Goal: Communication & Community: Share content

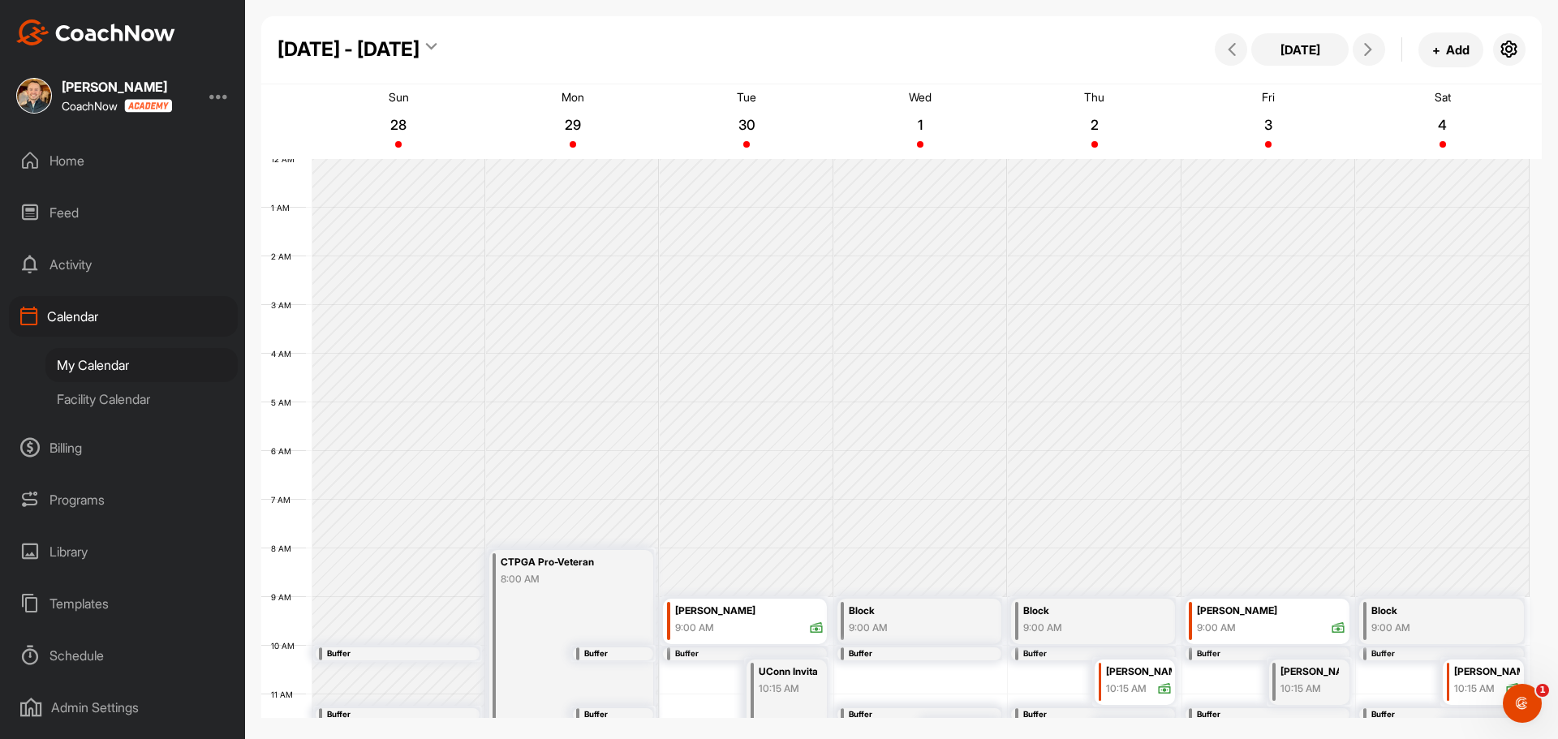
scroll to position [281, 0]
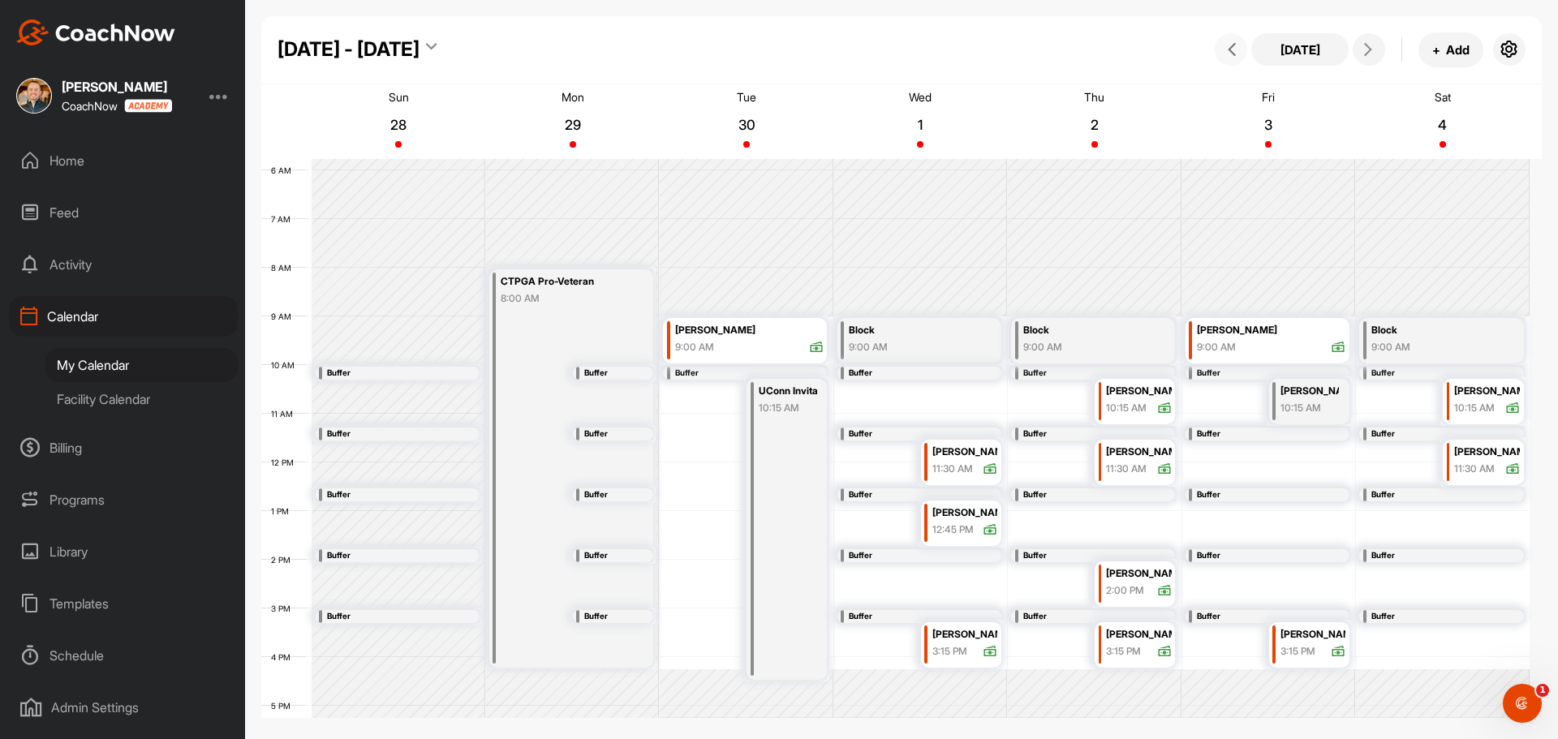
click at [1216, 47] on button at bounding box center [1231, 49] width 32 height 32
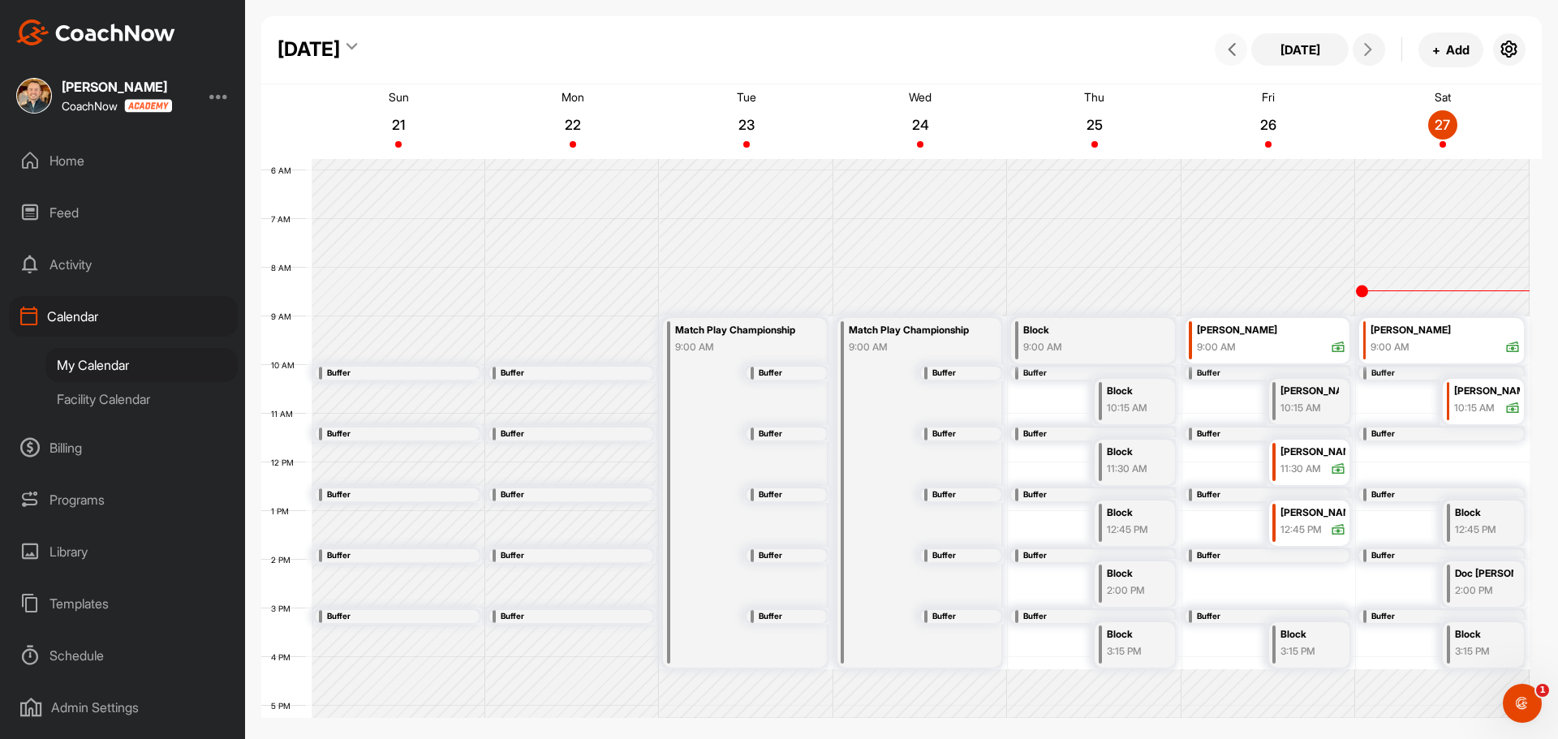
scroll to position [93, 0]
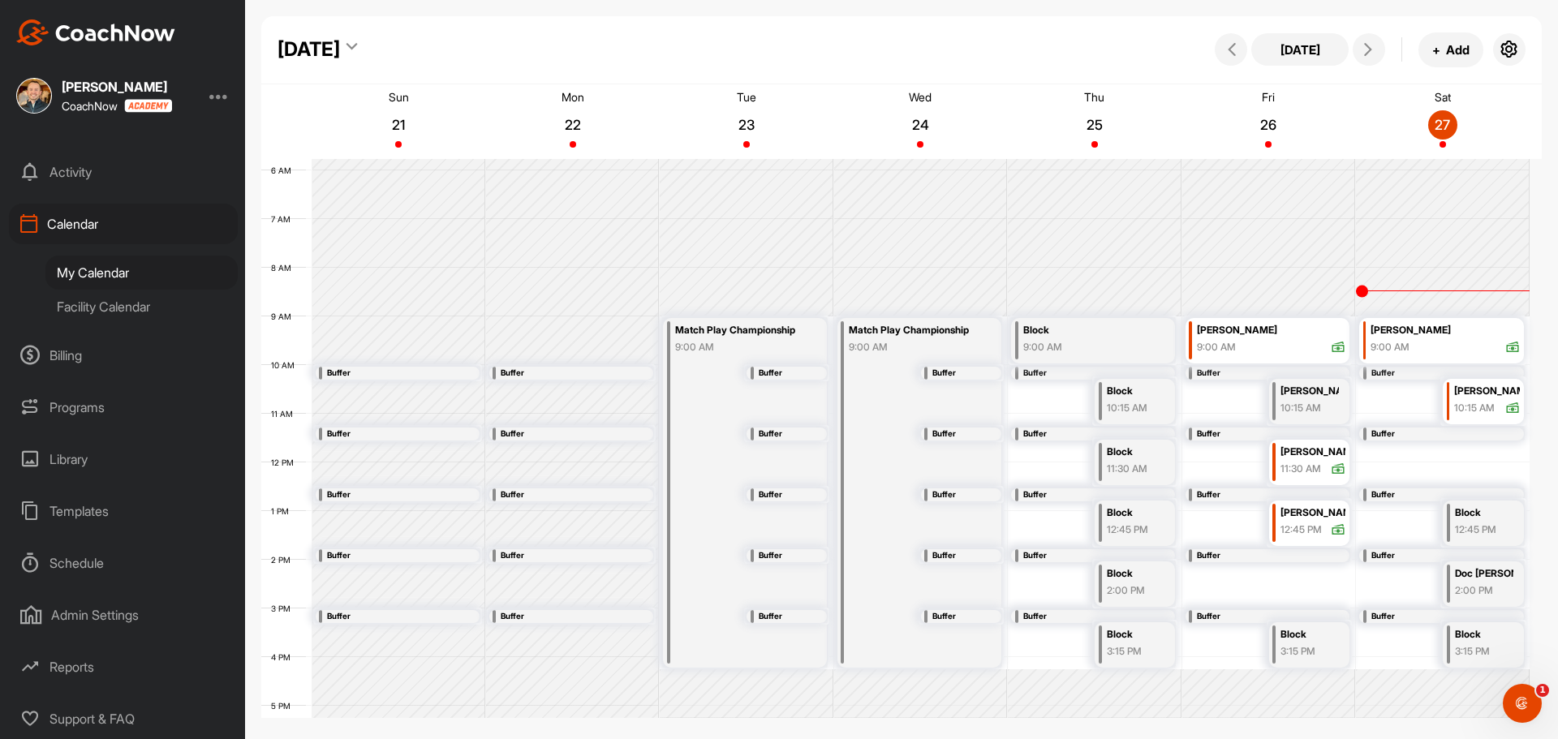
click at [97, 557] on div "Schedule" at bounding box center [123, 563] width 229 height 41
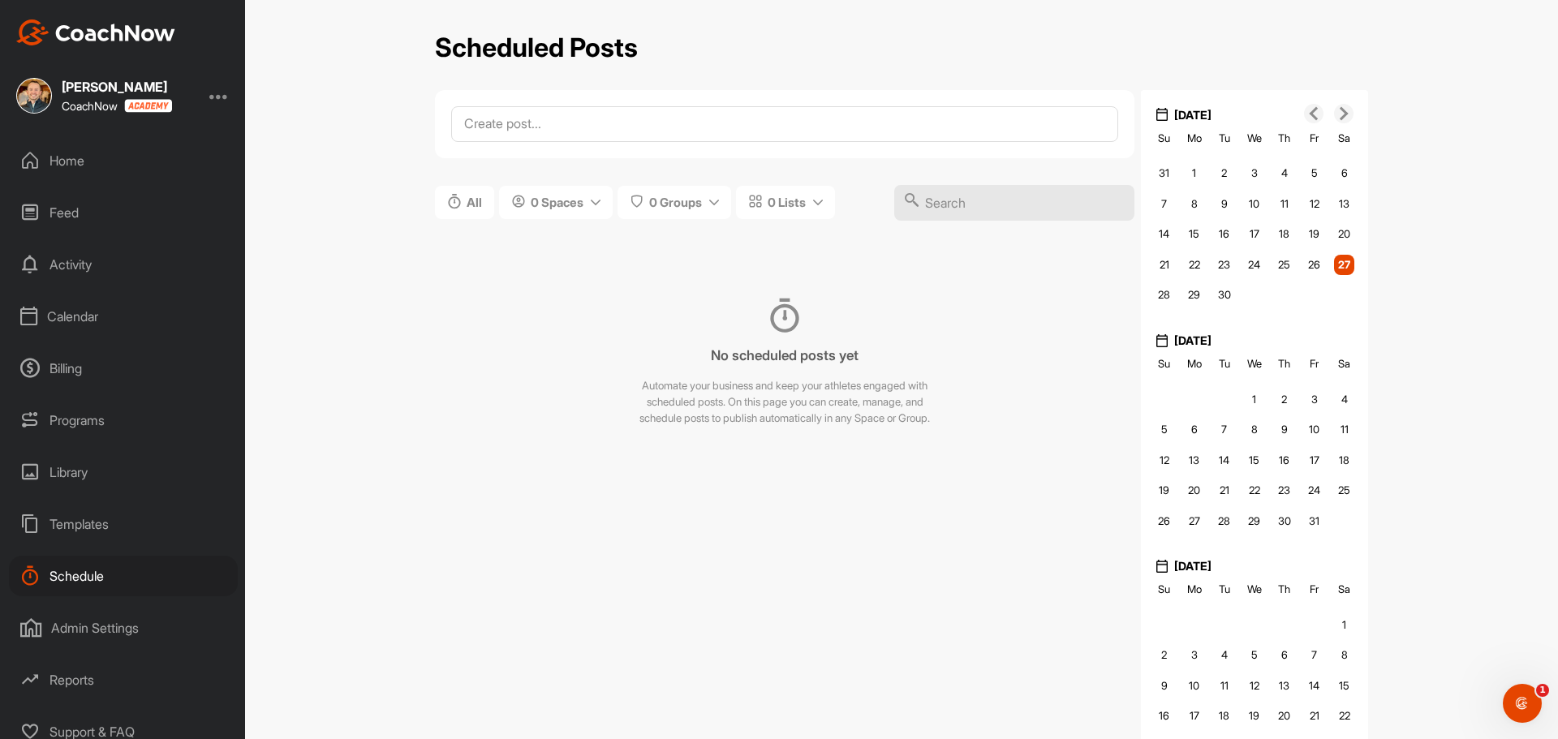
click at [91, 527] on div "Templates" at bounding box center [123, 524] width 229 height 41
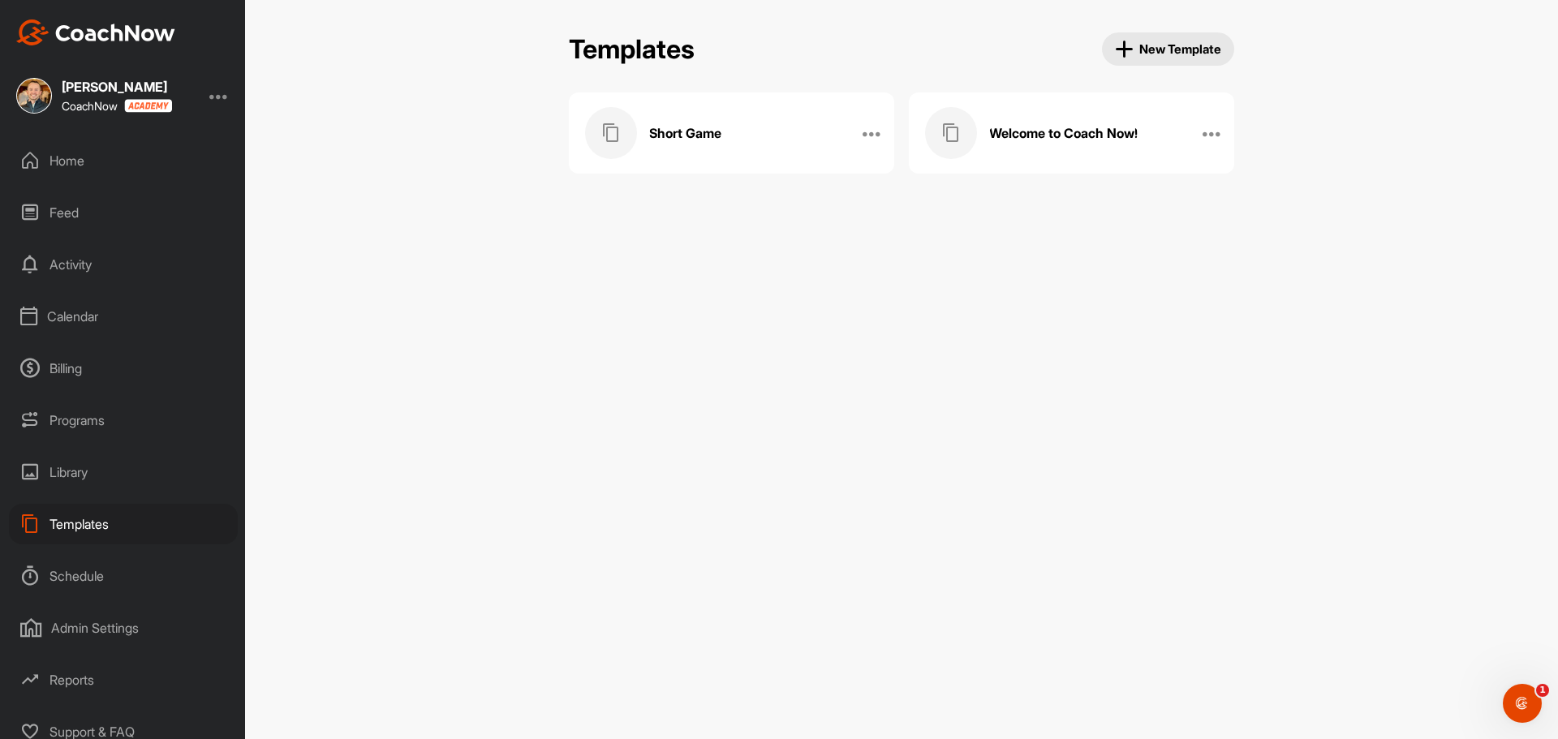
click at [1146, 53] on span "New Template" at bounding box center [1168, 49] width 107 height 19
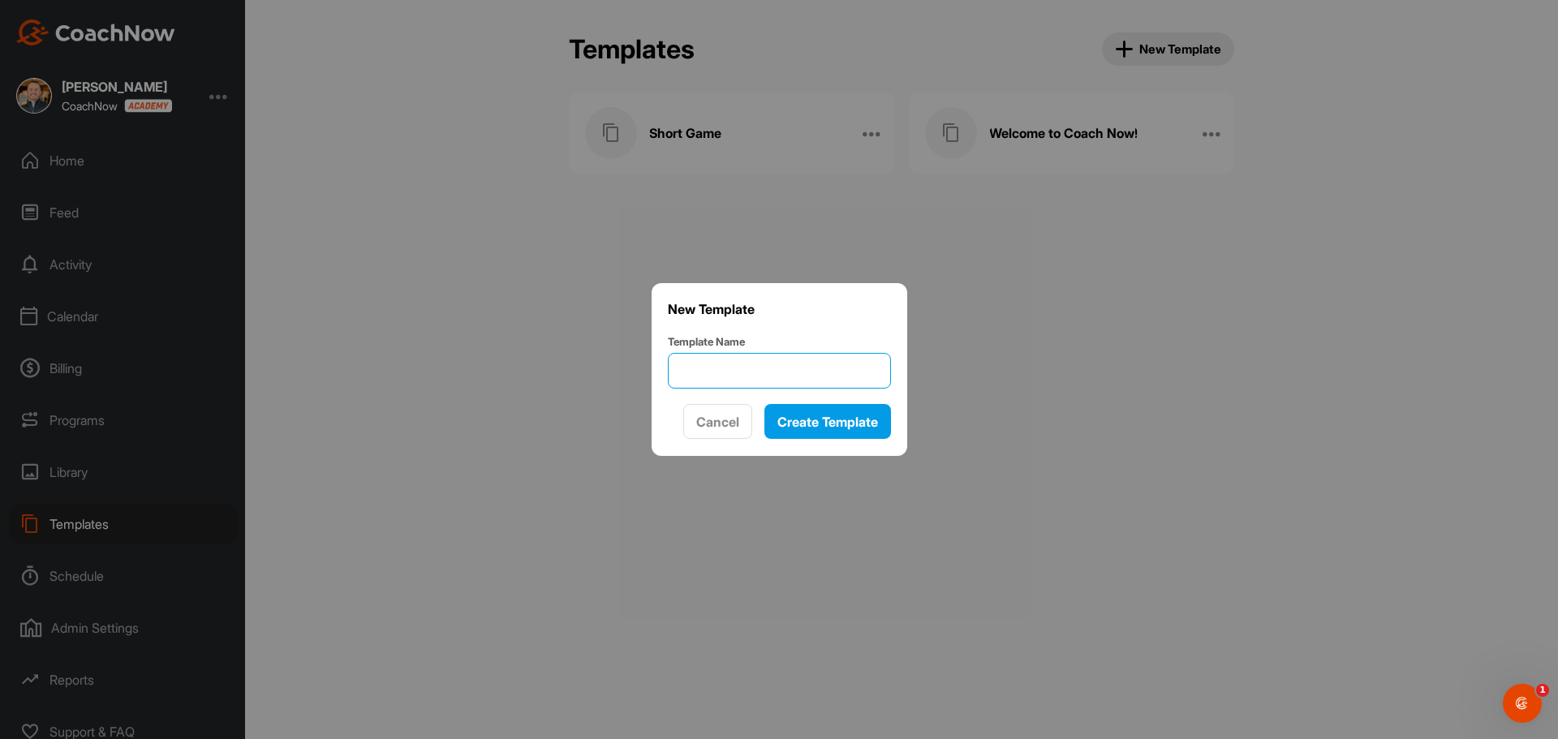
click at [841, 355] on input "Template Name" at bounding box center [779, 371] width 223 height 36
type input "Birdies Fore Brighter Futures"
click at [818, 415] on span "Create Template" at bounding box center [827, 422] width 101 height 16
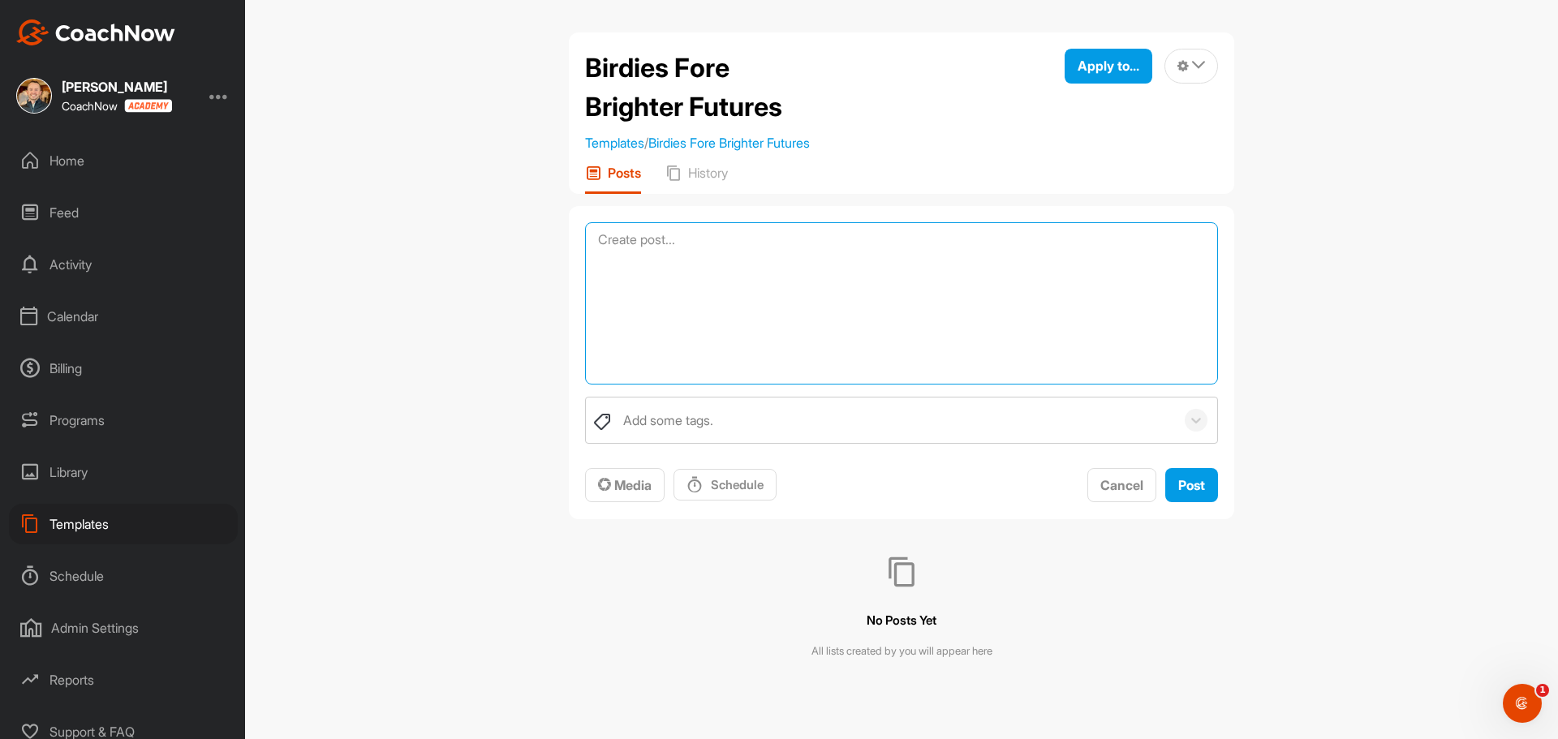
click at [818, 247] on textarea at bounding box center [901, 303] width 633 height 162
click at [640, 488] on span "Media" at bounding box center [625, 485] width 54 height 16
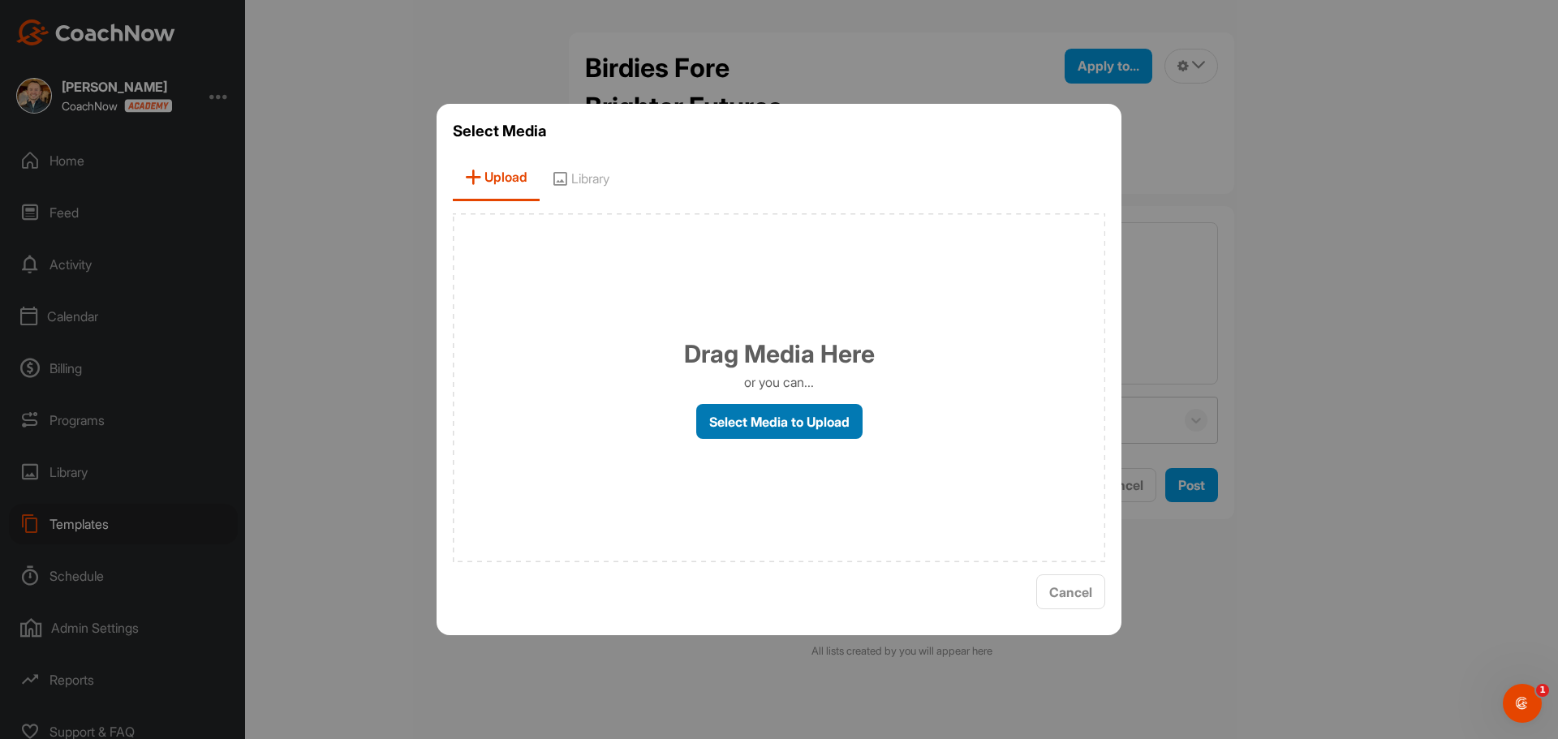
click at [768, 423] on label "Select Media to Upload" at bounding box center [779, 421] width 166 height 35
click at [0, 0] on input "Select Media to Upload" at bounding box center [0, 0] width 0 height 0
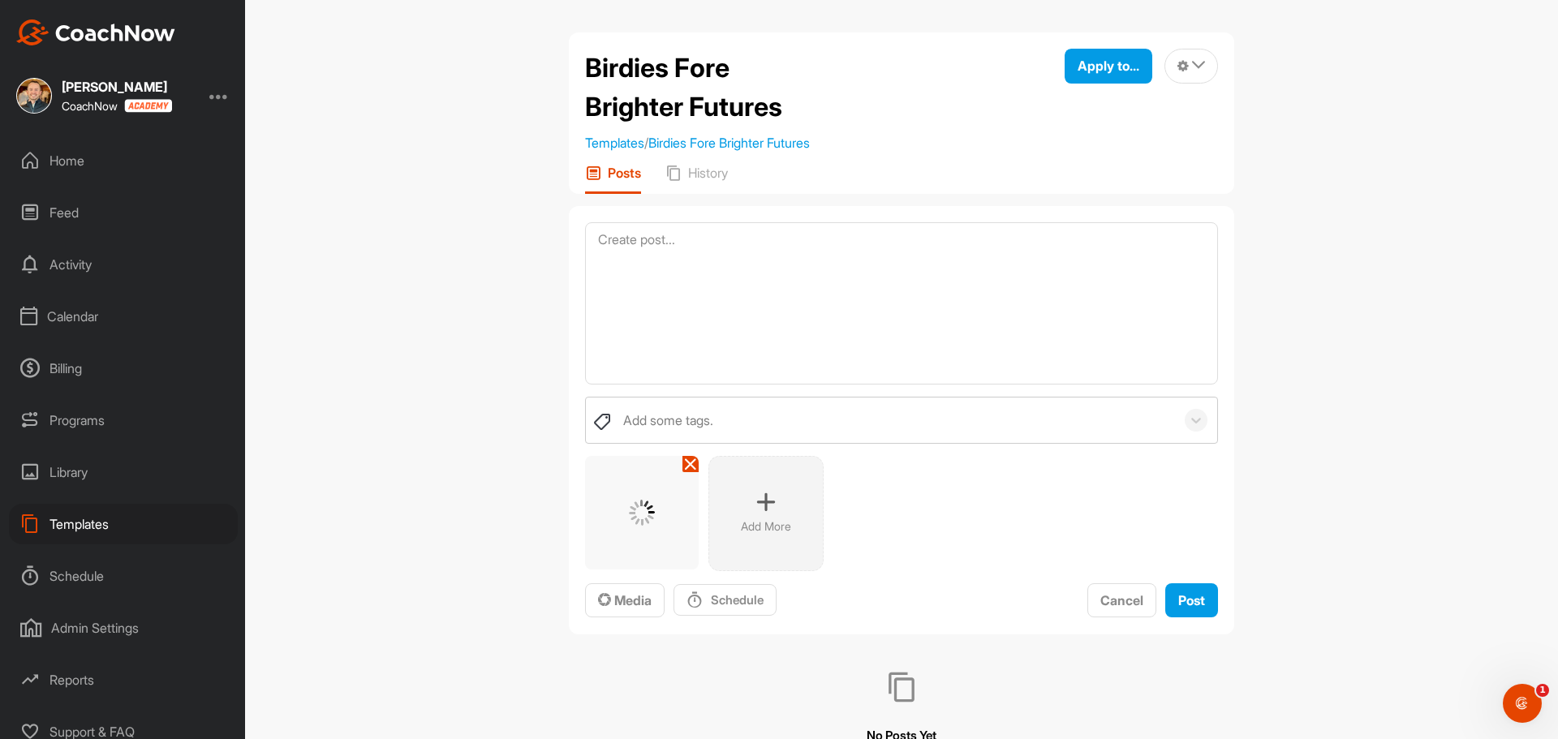
click at [1443, 320] on div "Birdies Fore Brighter Futures Templates / Birdies Fore Brighter Futures Apply t…" at bounding box center [901, 369] width 1313 height 739
click at [1128, 68] on span "Apply to..." at bounding box center [1109, 66] width 62 height 16
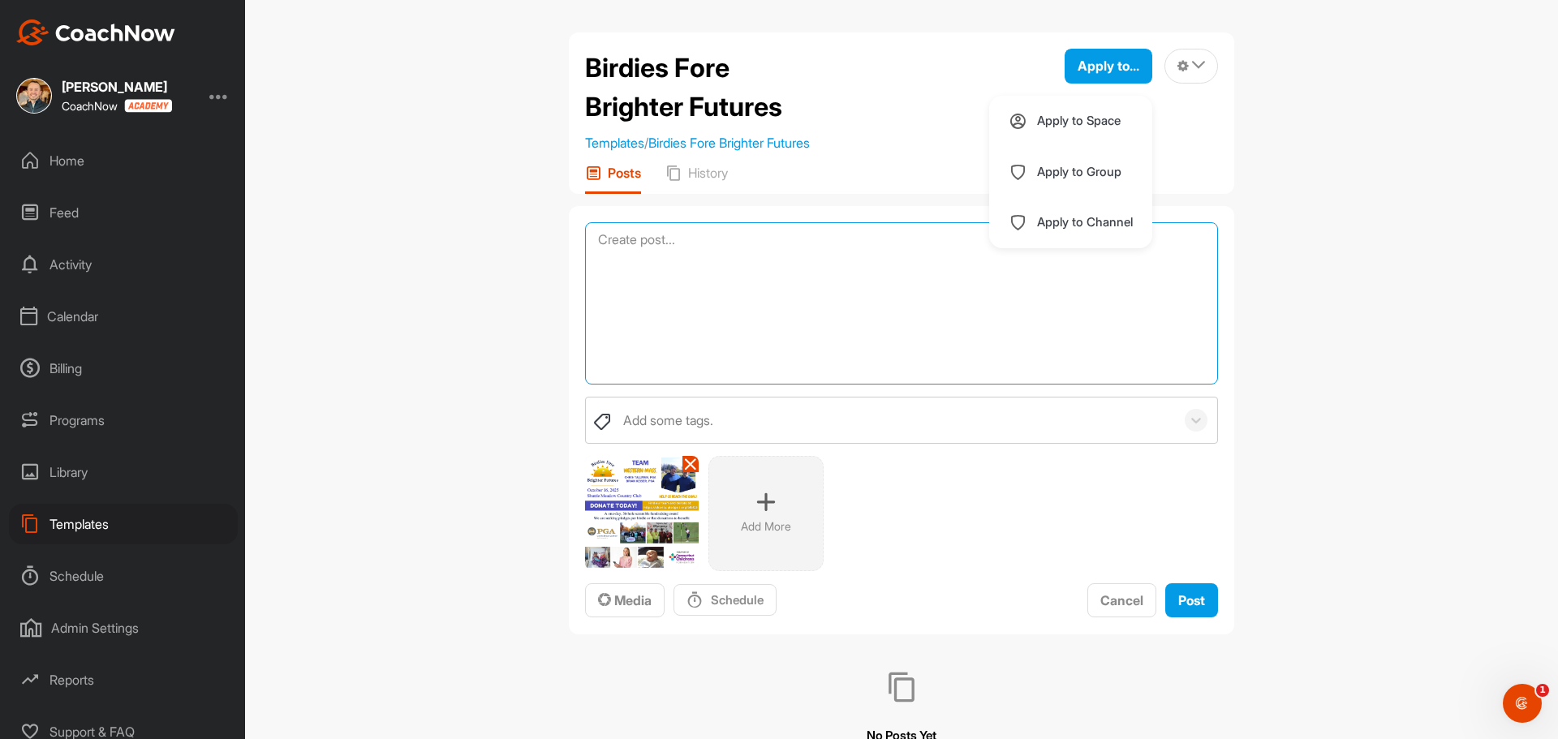
click at [642, 265] on textarea at bounding box center [901, 303] width 633 height 162
paste textarea "Greetings Everyone! My friend [PERSON_NAME] and I will be teaming up to partici…"
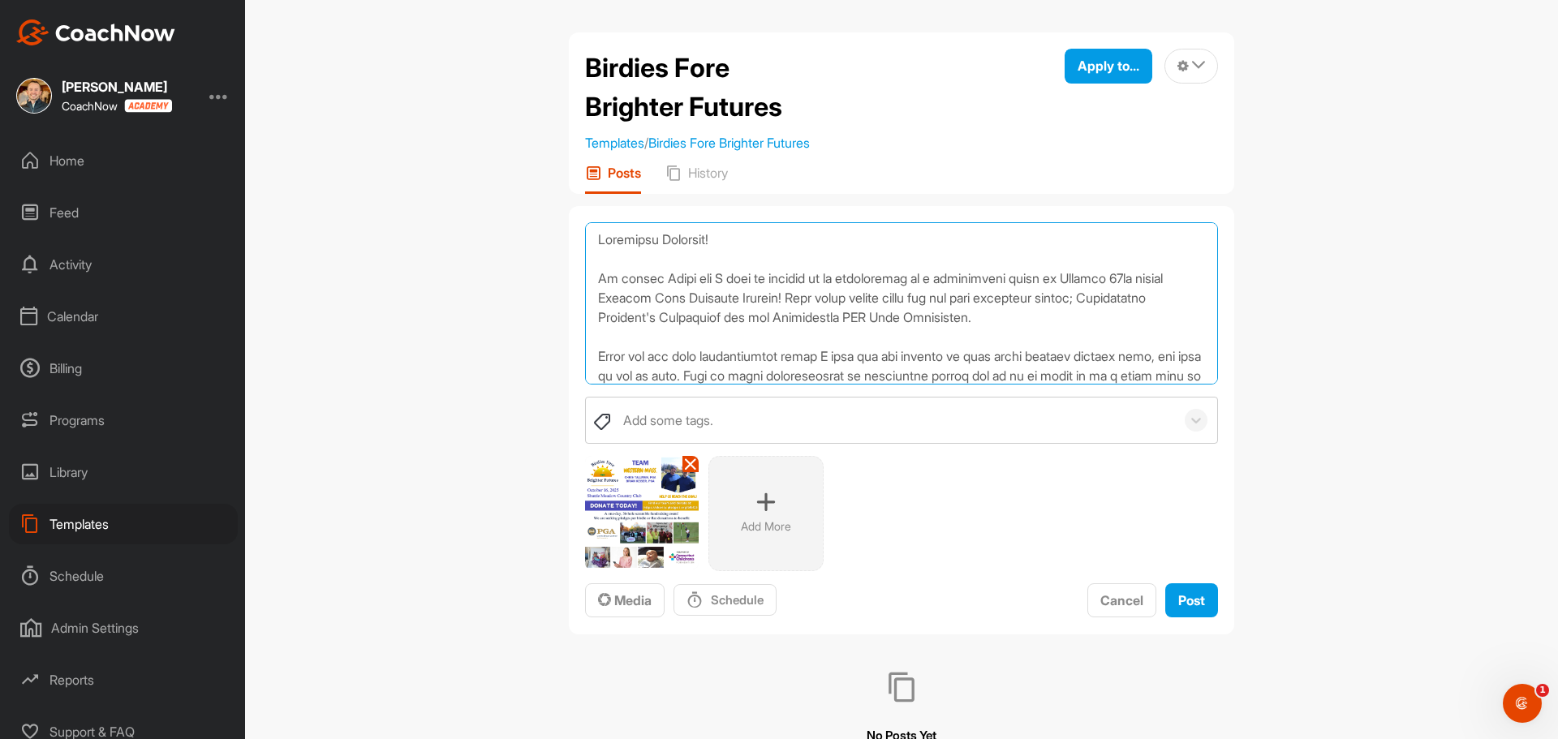
scroll to position [273, 0]
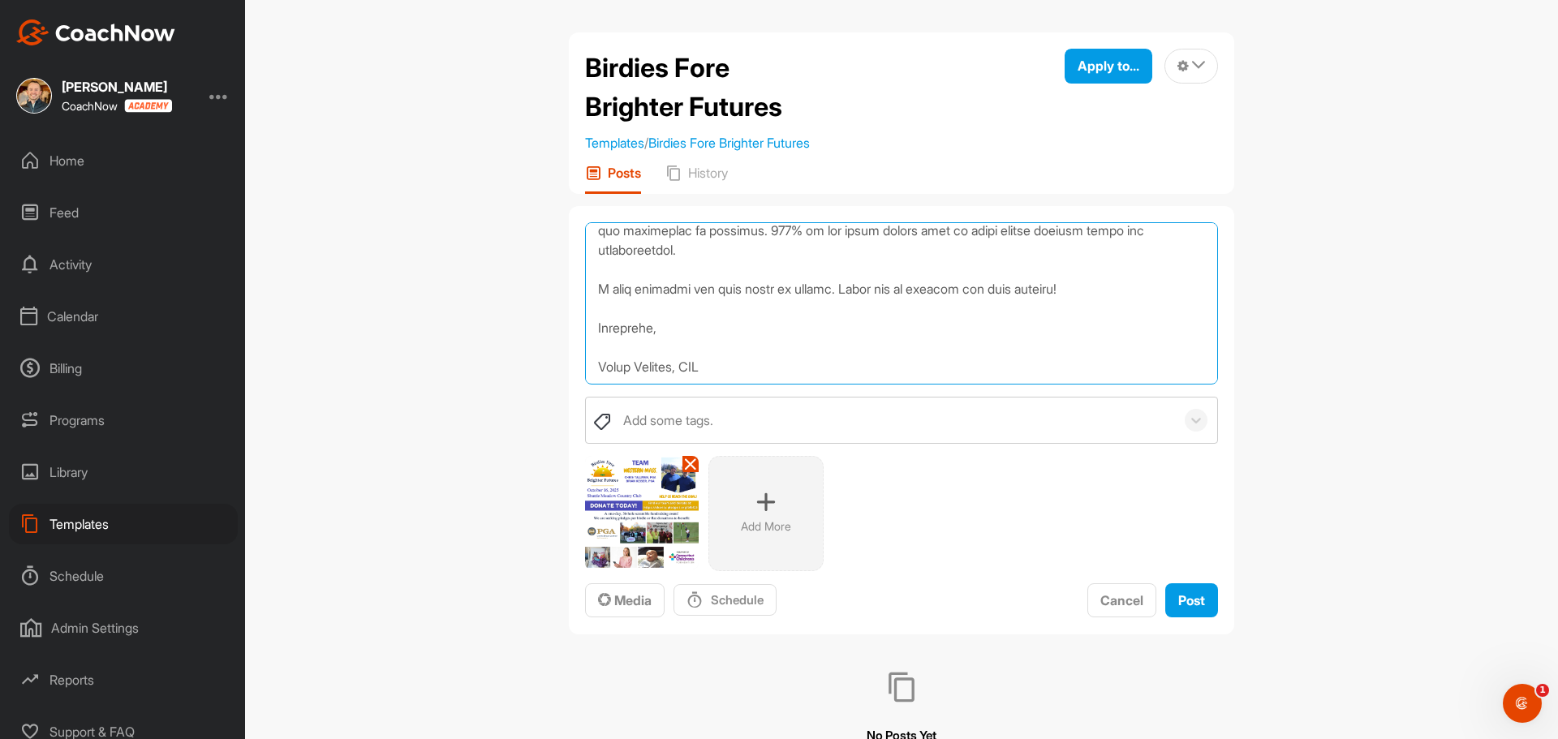
click at [756, 310] on textarea at bounding box center [901, 303] width 633 height 162
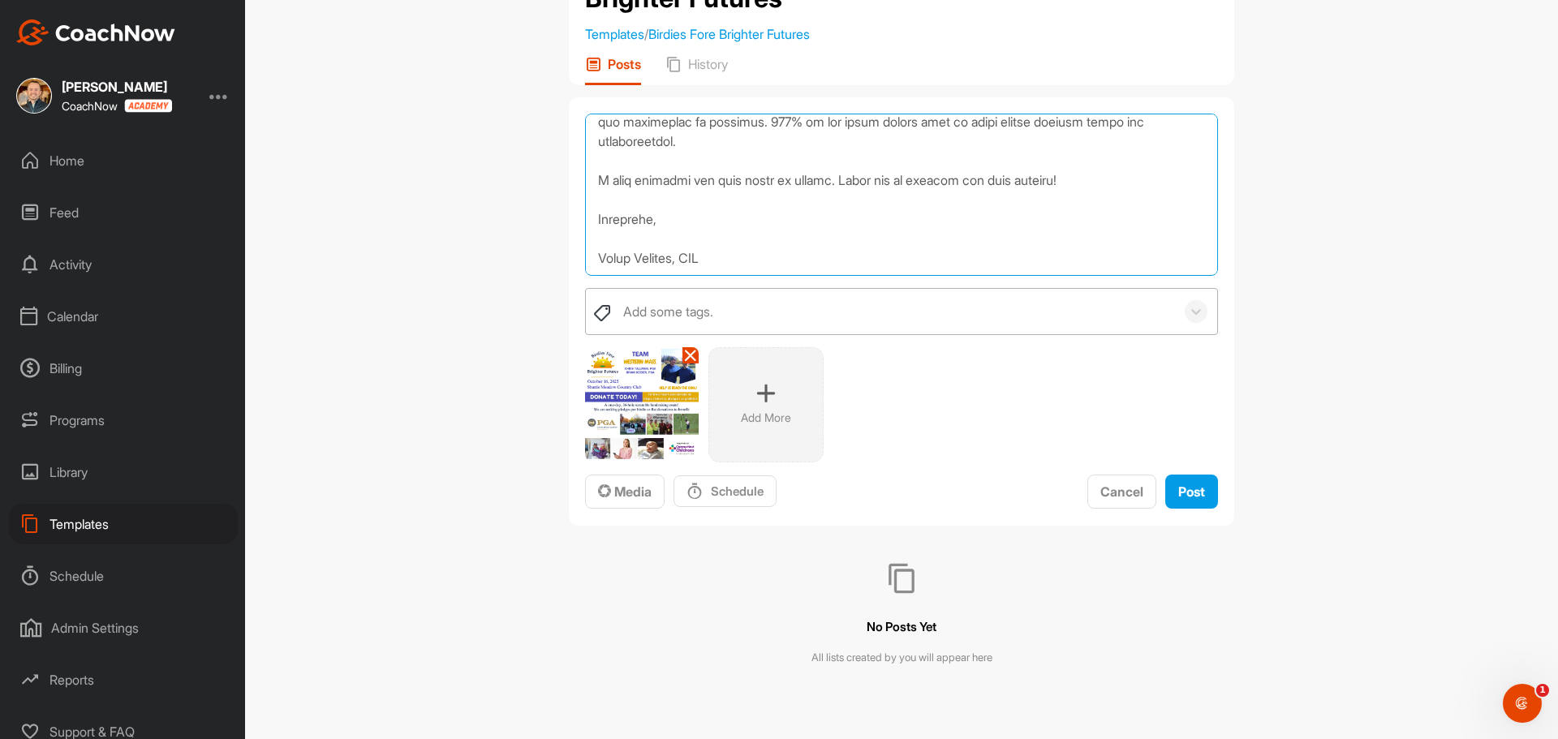
scroll to position [110, 0]
click at [793, 247] on textarea at bounding box center [901, 194] width 633 height 162
click at [641, 479] on button "Media" at bounding box center [625, 491] width 80 height 35
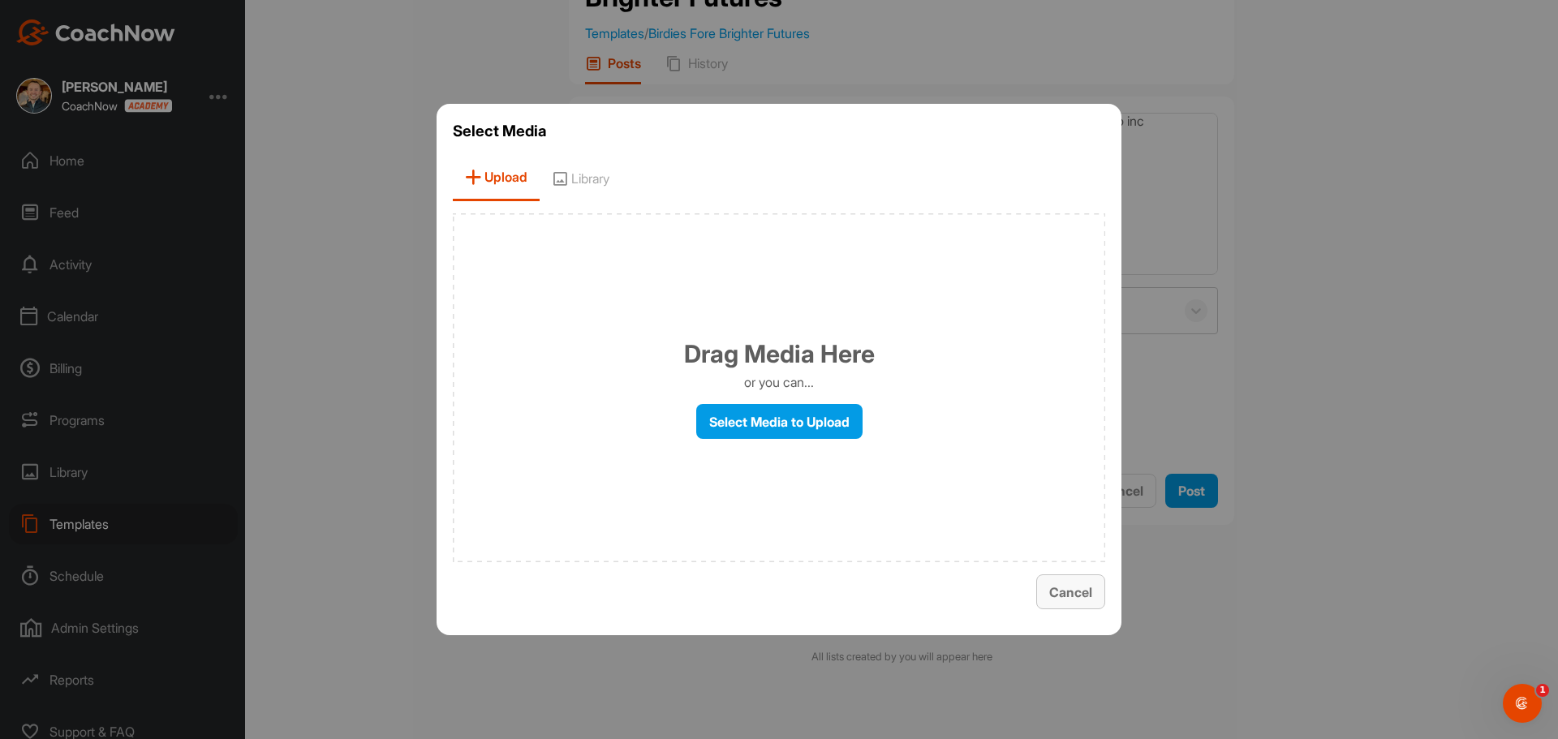
click at [1061, 592] on span "Cancel" at bounding box center [1070, 592] width 43 height 16
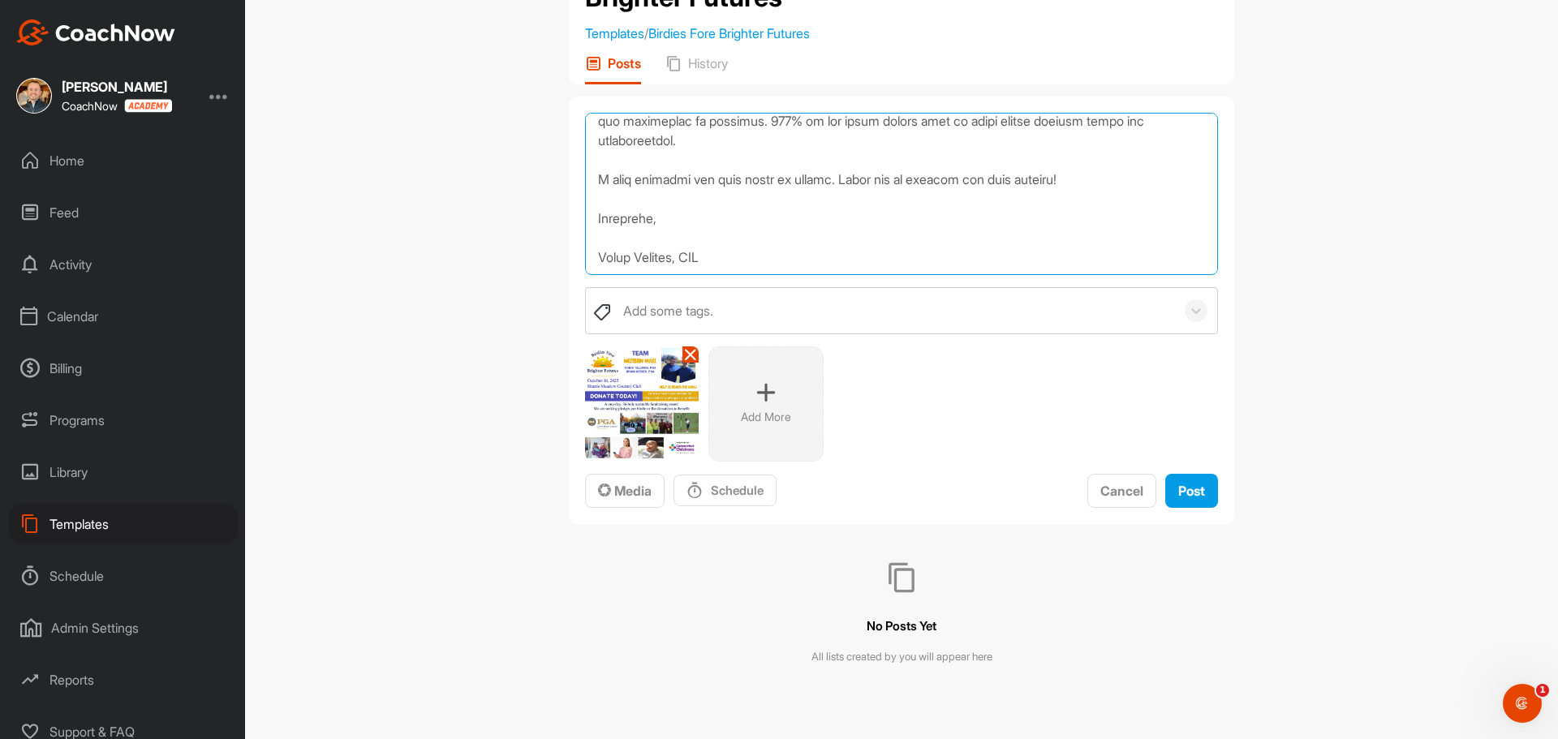
click at [805, 221] on textarea at bounding box center [901, 194] width 633 height 162
click at [804, 228] on textarea at bounding box center [901, 194] width 633 height 162
click at [796, 239] on textarea at bounding box center [901, 194] width 633 height 162
paste textarea "[URL][DOMAIN_NAME]"
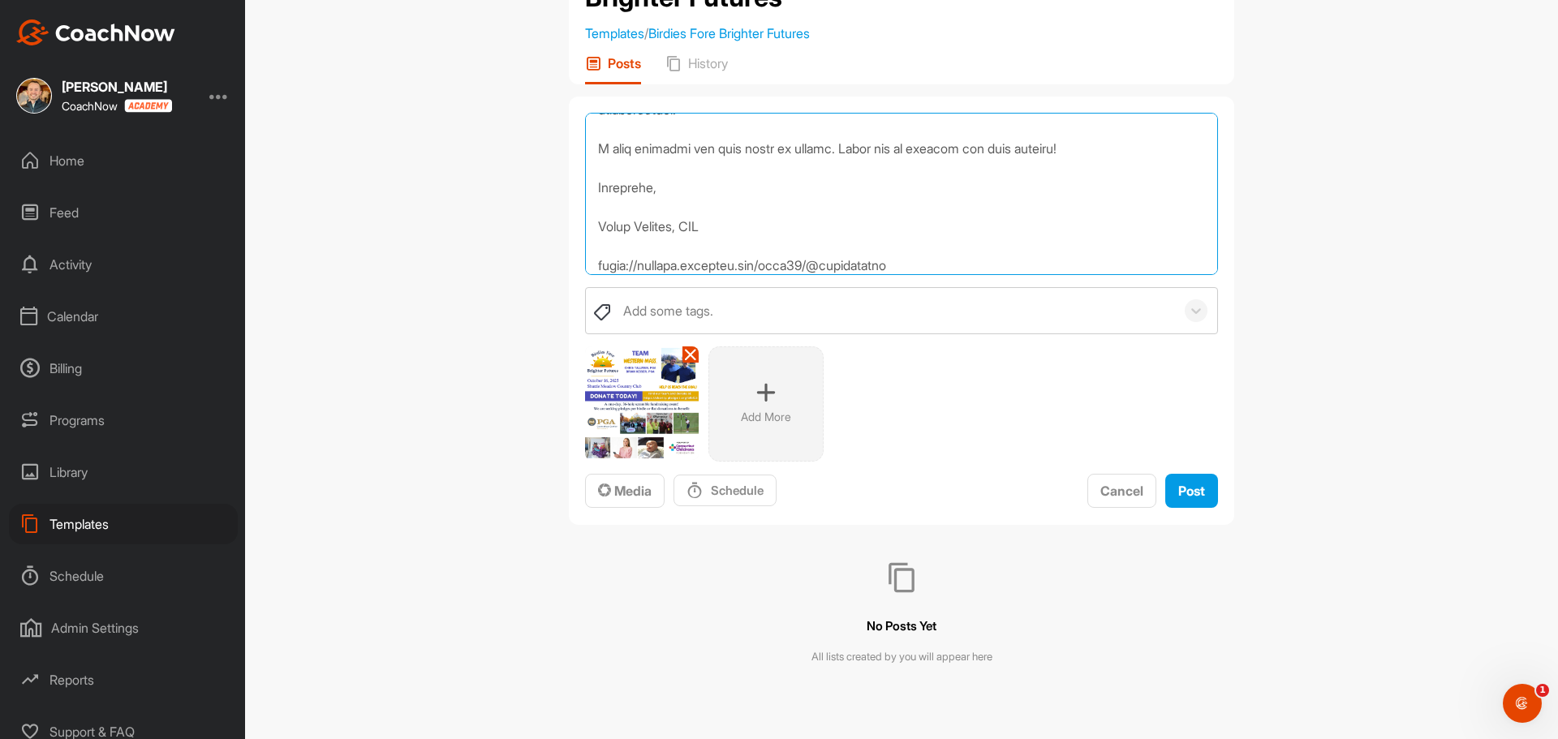
scroll to position [321, 0]
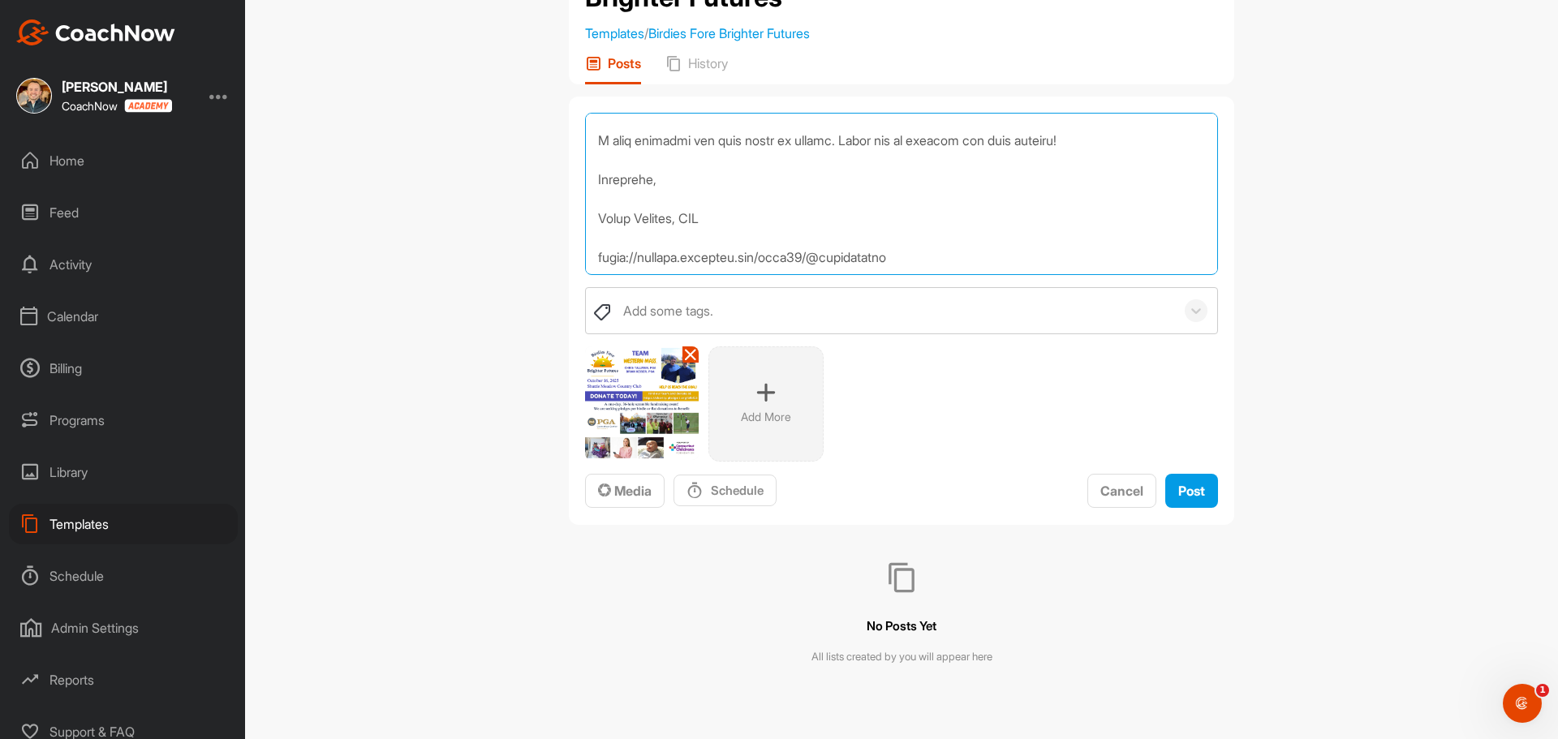
drag, startPoint x: 904, startPoint y: 266, endPoint x: 569, endPoint y: 235, distance: 336.6
click at [569, 235] on div "Add some tags. Add More To pick up a draggable item, press the space bar. While…" at bounding box center [901, 311] width 665 height 429
drag, startPoint x: 630, startPoint y: 252, endPoint x: 633, endPoint y: 236, distance: 16.6
click at [633, 236] on textarea at bounding box center [901, 194] width 633 height 162
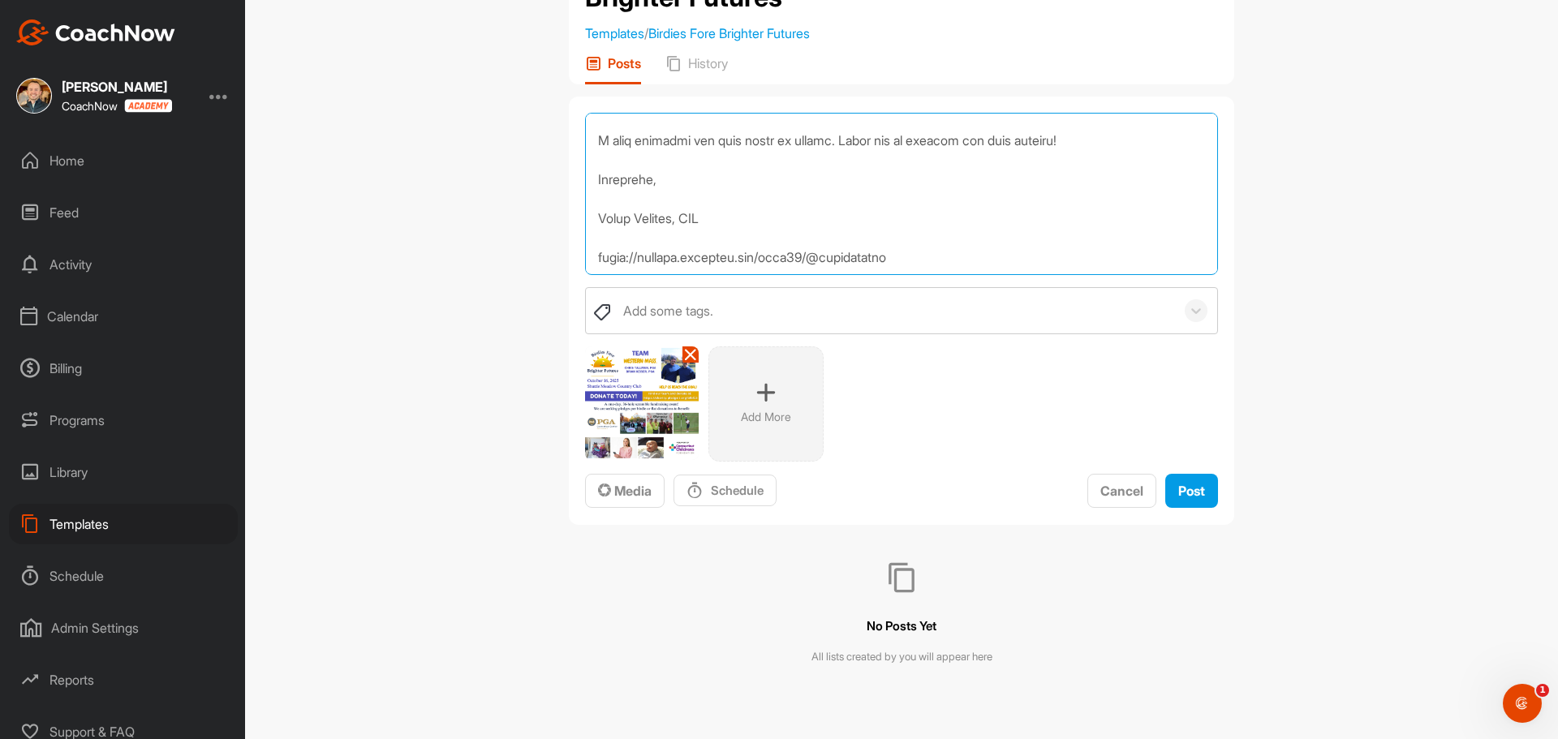
click at [633, 236] on textarea at bounding box center [901, 194] width 633 height 162
drag, startPoint x: 633, startPoint y: 236, endPoint x: 779, endPoint y: 200, distance: 150.6
click at [779, 200] on textarea at bounding box center [901, 194] width 633 height 162
click at [869, 186] on textarea at bounding box center [901, 194] width 633 height 162
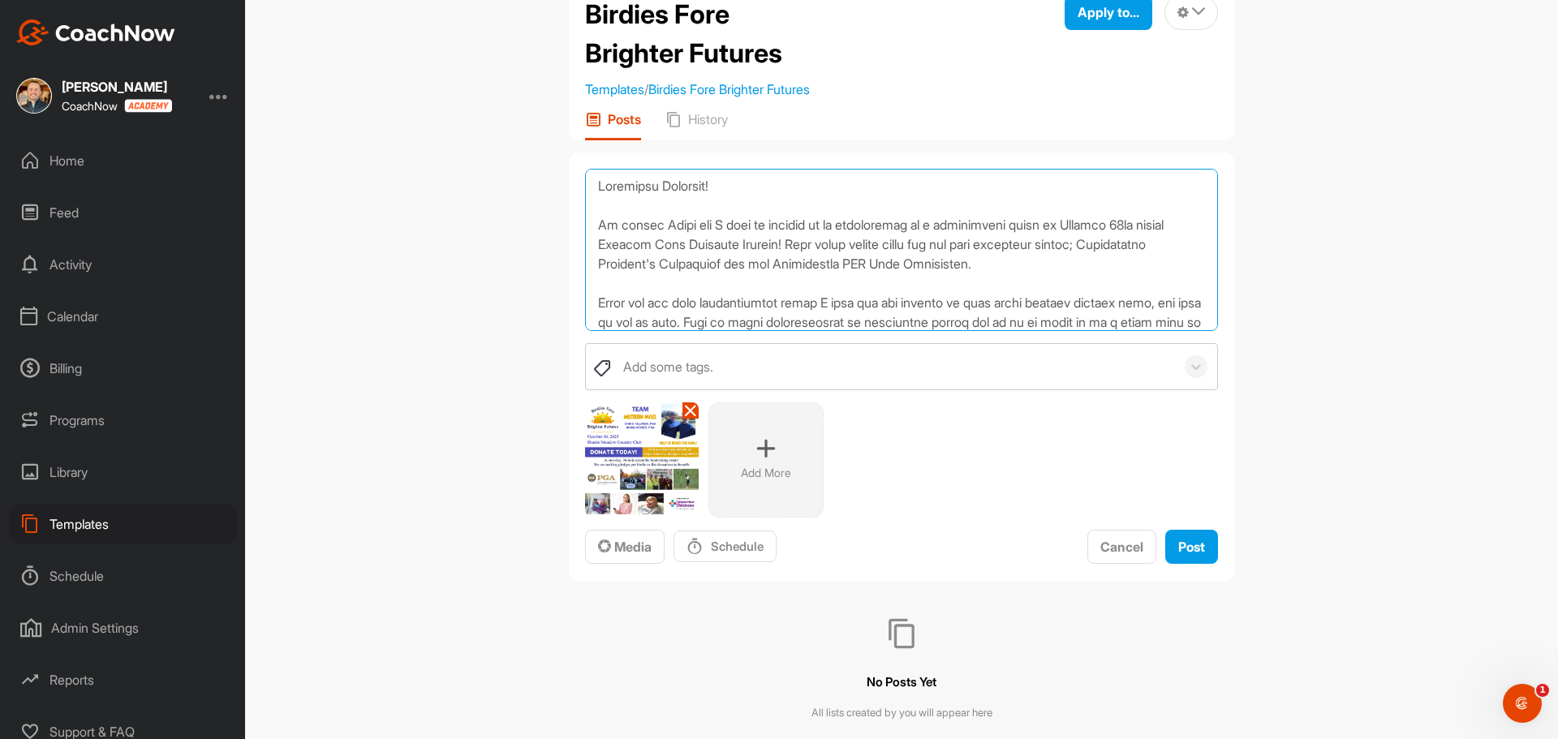
scroll to position [0, 0]
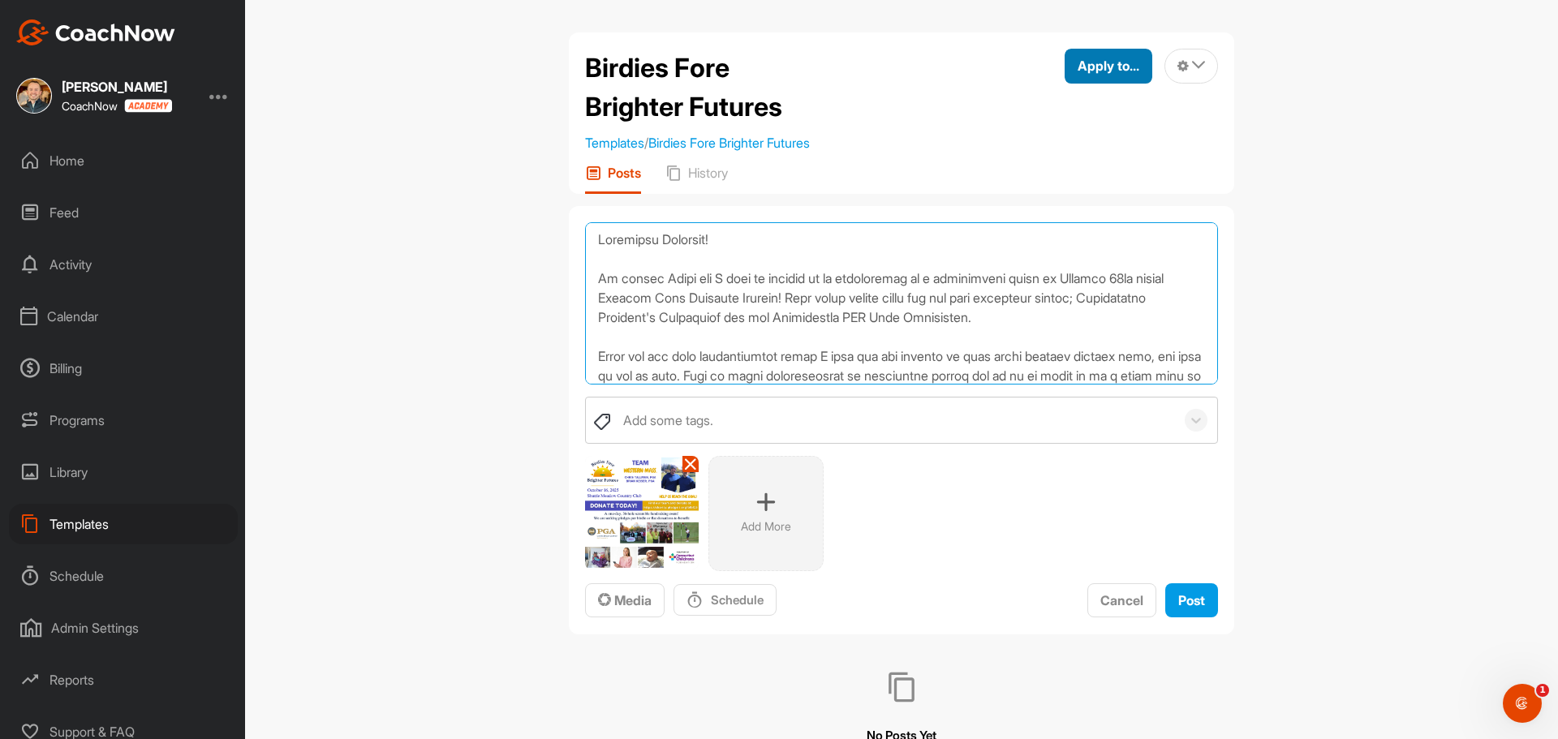
type textarea "Greetings Everyone! My friend [PERSON_NAME] and I will be teaming up to partici…"
click at [1120, 71] on span "Apply to..." at bounding box center [1109, 66] width 62 height 16
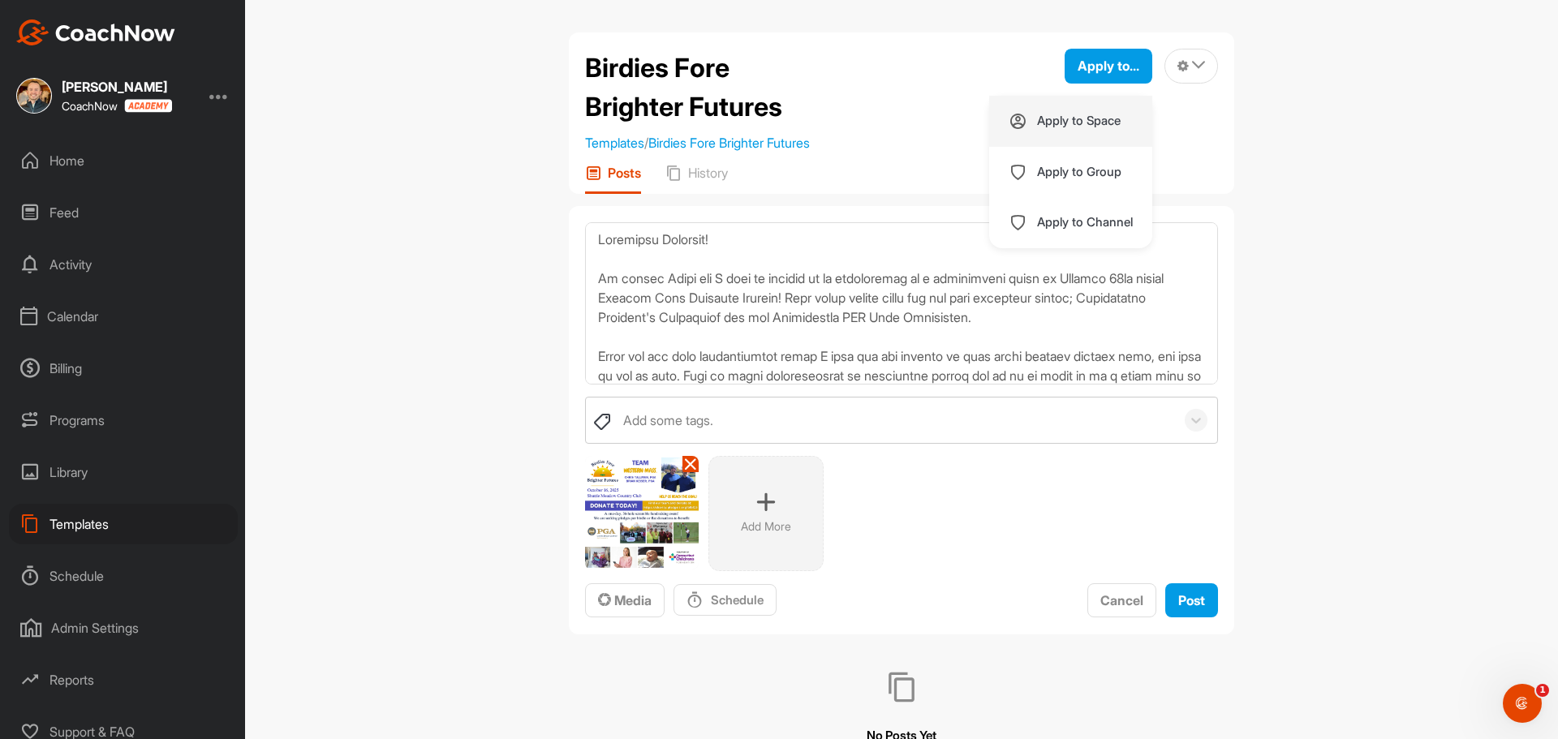
click at [1091, 118] on p "Apply to Space" at bounding box center [1079, 120] width 84 height 13
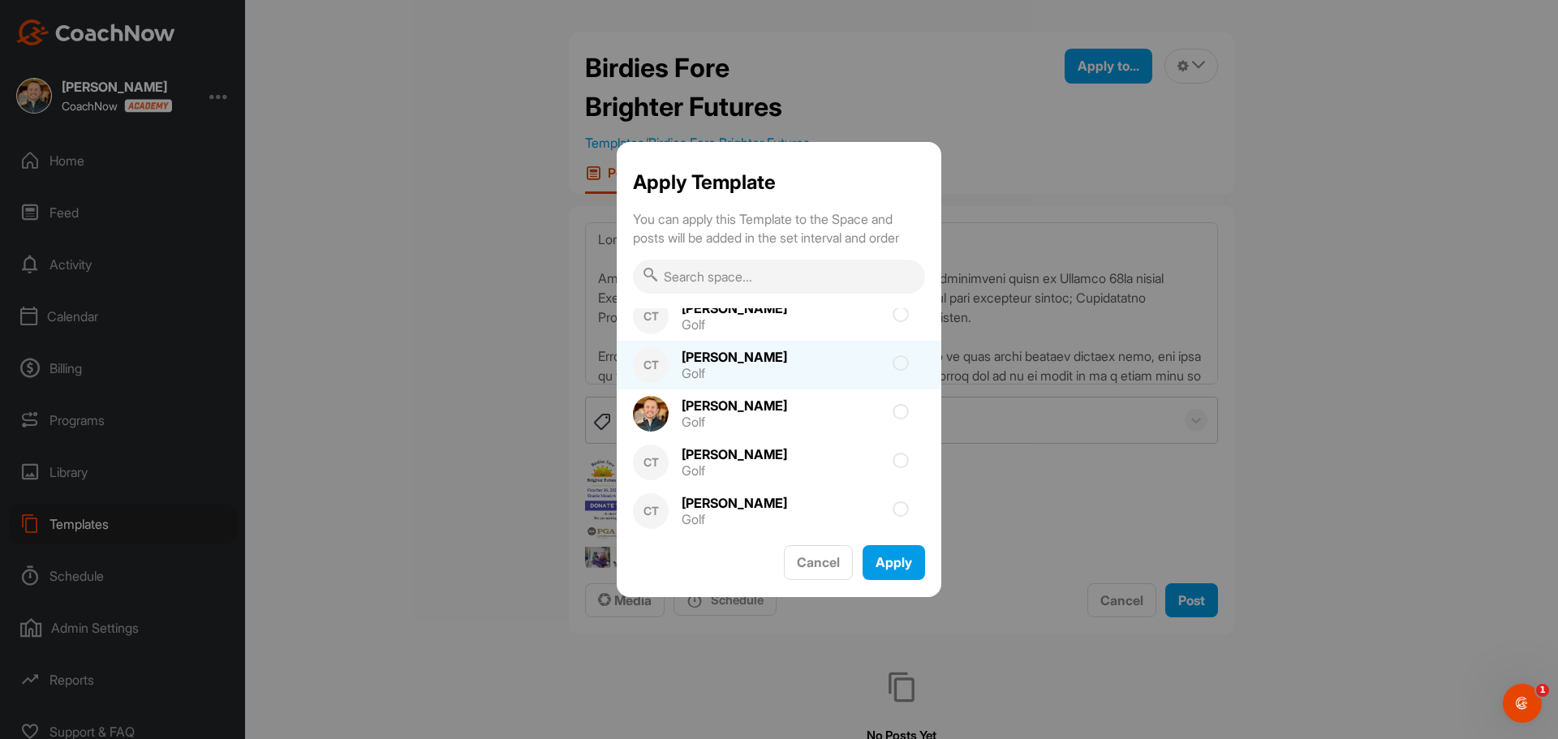
scroll to position [2023, 0]
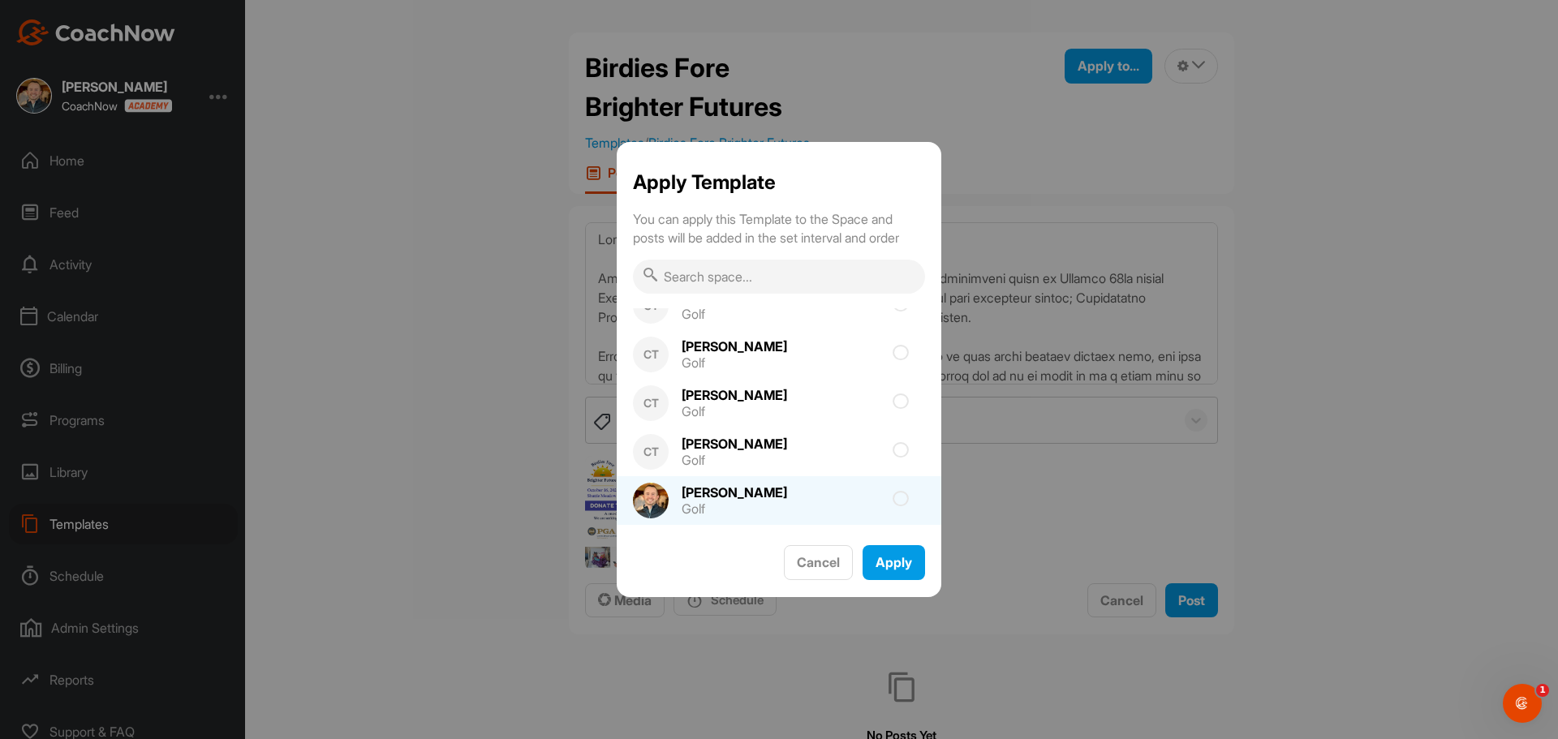
click at [833, 494] on div "[PERSON_NAME] Golf" at bounding box center [779, 500] width 325 height 49
checkbox input "true"
click at [884, 558] on span "Apply" at bounding box center [894, 562] width 37 height 16
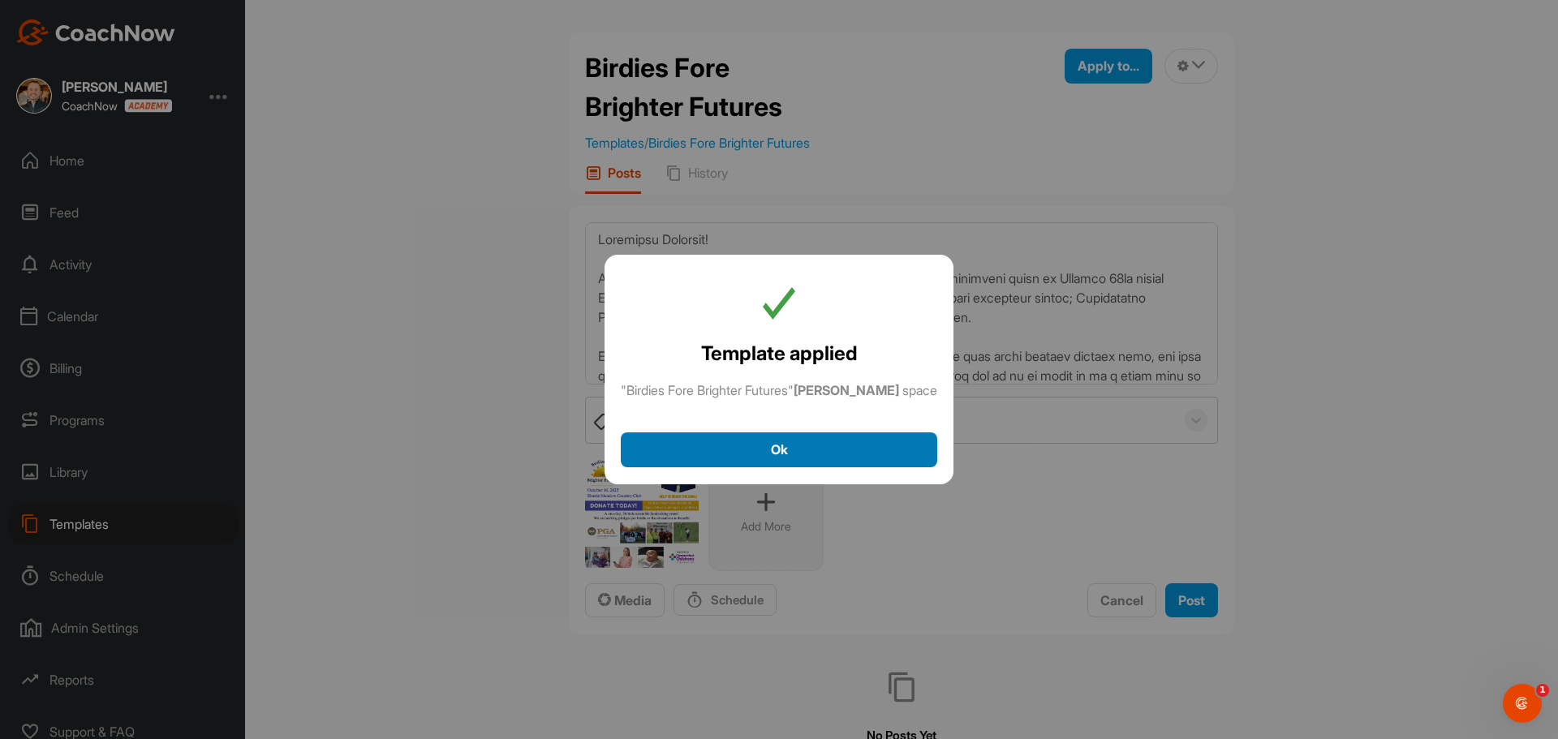
click at [838, 458] on div "Ok" at bounding box center [779, 449] width 290 height 19
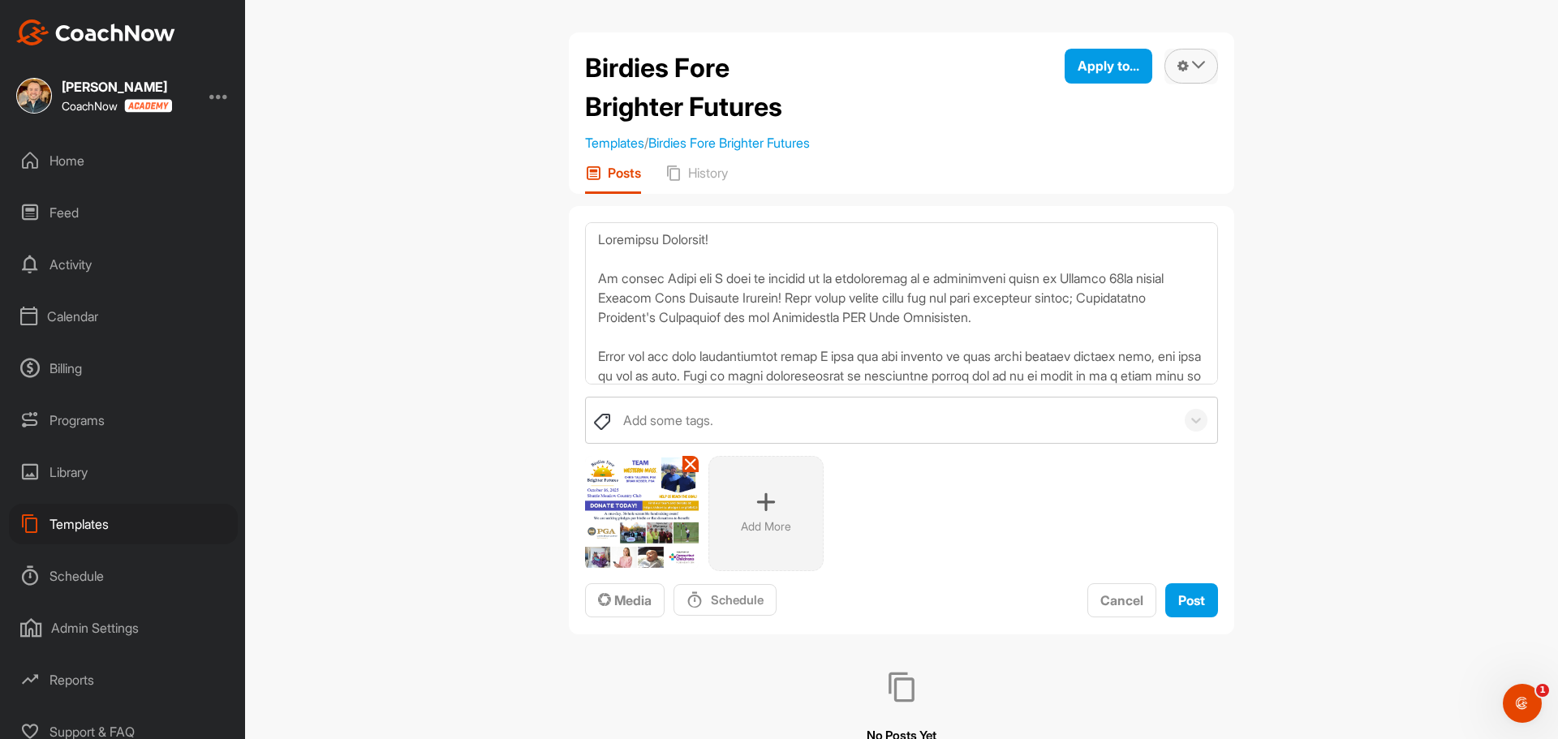
click at [1199, 67] on button at bounding box center [1191, 66] width 54 height 35
click at [928, 334] on textarea at bounding box center [901, 303] width 633 height 162
click at [726, 178] on p "History" at bounding box center [708, 173] width 40 height 16
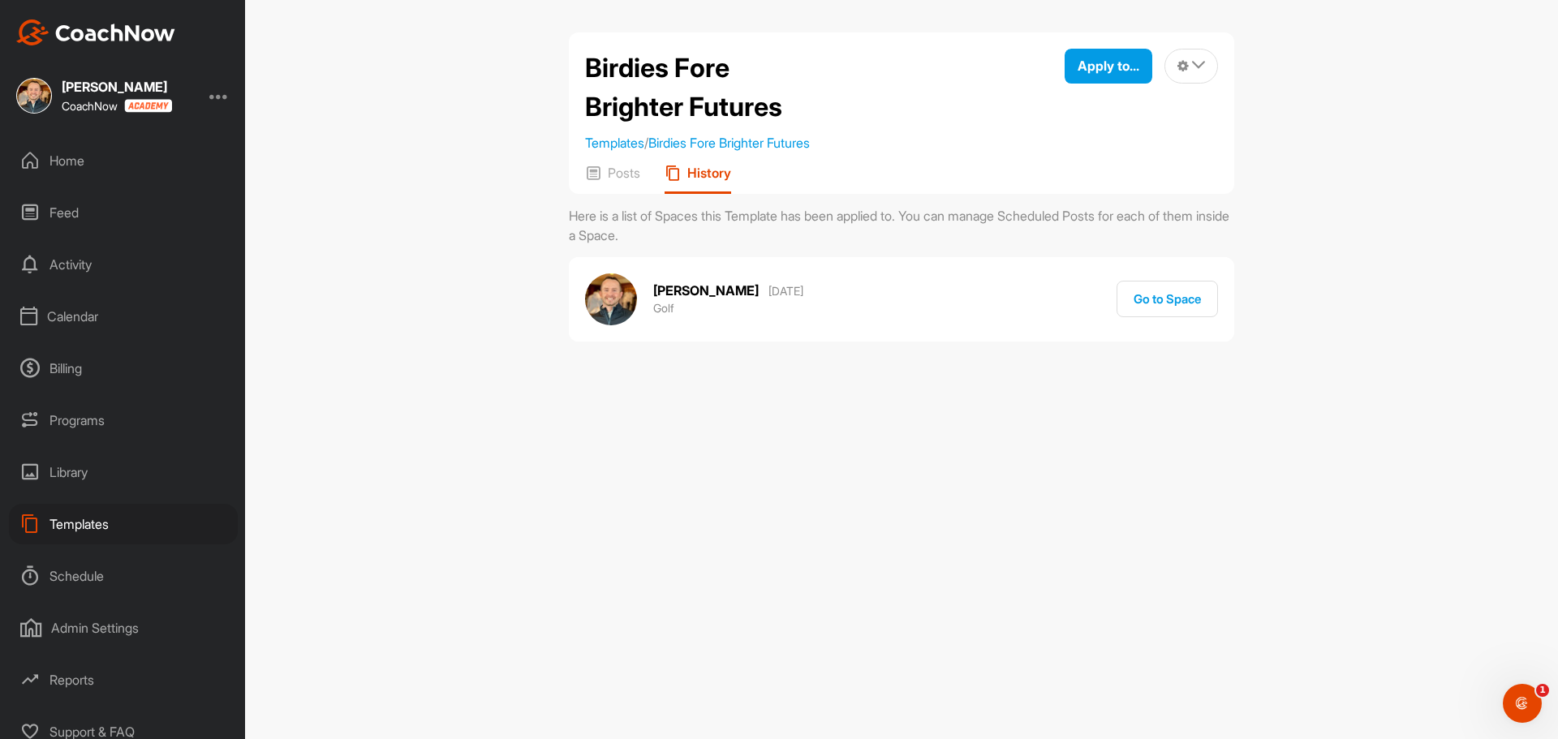
click at [1152, 296] on button "Go to Space" at bounding box center [1167, 299] width 101 height 37
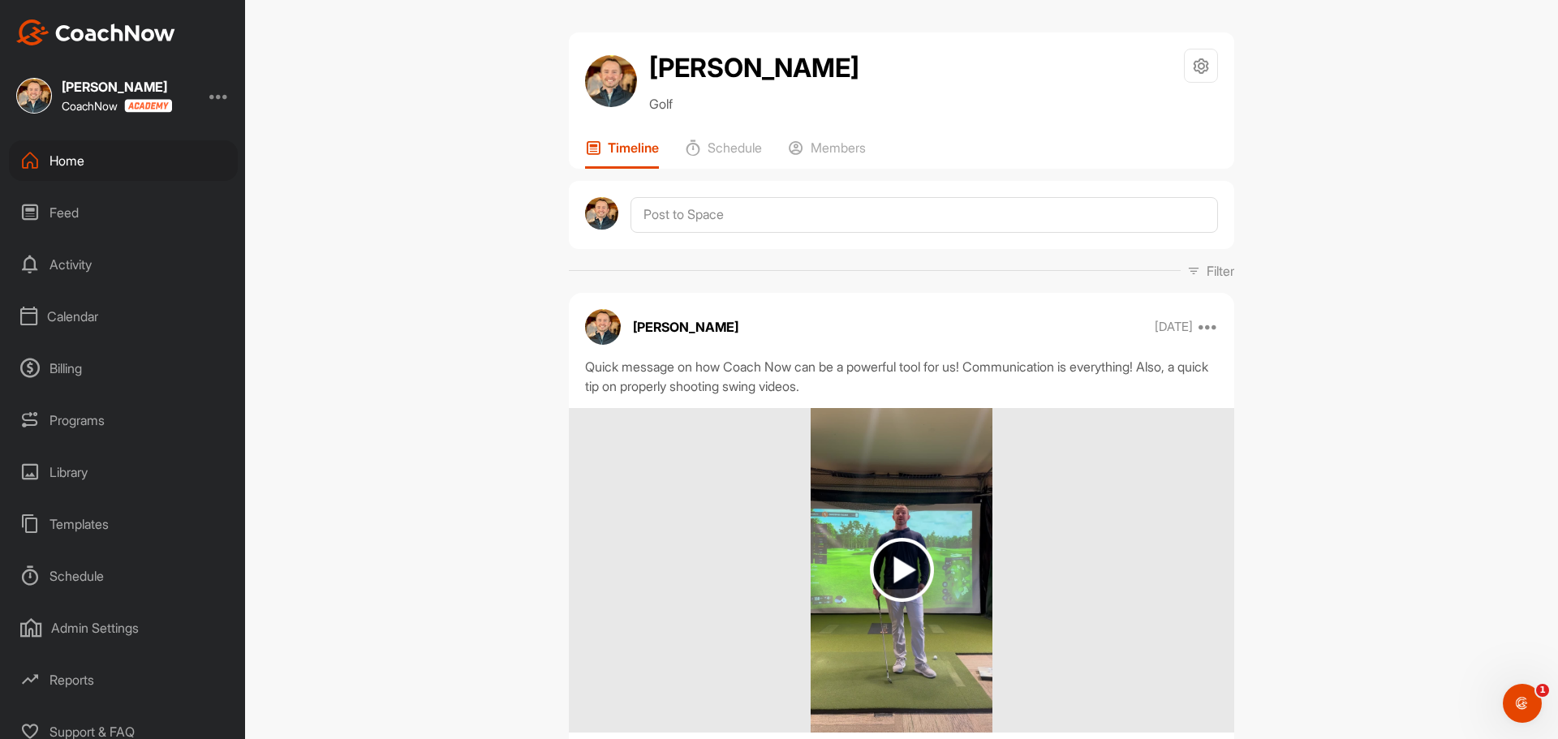
click at [593, 149] on icon at bounding box center [593, 148] width 16 height 16
click at [88, 517] on div "Templates" at bounding box center [123, 524] width 229 height 41
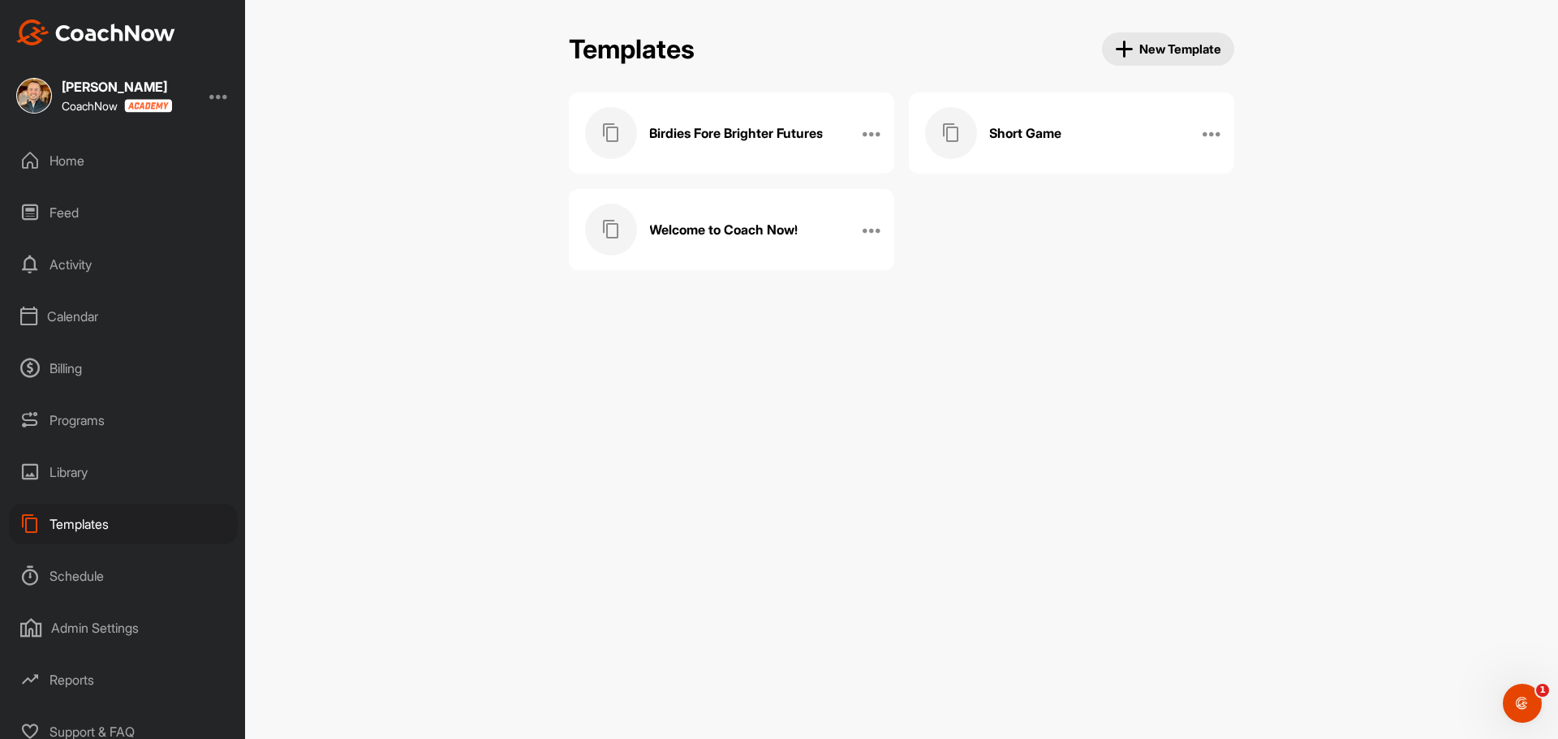
click at [739, 127] on h3 "Birdies Fore Brighter Futures" at bounding box center [736, 133] width 174 height 17
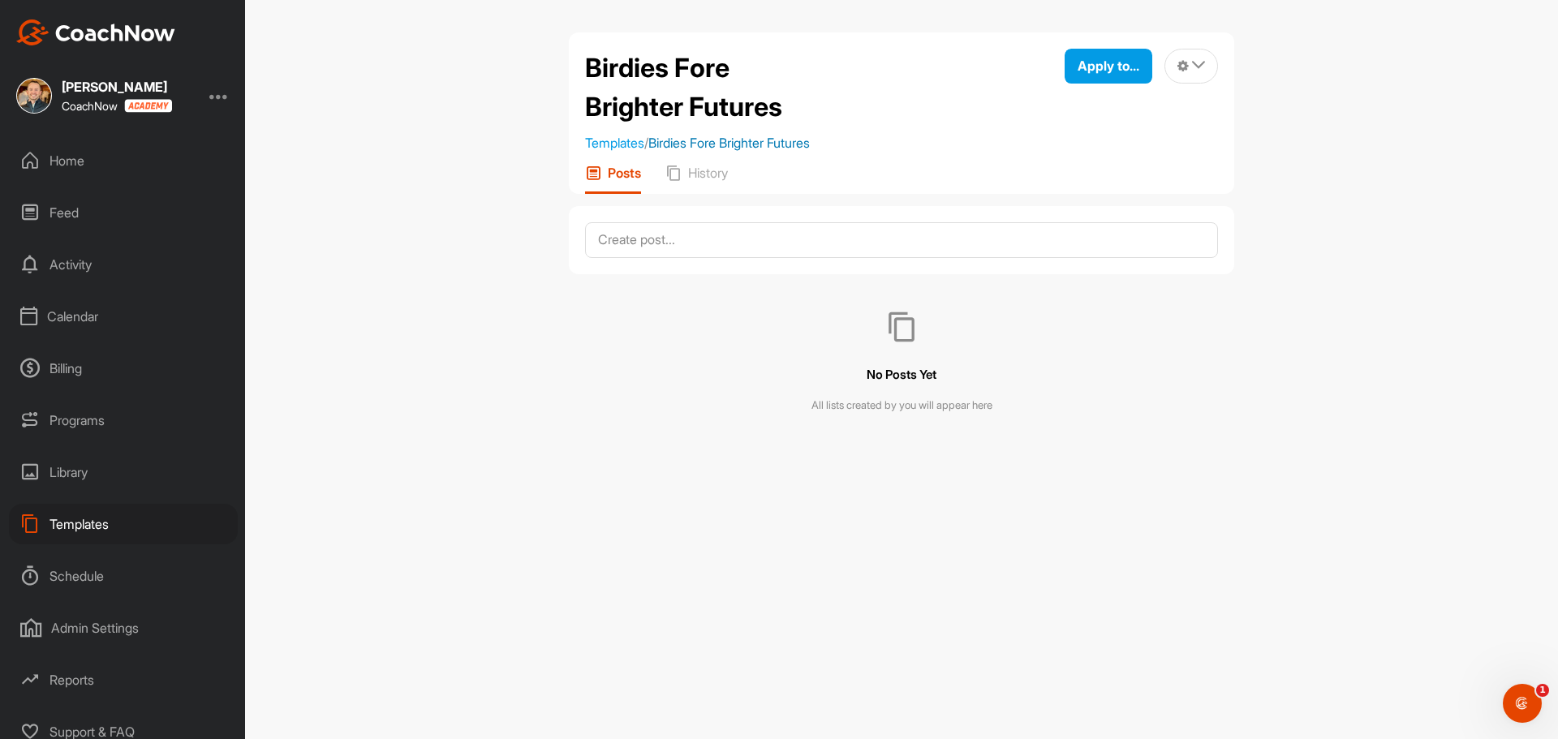
click at [749, 145] on link "Birdies Fore Brighter Futures" at bounding box center [728, 143] width 161 height 16
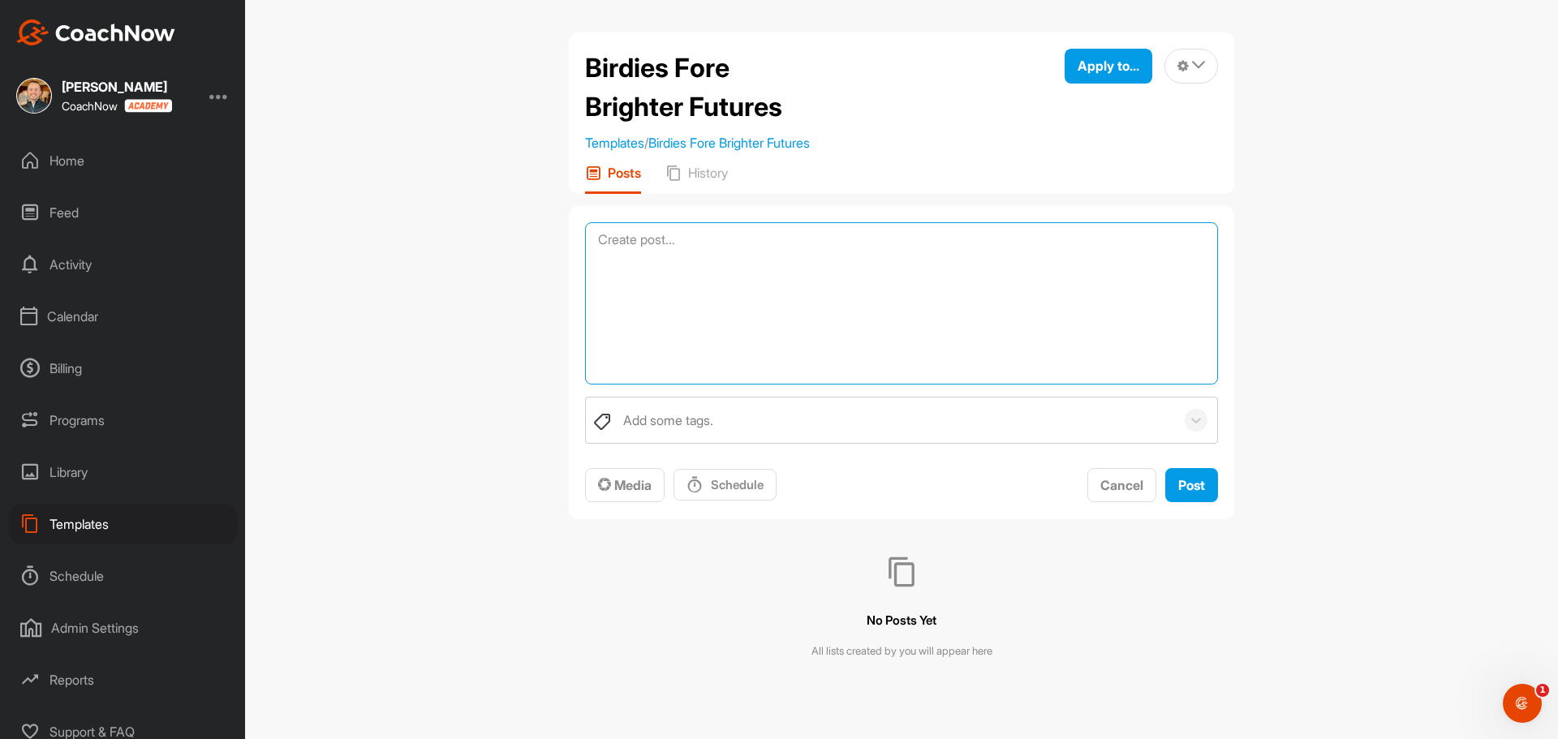
click at [738, 235] on textarea at bounding box center [901, 303] width 633 height 162
click at [711, 174] on p "History" at bounding box center [708, 173] width 40 height 16
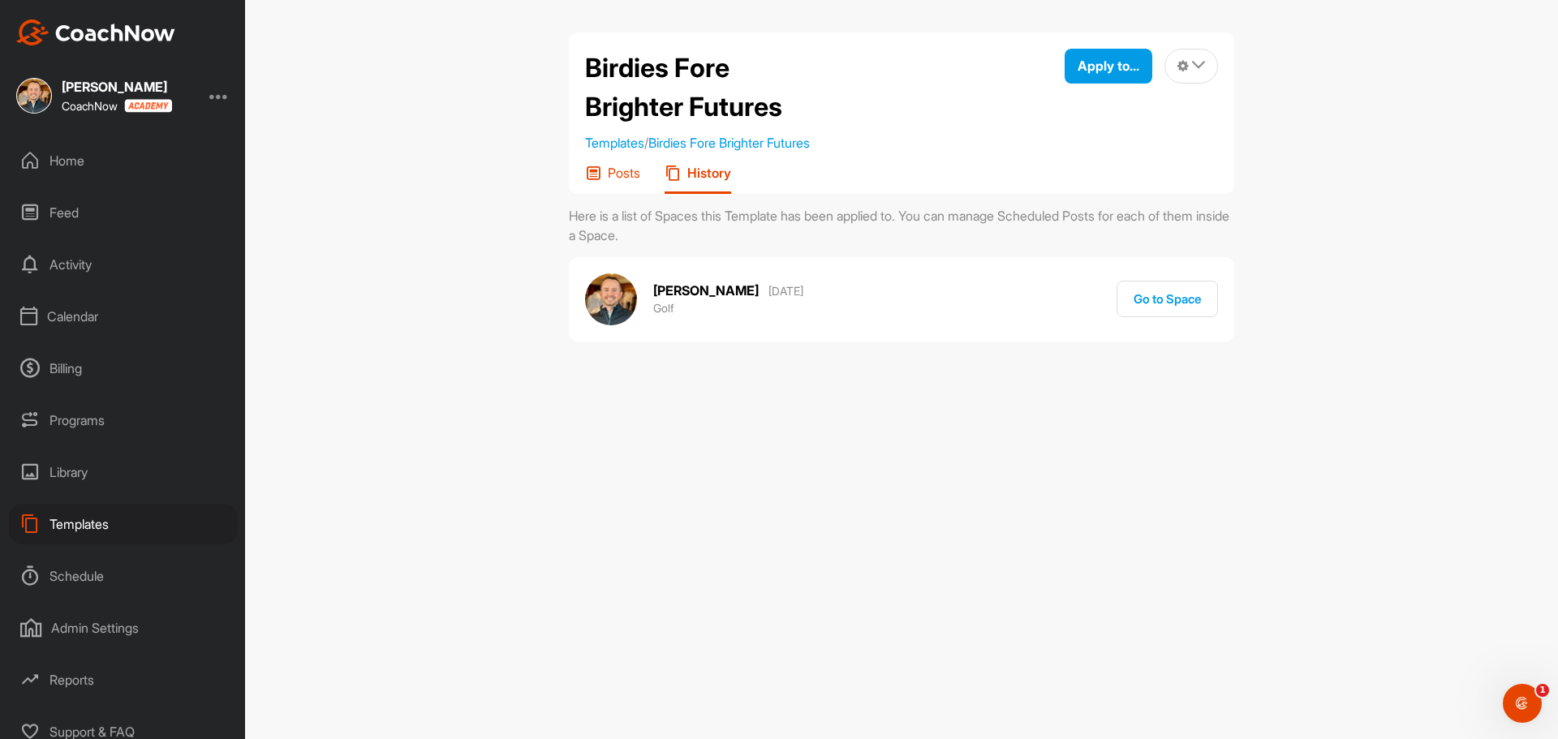
click at [614, 166] on p "Posts" at bounding box center [624, 173] width 32 height 16
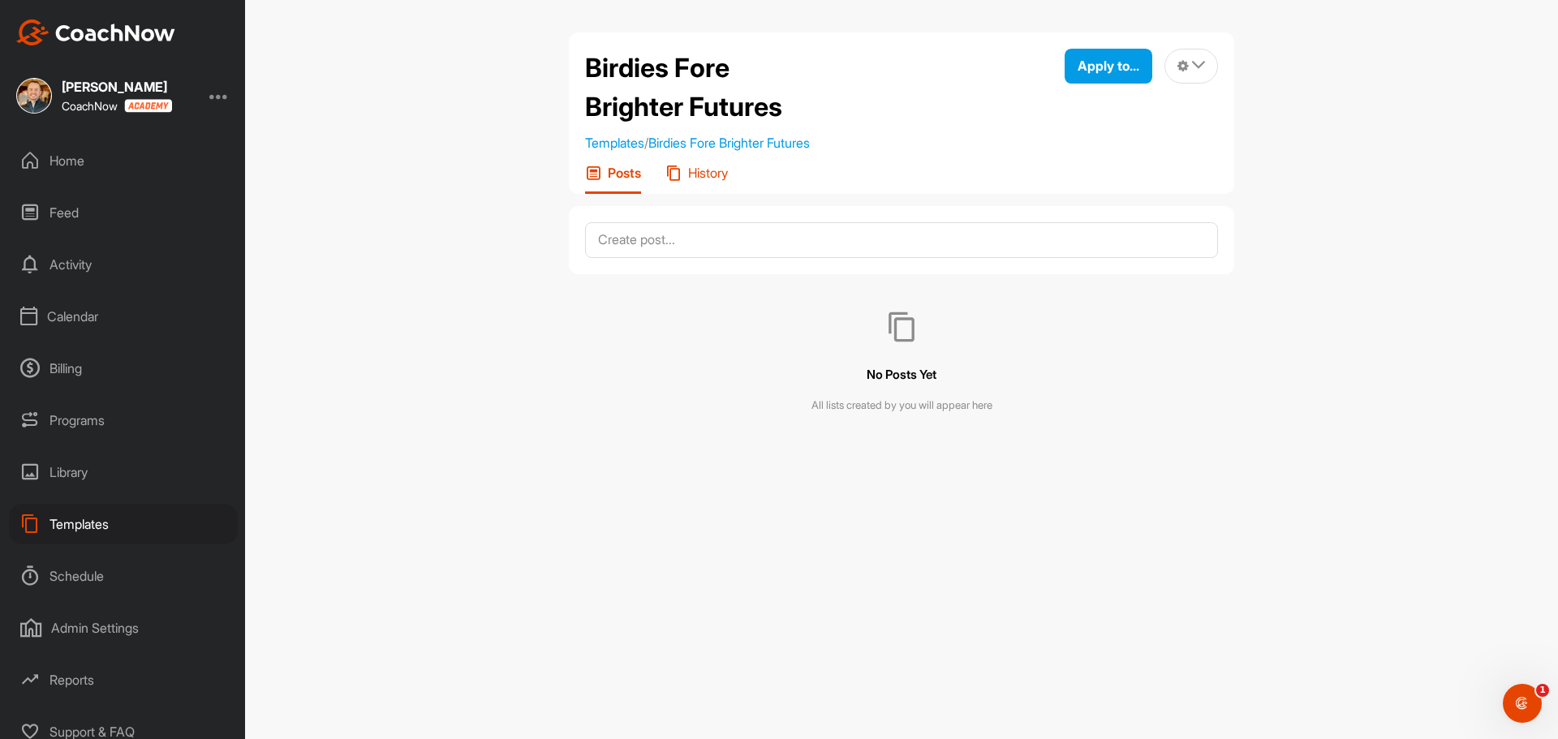
click at [692, 177] on p "History" at bounding box center [708, 173] width 40 height 16
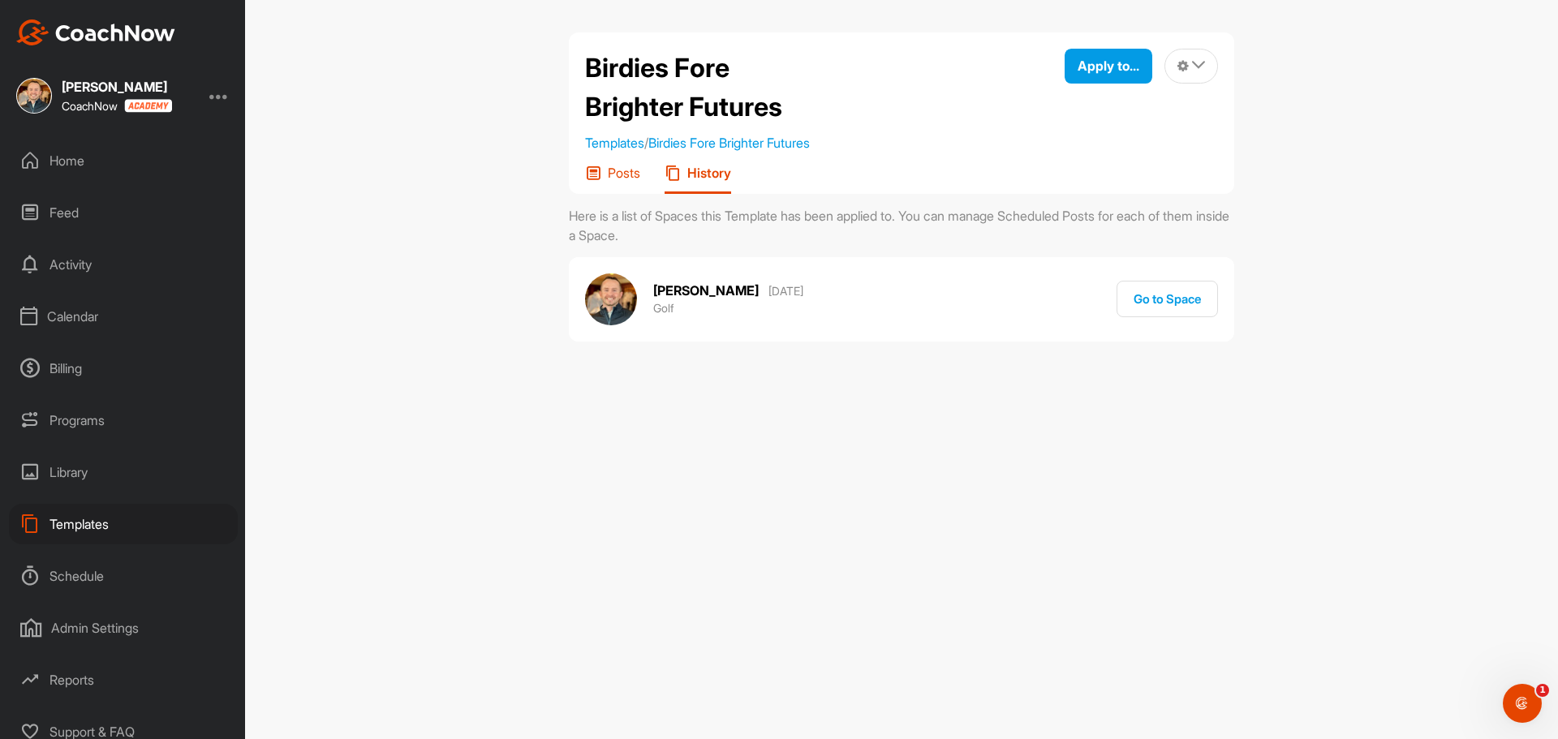
click at [631, 170] on p "Posts" at bounding box center [624, 173] width 32 height 16
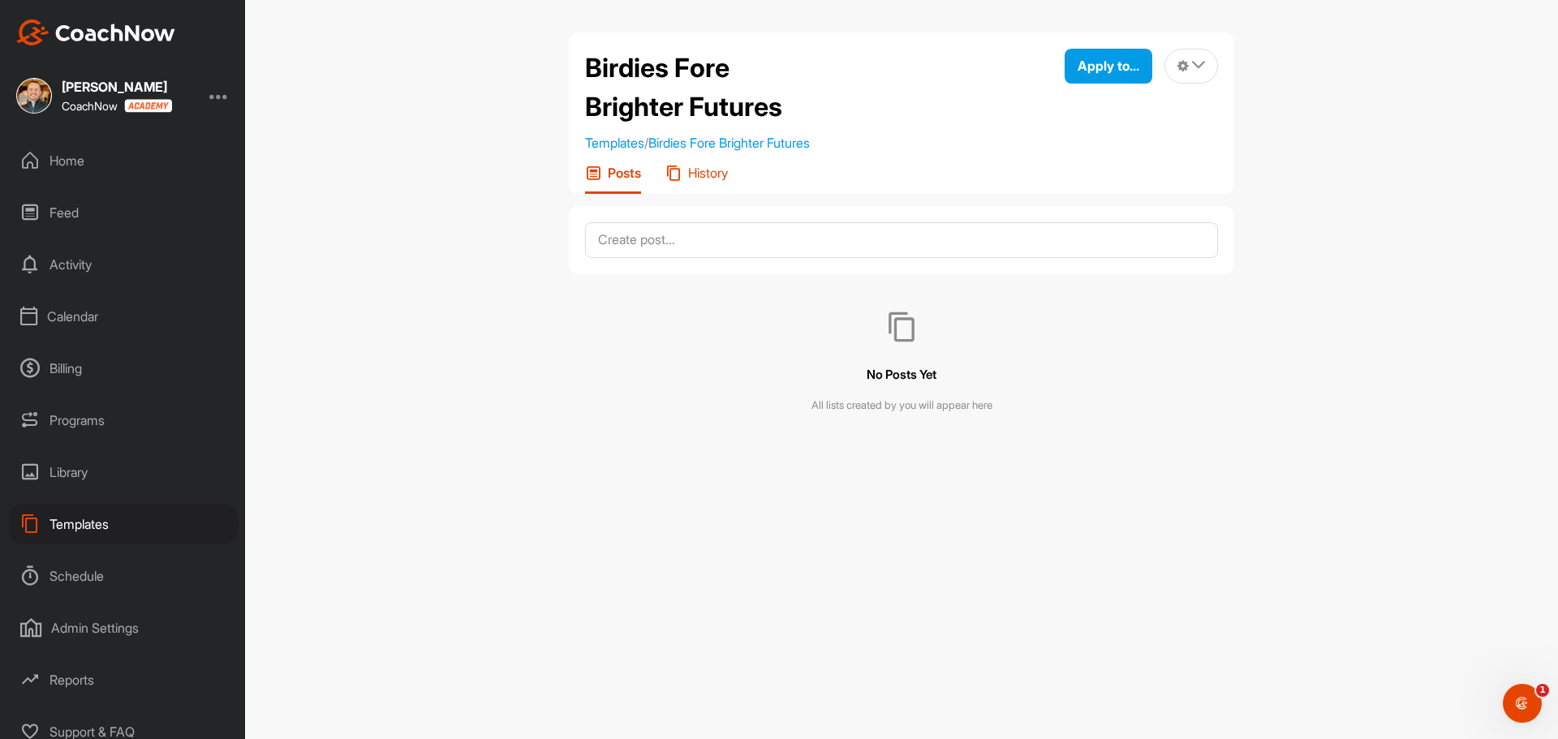
click at [725, 175] on p "History" at bounding box center [708, 173] width 40 height 16
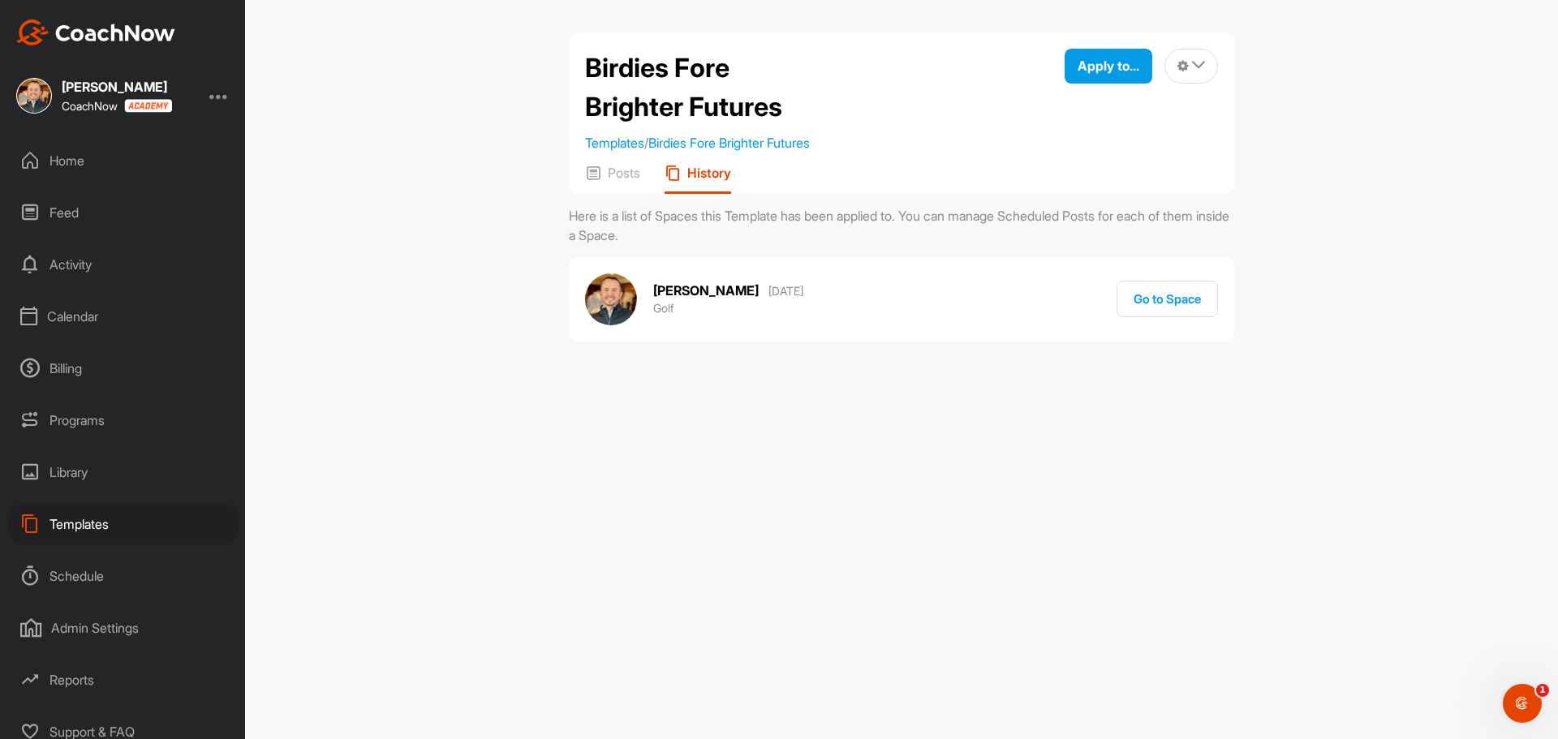
click at [723, 282] on h2 "[PERSON_NAME]" at bounding box center [705, 290] width 105 height 17
click at [651, 293] on div "[PERSON_NAME] [DATE] Golf" at bounding box center [694, 299] width 218 height 52
click at [608, 303] on img at bounding box center [611, 299] width 52 height 52
click at [613, 171] on p "Posts" at bounding box center [624, 173] width 32 height 16
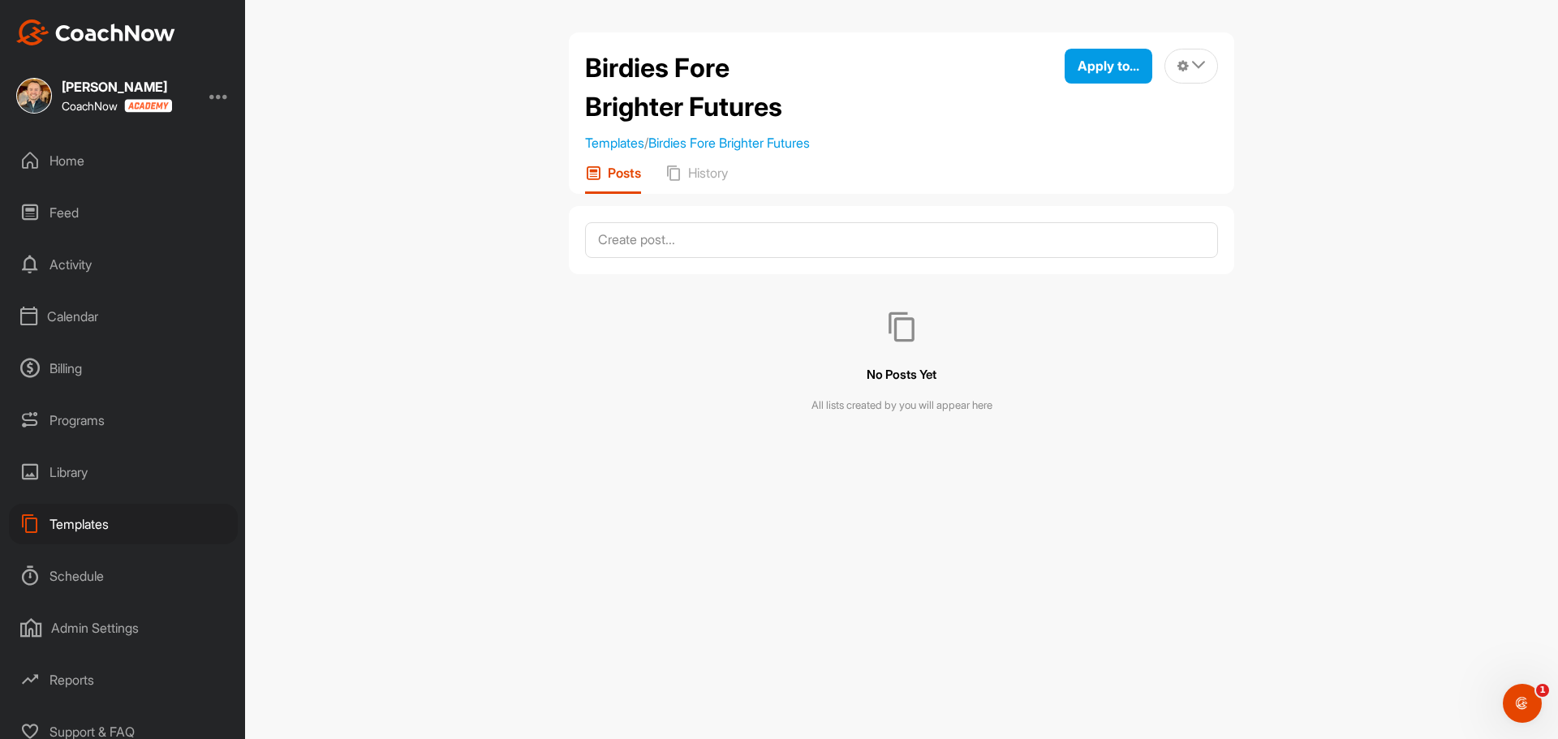
click at [671, 105] on h2 "Birdies Fore Brighter Futures" at bounding box center [694, 88] width 219 height 78
click at [78, 168] on div "Home" at bounding box center [123, 160] width 229 height 41
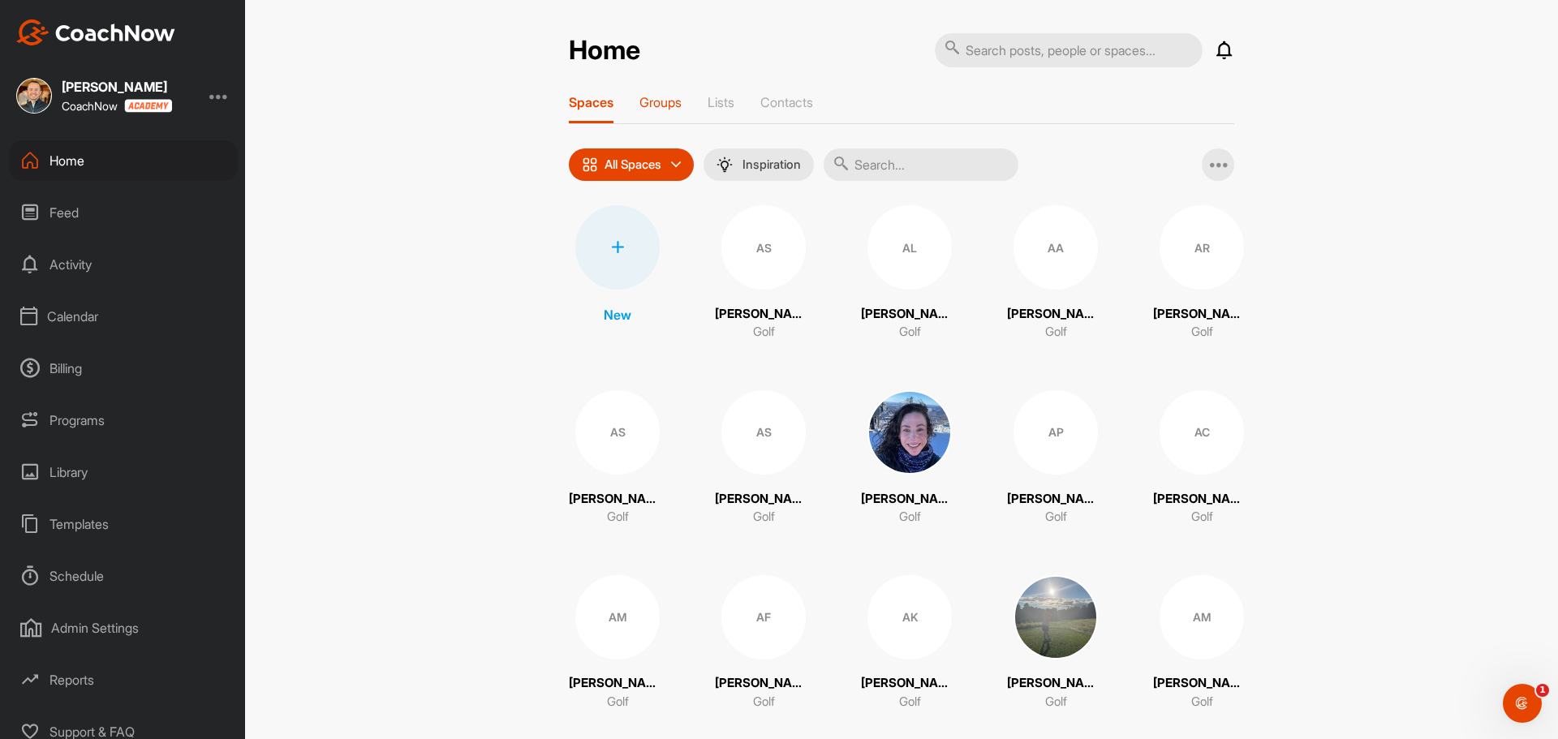
click at [668, 97] on p "Groups" at bounding box center [660, 102] width 42 height 16
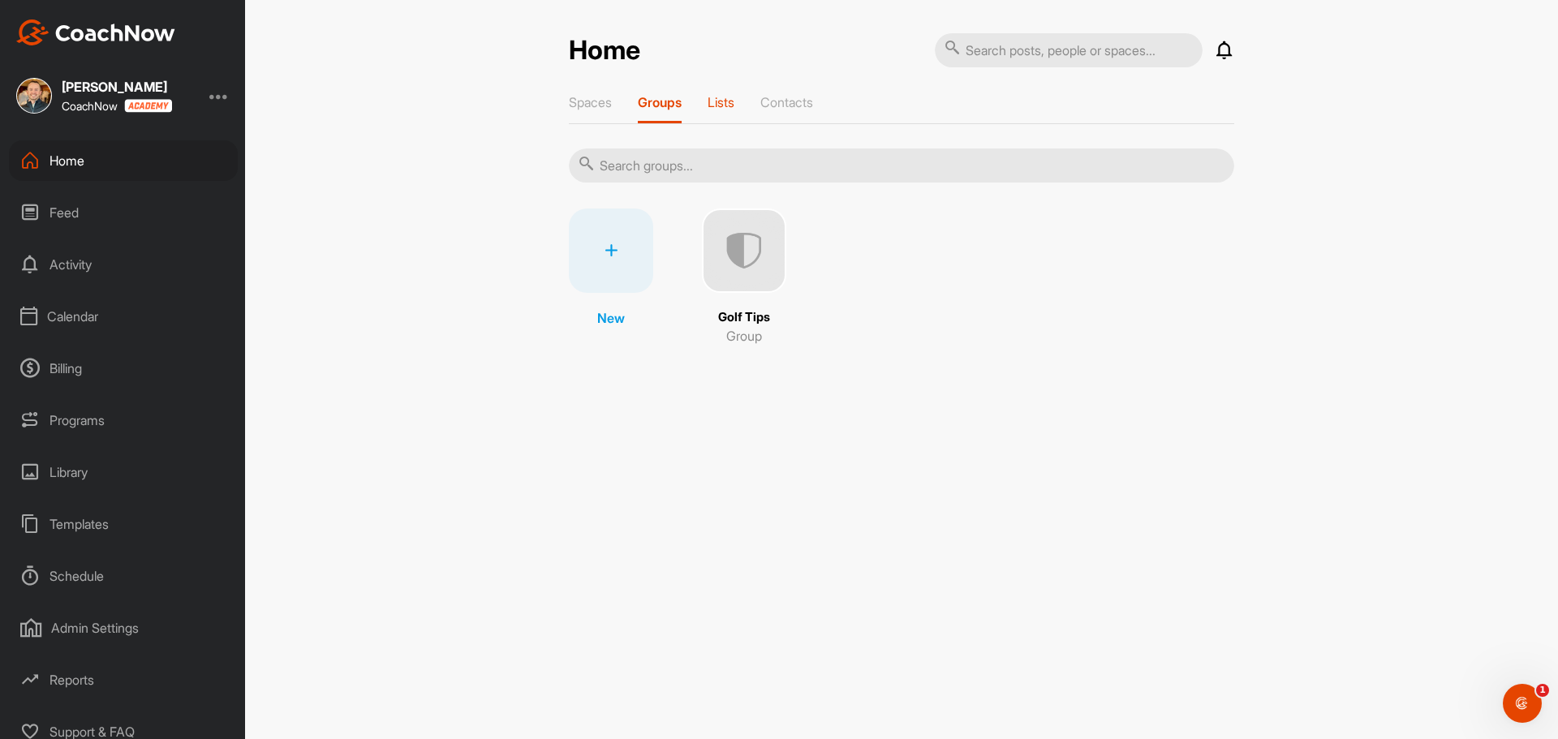
click at [733, 101] on p "Lists" at bounding box center [721, 102] width 27 height 16
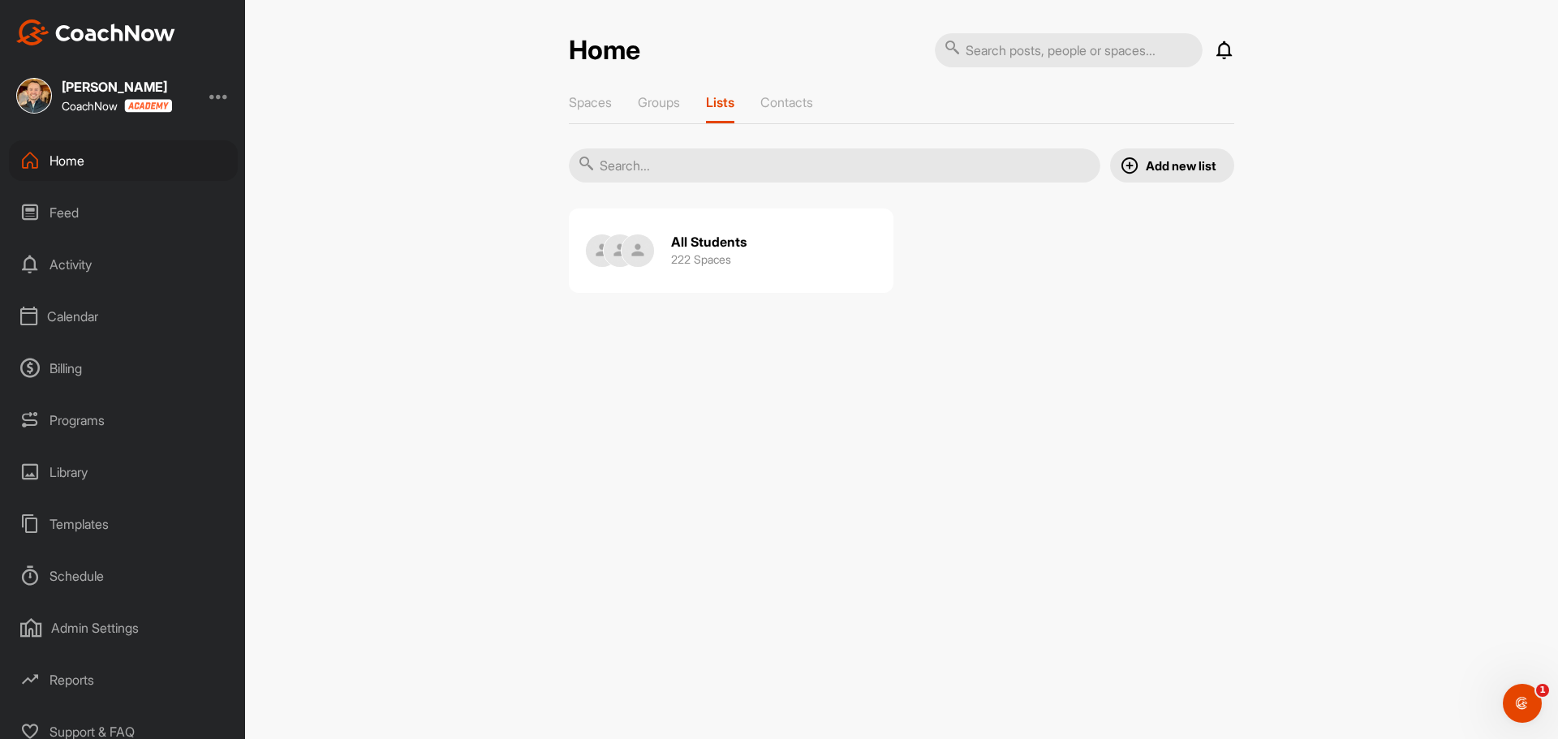
click at [729, 248] on h2 "All Students" at bounding box center [708, 242] width 75 height 17
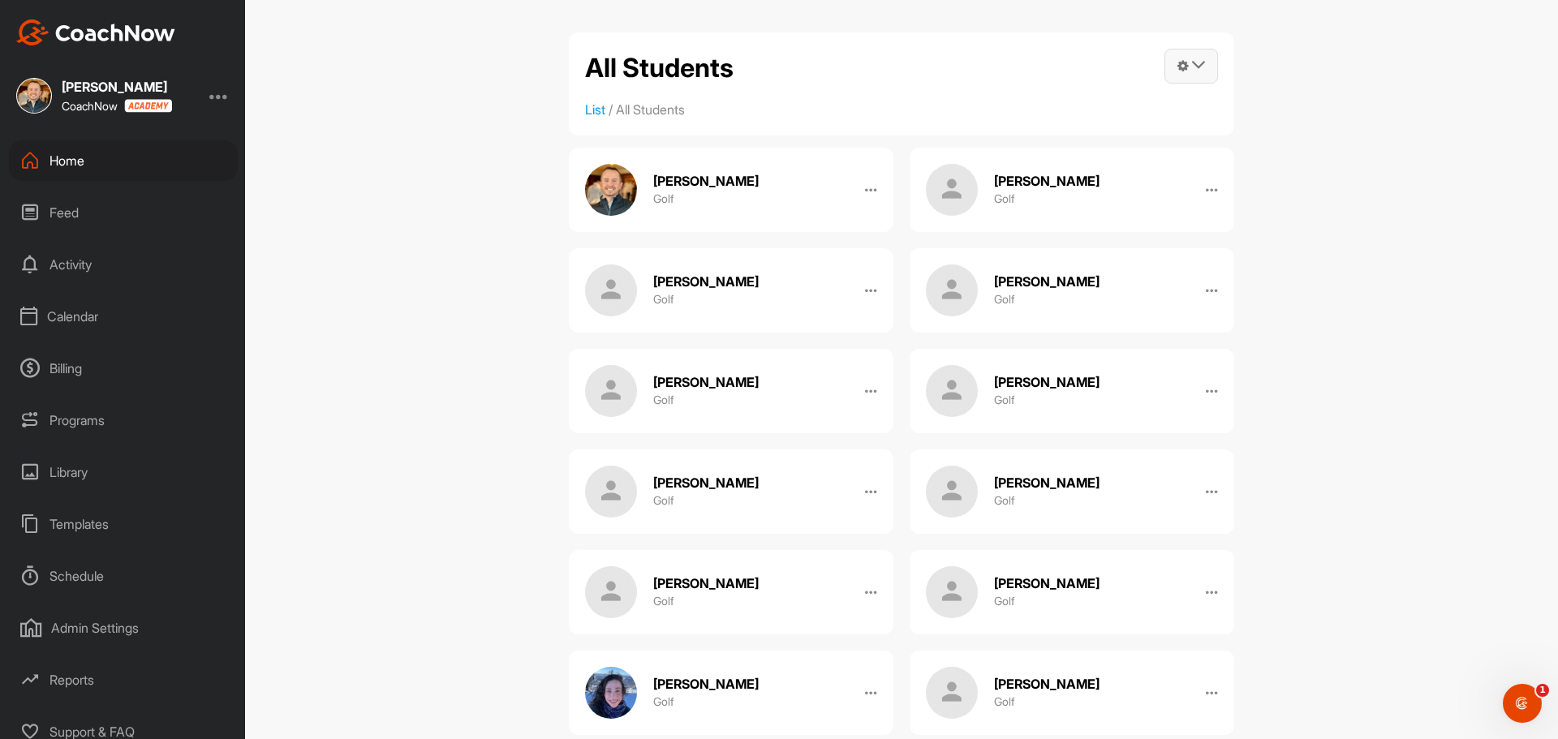
click at [1192, 63] on icon at bounding box center [1198, 64] width 13 height 13
click at [1062, 165] on link "Post into List" at bounding box center [1110, 164] width 218 height 52
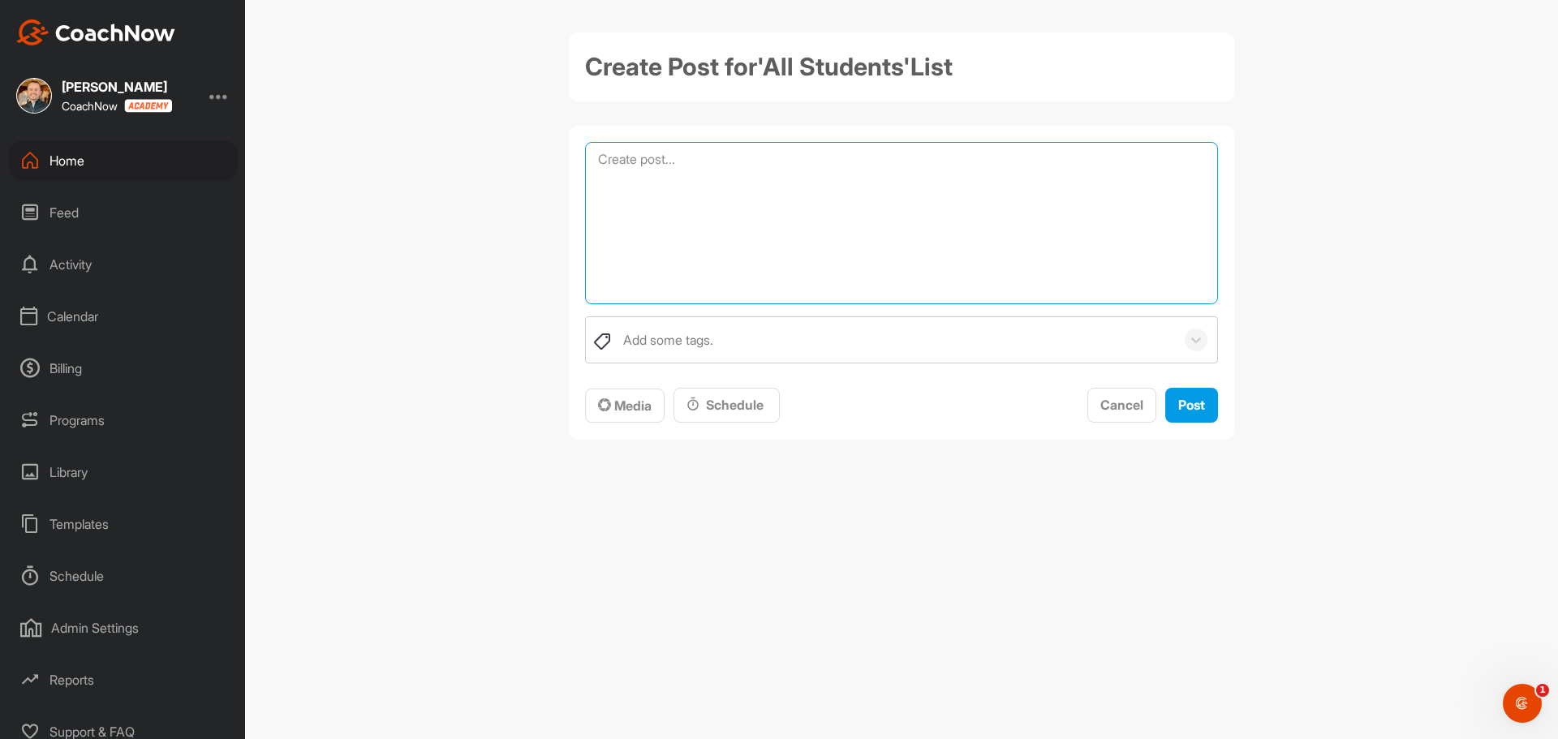
click at [1062, 165] on textarea at bounding box center [901, 223] width 633 height 162
click at [92, 165] on div "Home" at bounding box center [123, 160] width 229 height 41
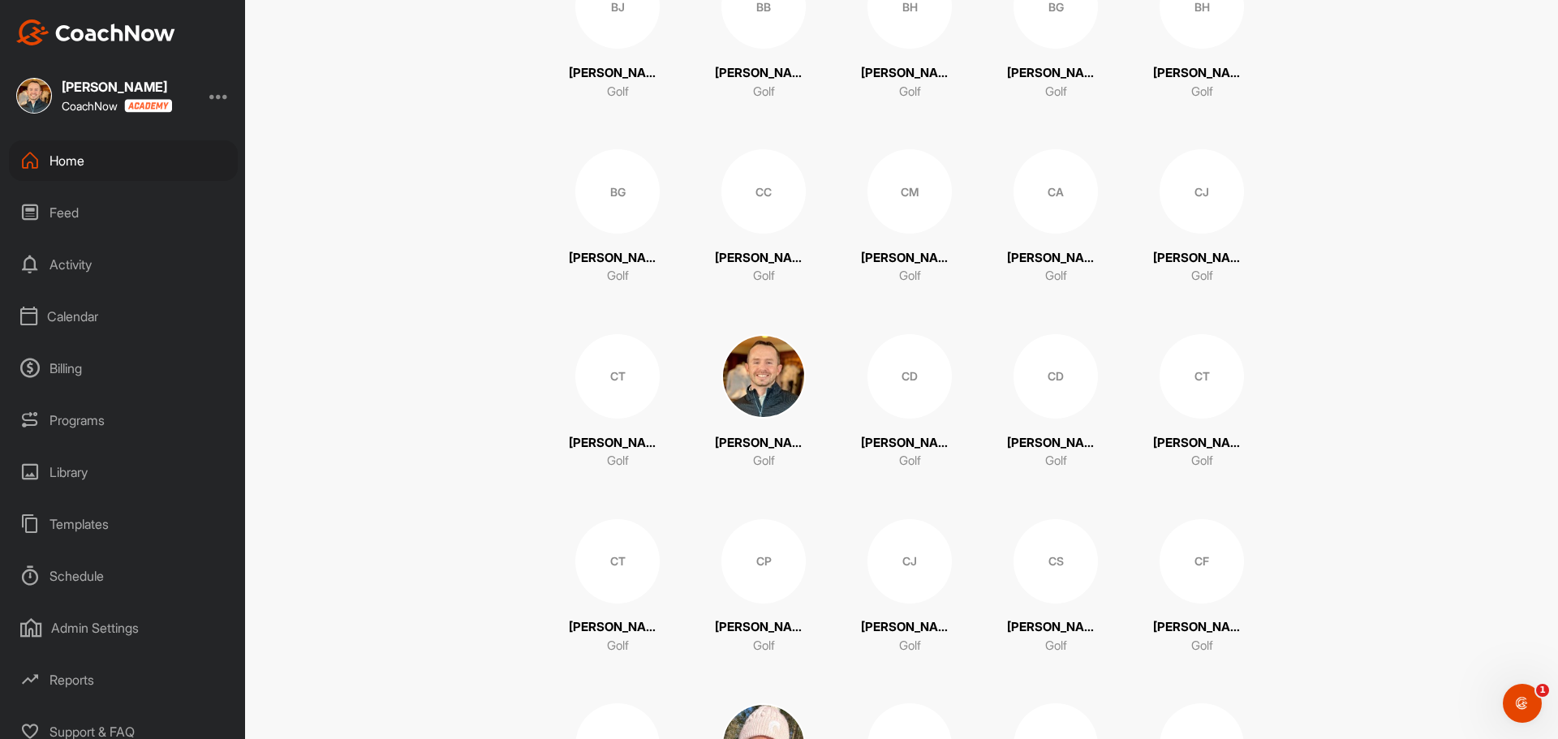
scroll to position [1542, 0]
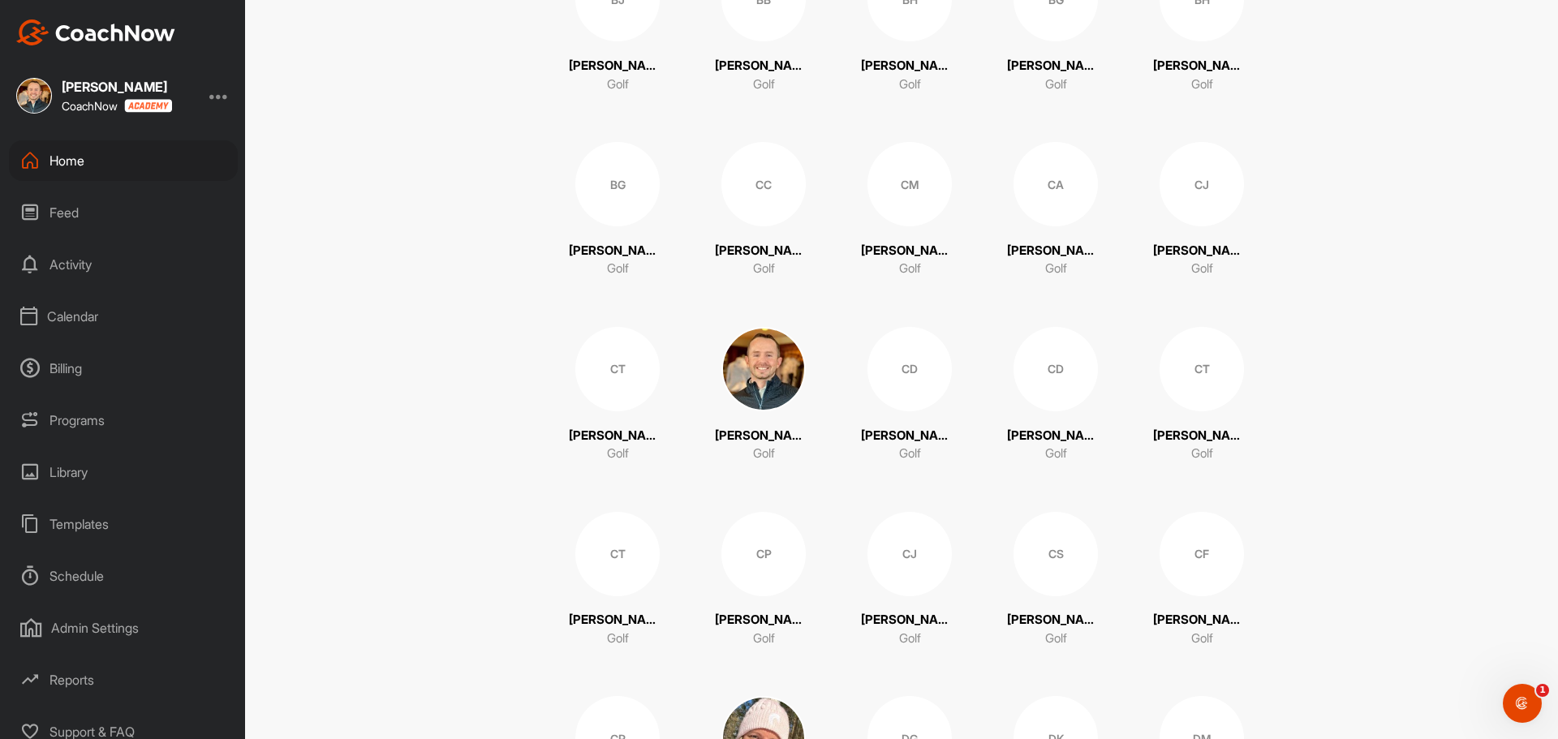
click at [763, 372] on img at bounding box center [763, 369] width 84 height 84
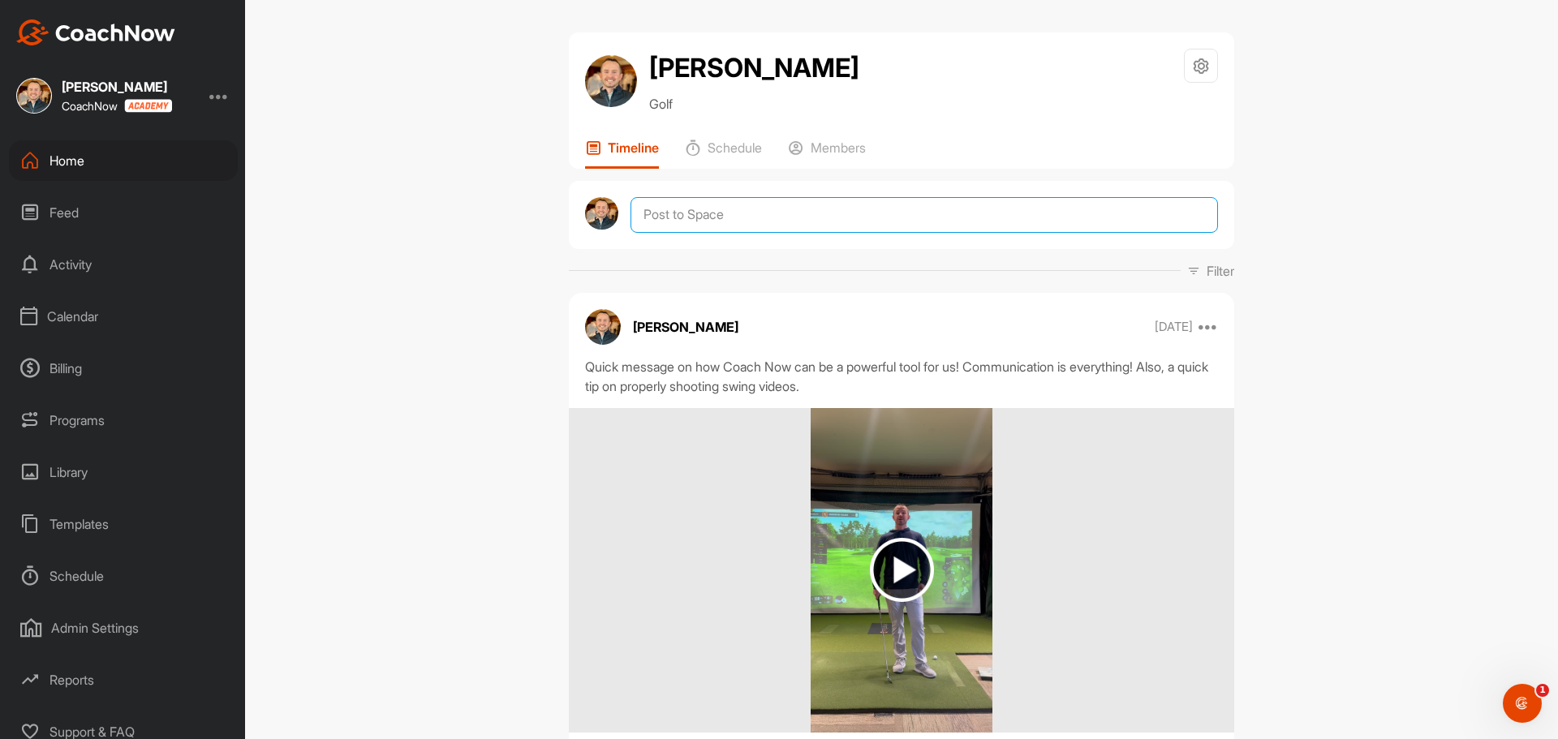
click at [781, 222] on textarea at bounding box center [923, 215] width 587 height 36
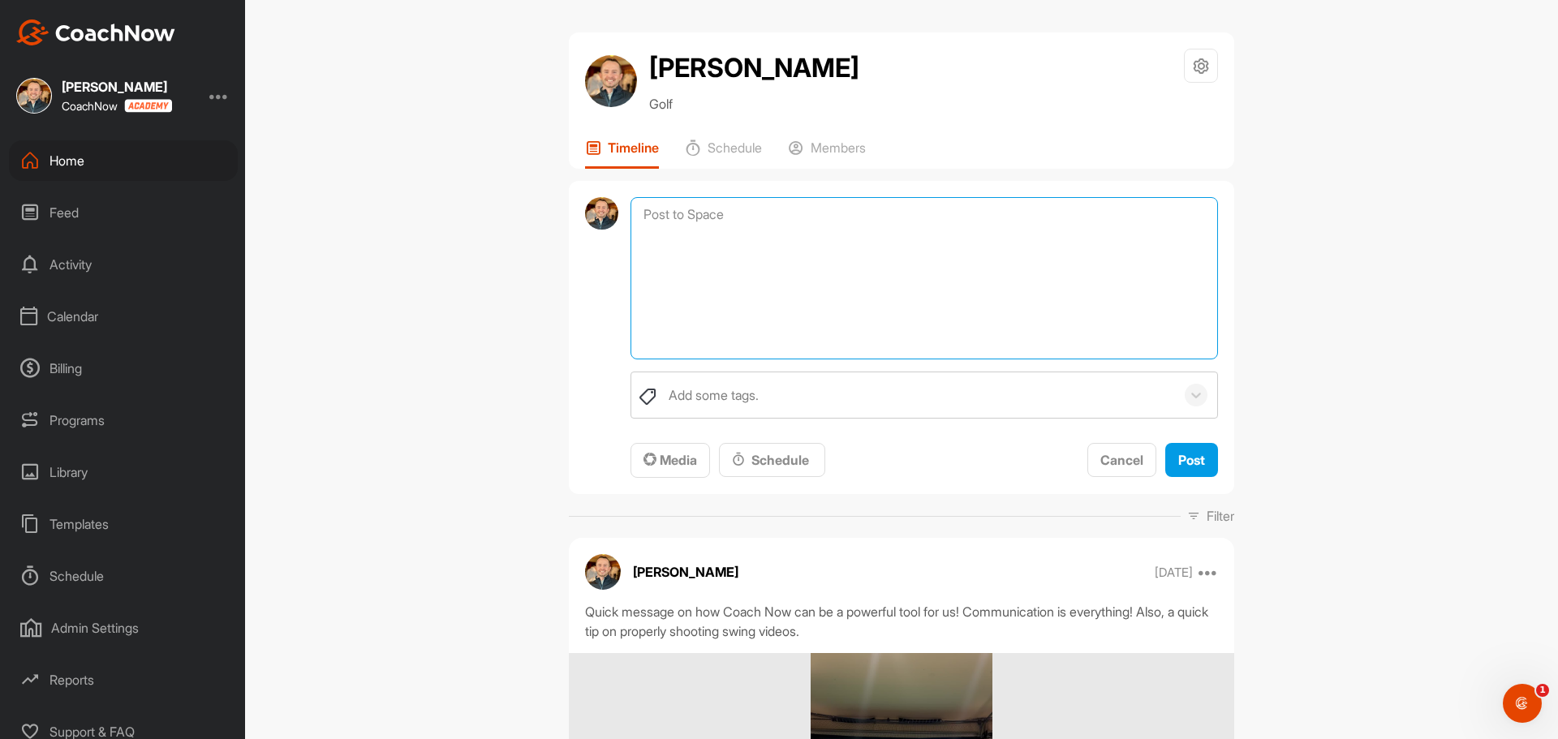
paste textarea "[URL][DOMAIN_NAME]"
click at [1037, 308] on textarea "[URL][DOMAIN_NAME]" at bounding box center [923, 278] width 587 height 162
click at [638, 216] on textarea "[URL][DOMAIN_NAME]" at bounding box center [923, 278] width 587 height 162
click at [652, 213] on textarea "[URL][DOMAIN_NAME]" at bounding box center [923, 278] width 587 height 162
paste textarea "Greetings Everyone! My friend [PERSON_NAME] and I will be teaming up to partici…"
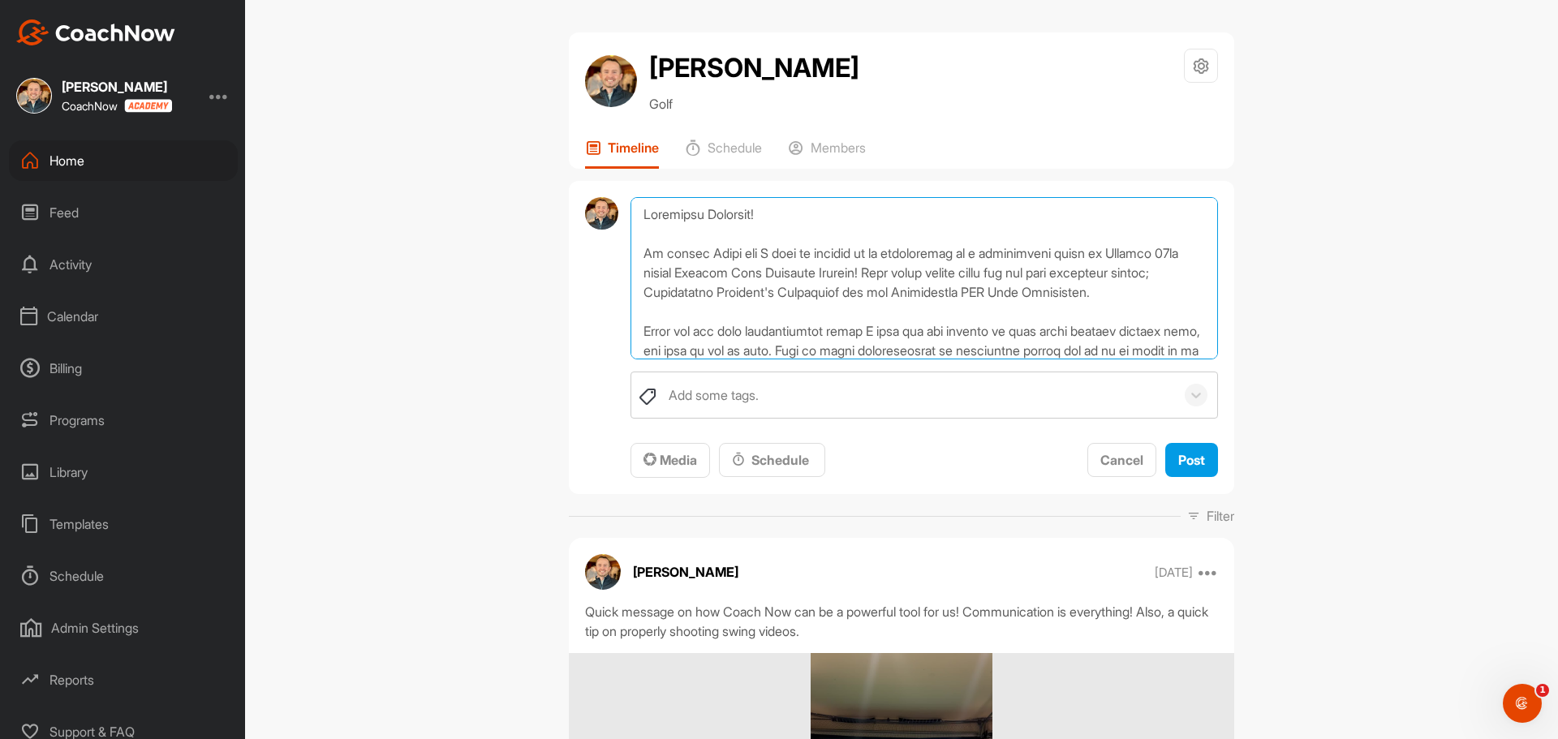
scroll to position [273, 0]
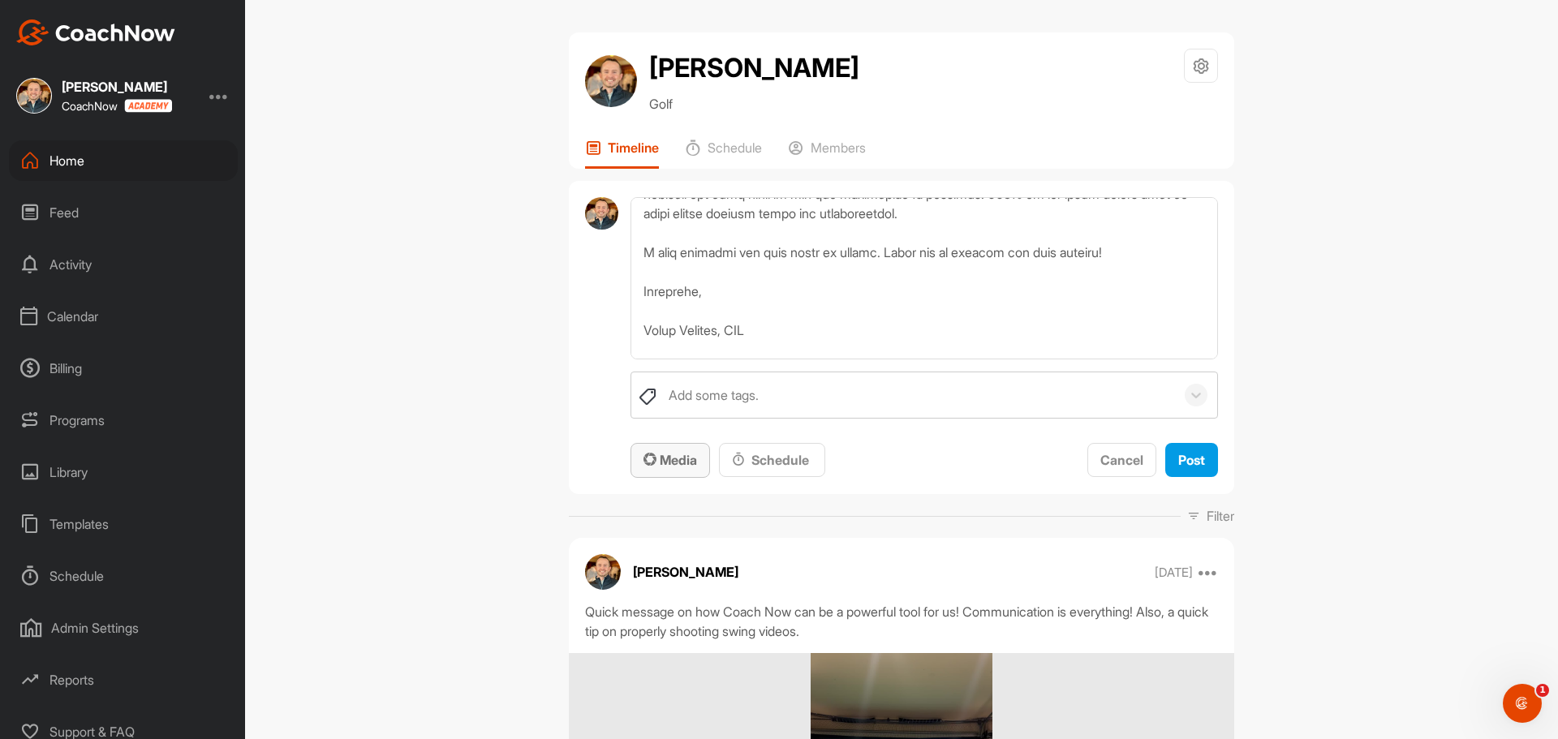
click at [682, 454] on span "Media" at bounding box center [670, 460] width 54 height 16
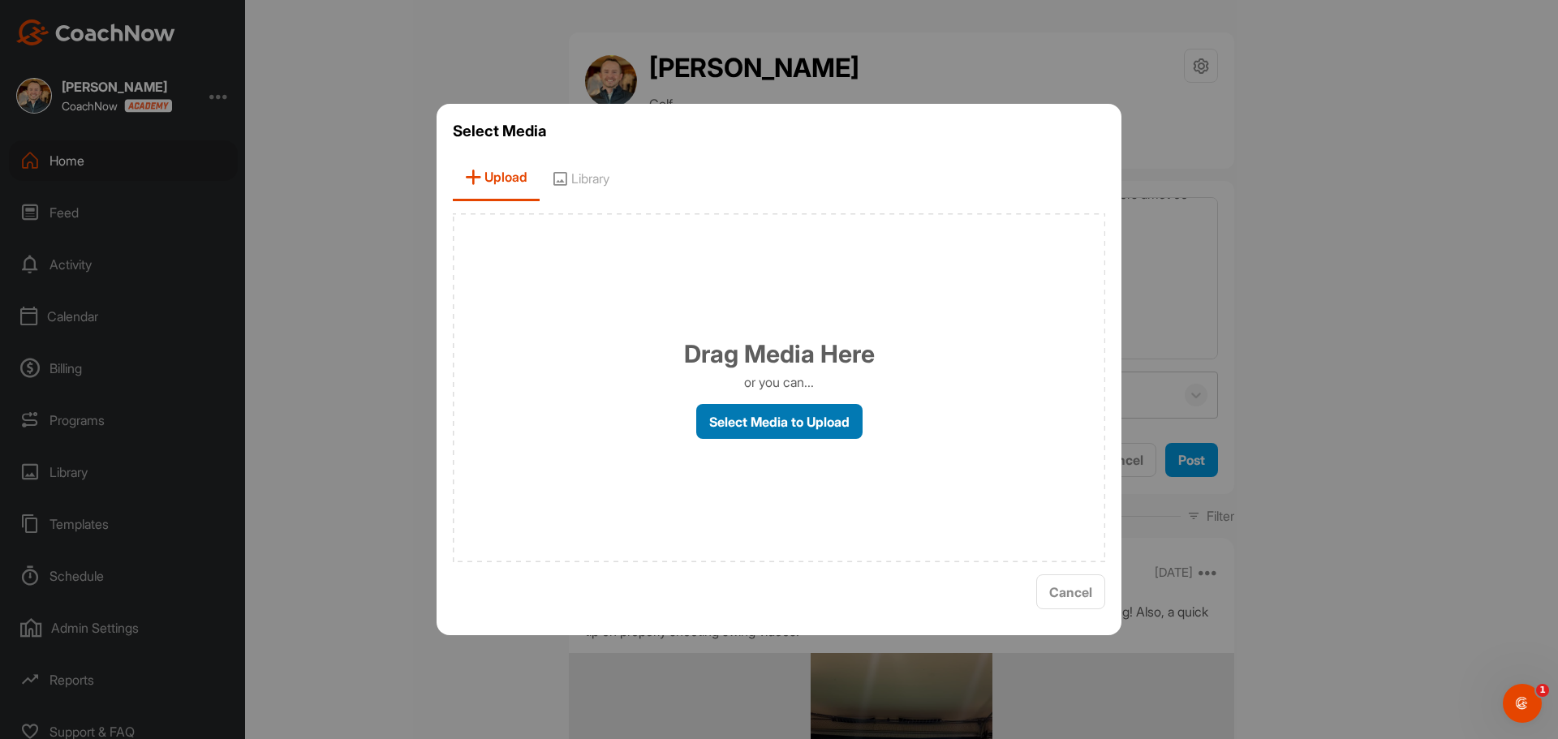
click at [781, 418] on label "Select Media to Upload" at bounding box center [779, 421] width 166 height 35
click at [0, 0] on input "Select Media to Upload" at bounding box center [0, 0] width 0 height 0
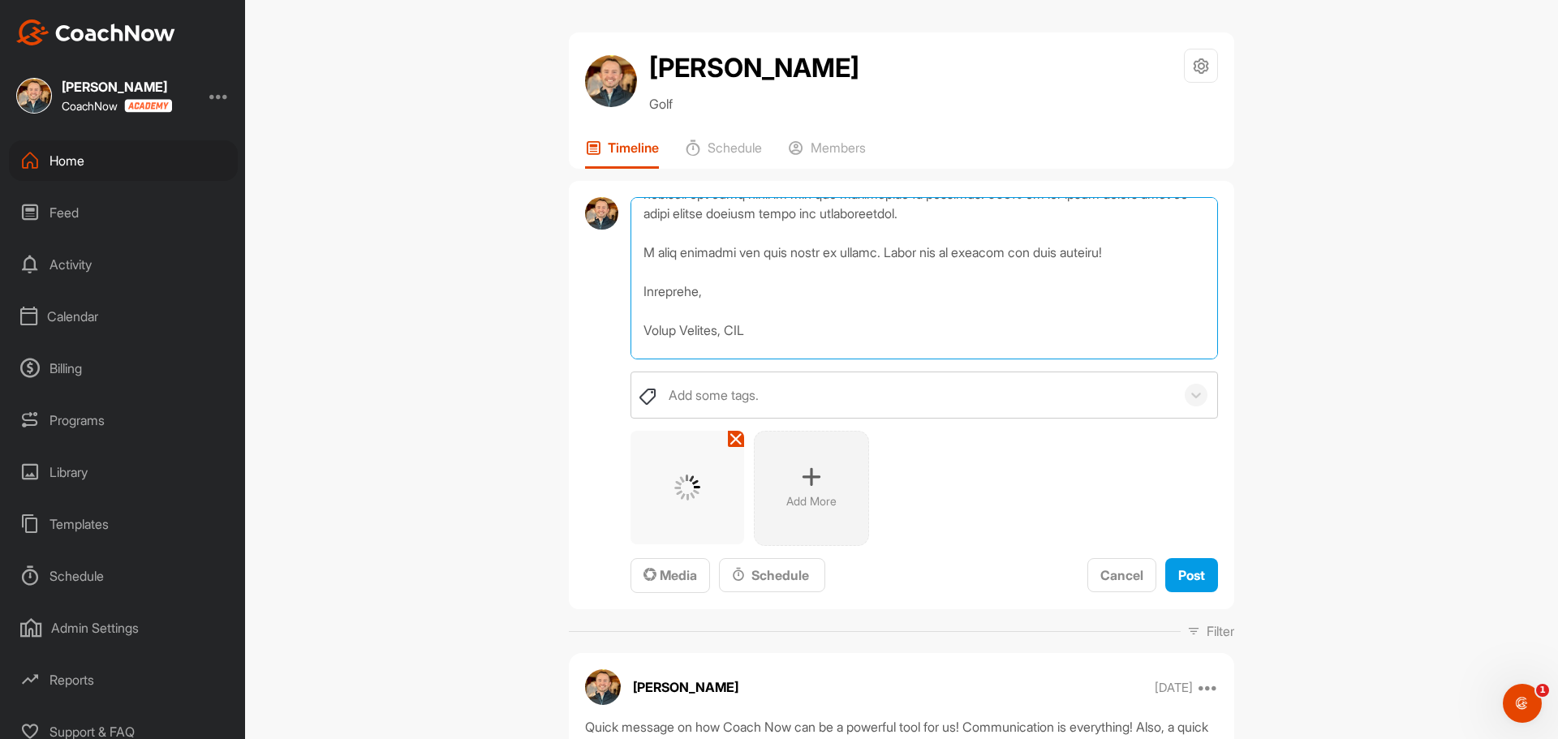
click at [1043, 309] on textarea at bounding box center [923, 278] width 587 height 162
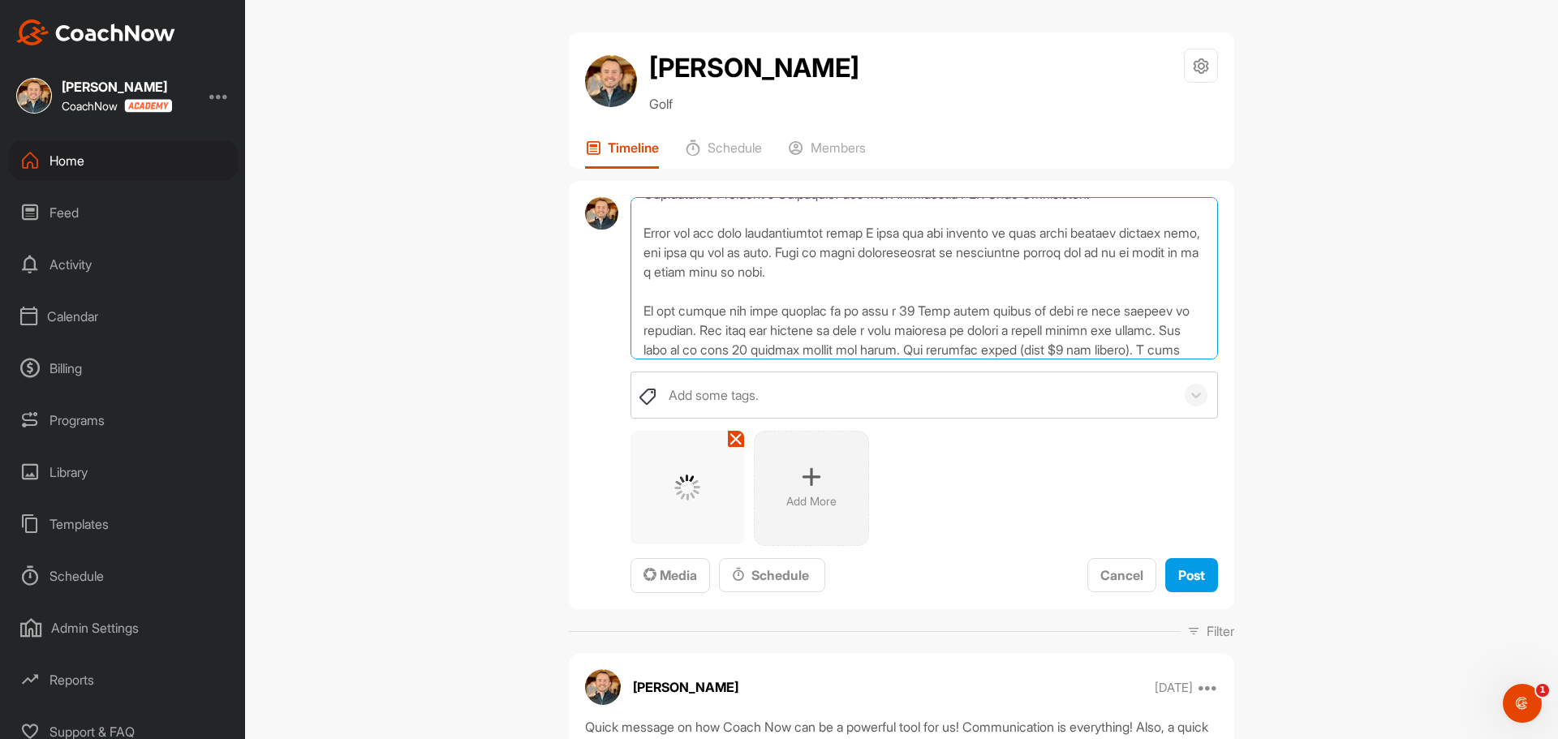
scroll to position [0, 0]
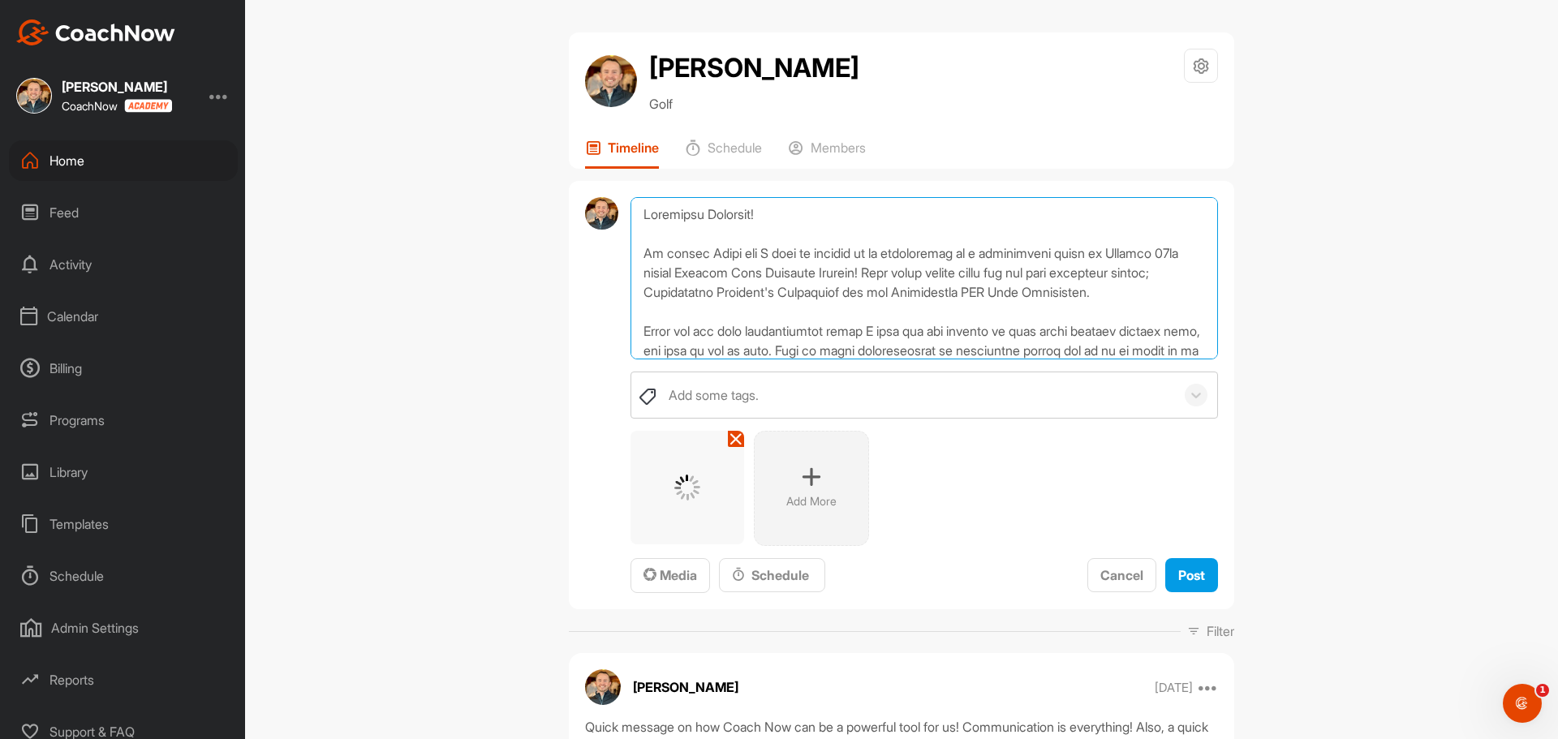
drag, startPoint x: 727, startPoint y: 248, endPoint x: 728, endPoint y: 257, distance: 9.0
click at [727, 252] on textarea at bounding box center [923, 278] width 587 height 162
click at [908, 297] on textarea at bounding box center [923, 278] width 587 height 162
click at [846, 260] on textarea at bounding box center [923, 278] width 587 height 162
click at [873, 269] on textarea at bounding box center [923, 278] width 587 height 162
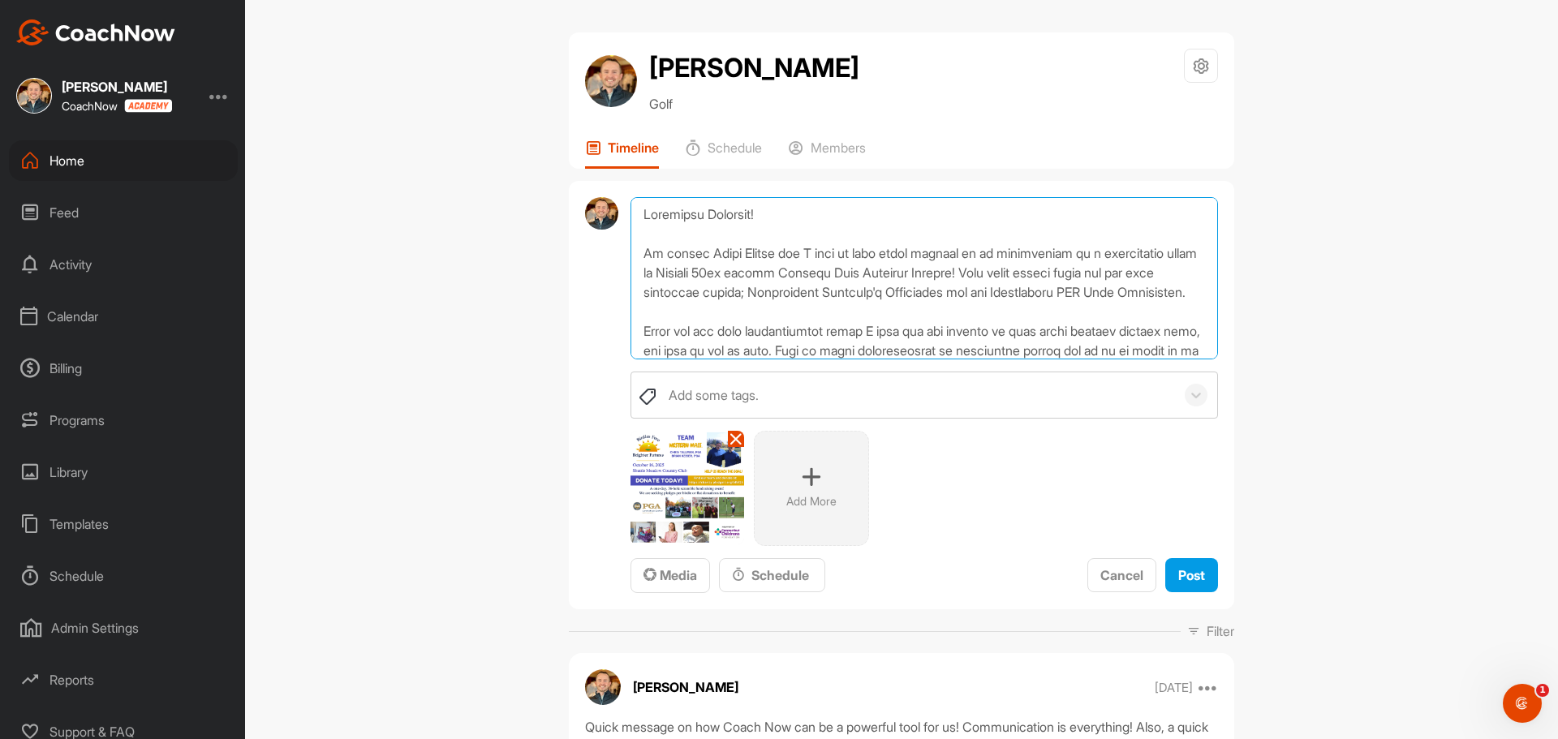
click at [1143, 278] on textarea at bounding box center [923, 278] width 587 height 162
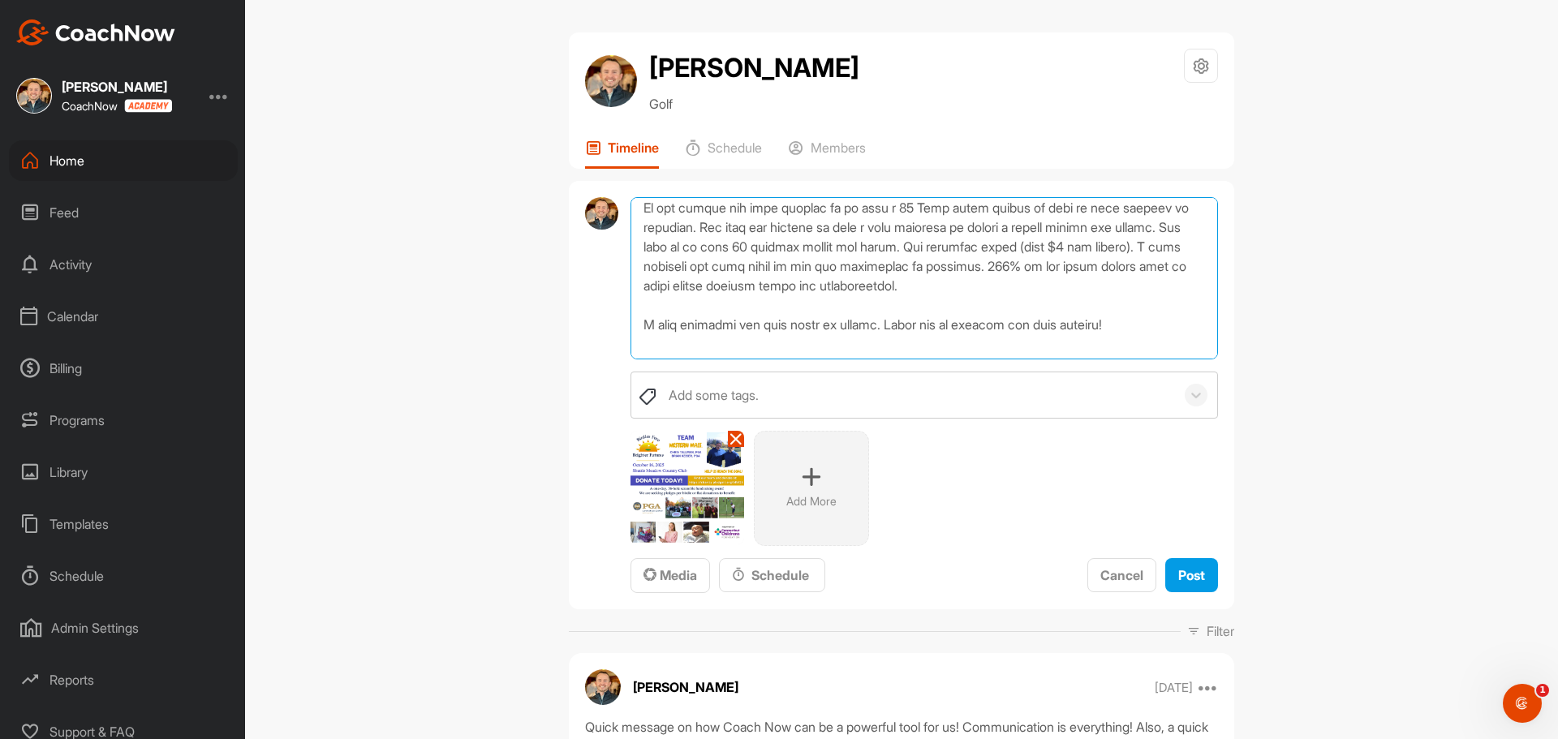
scroll to position [359, 0]
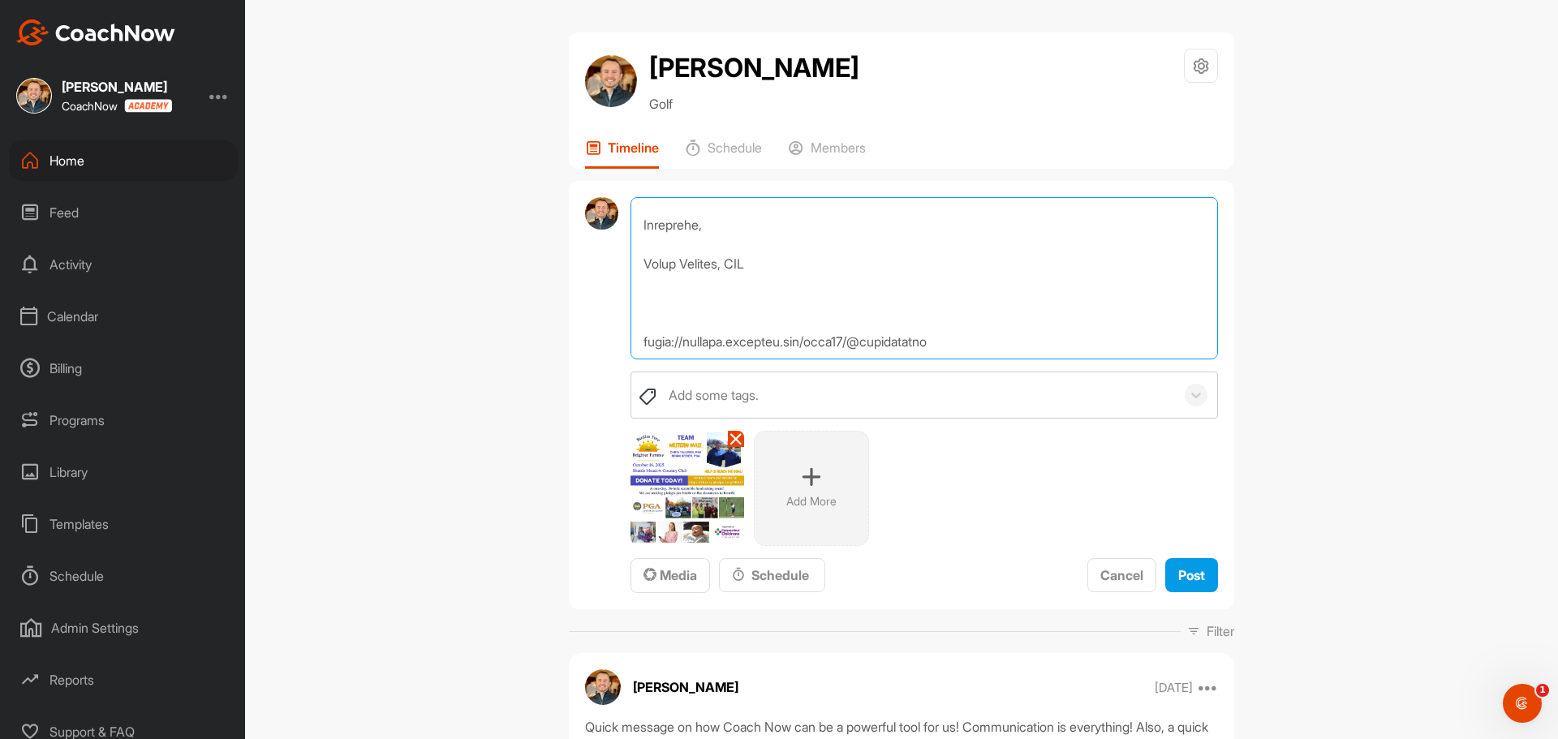
click at [942, 306] on textarea at bounding box center [923, 278] width 587 height 162
type textarea "Greetings Everyone! My friend [PERSON_NAME] and I will be once again teaming up…"
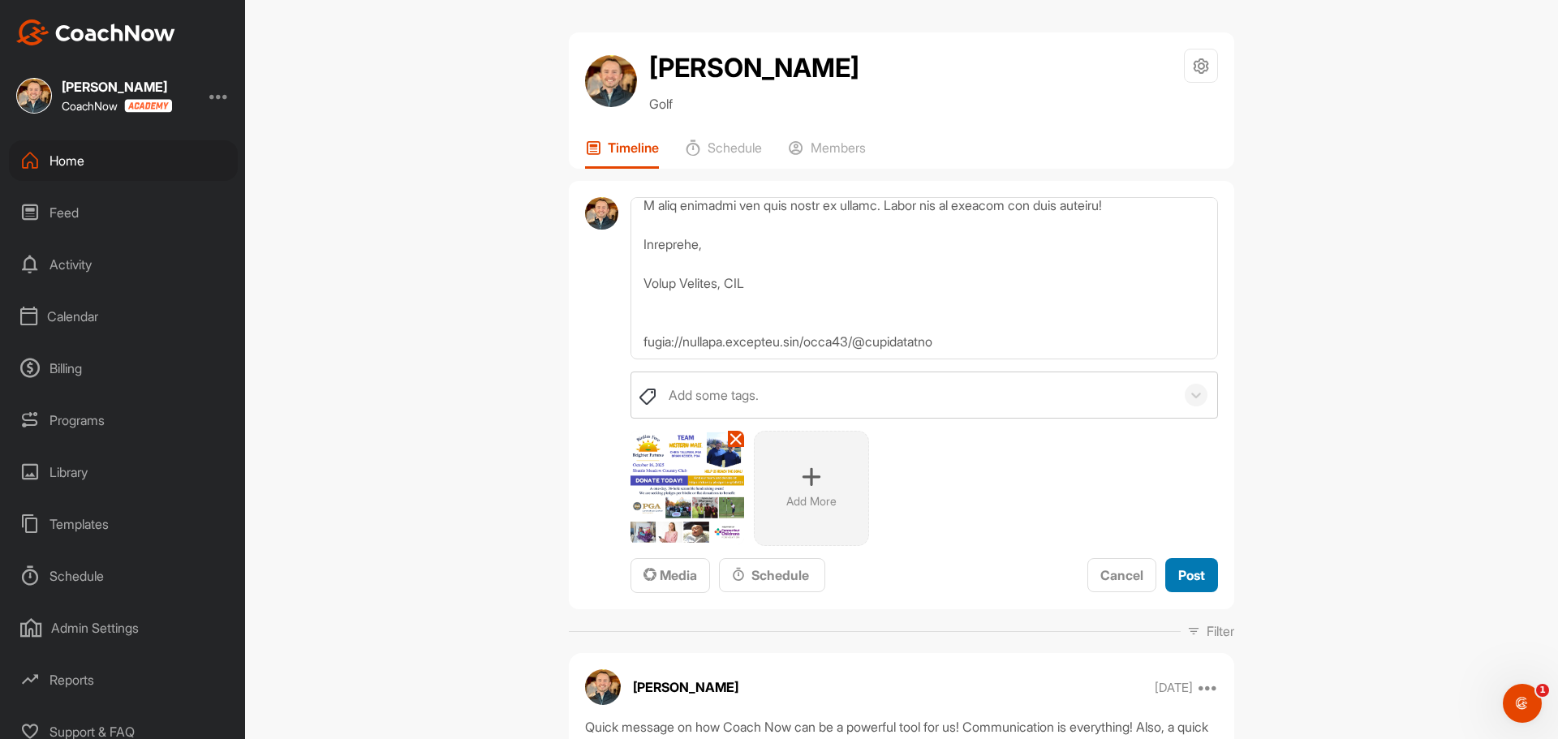
click at [1188, 593] on div "Cancel Post" at bounding box center [1152, 576] width 131 height 36
click at [1190, 576] on span "Post" at bounding box center [1191, 575] width 27 height 16
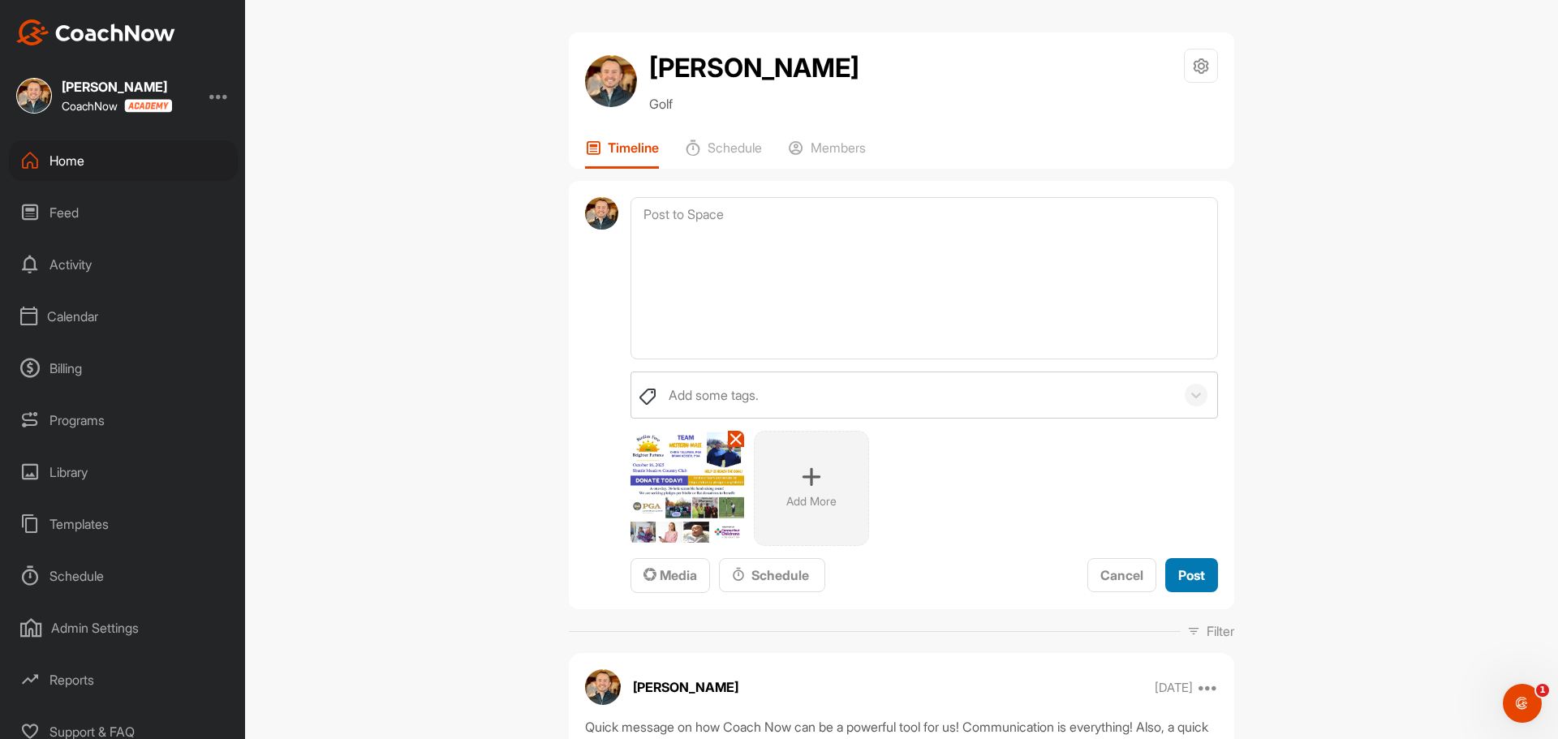
scroll to position [0, 0]
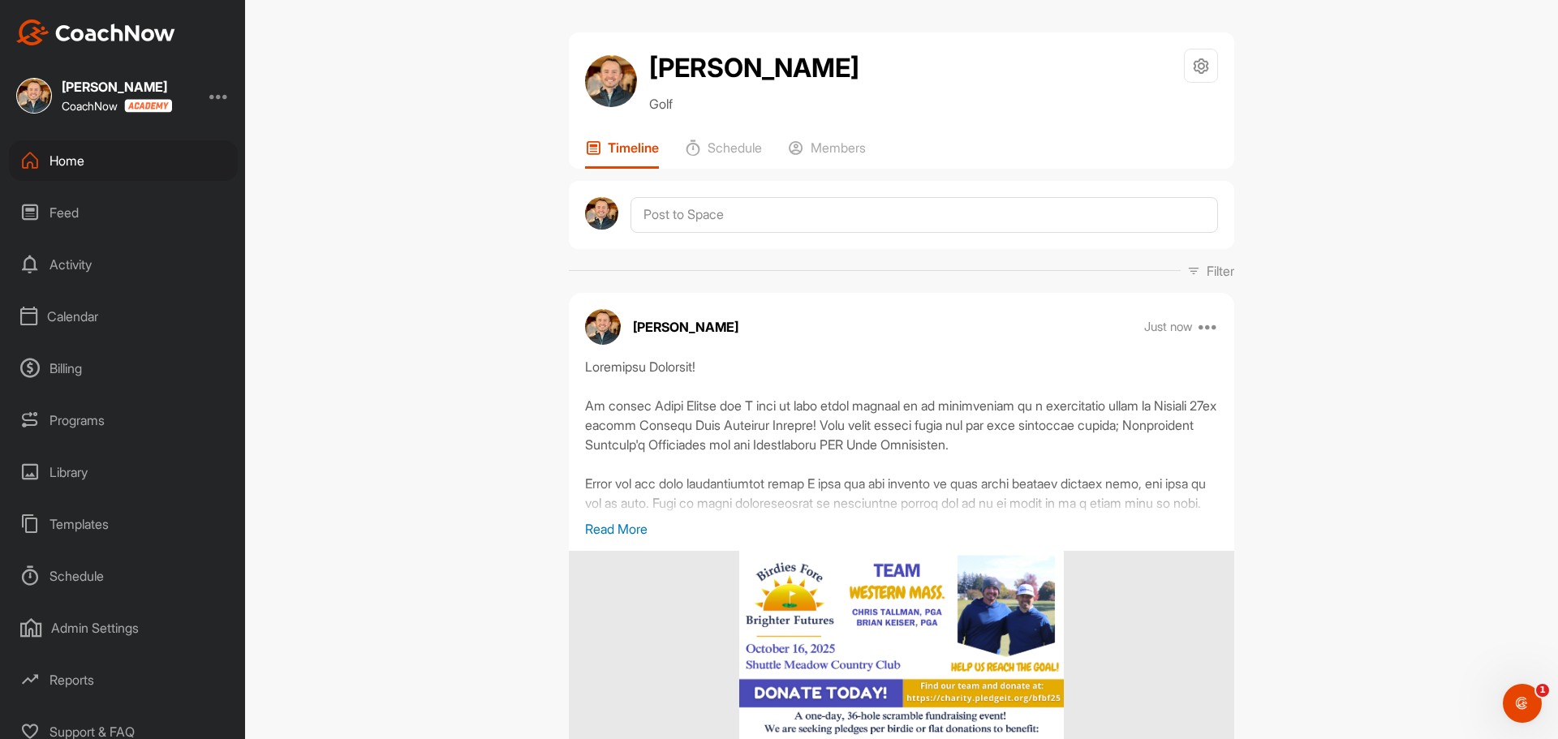
click at [622, 528] on p "Read More" at bounding box center [901, 528] width 633 height 19
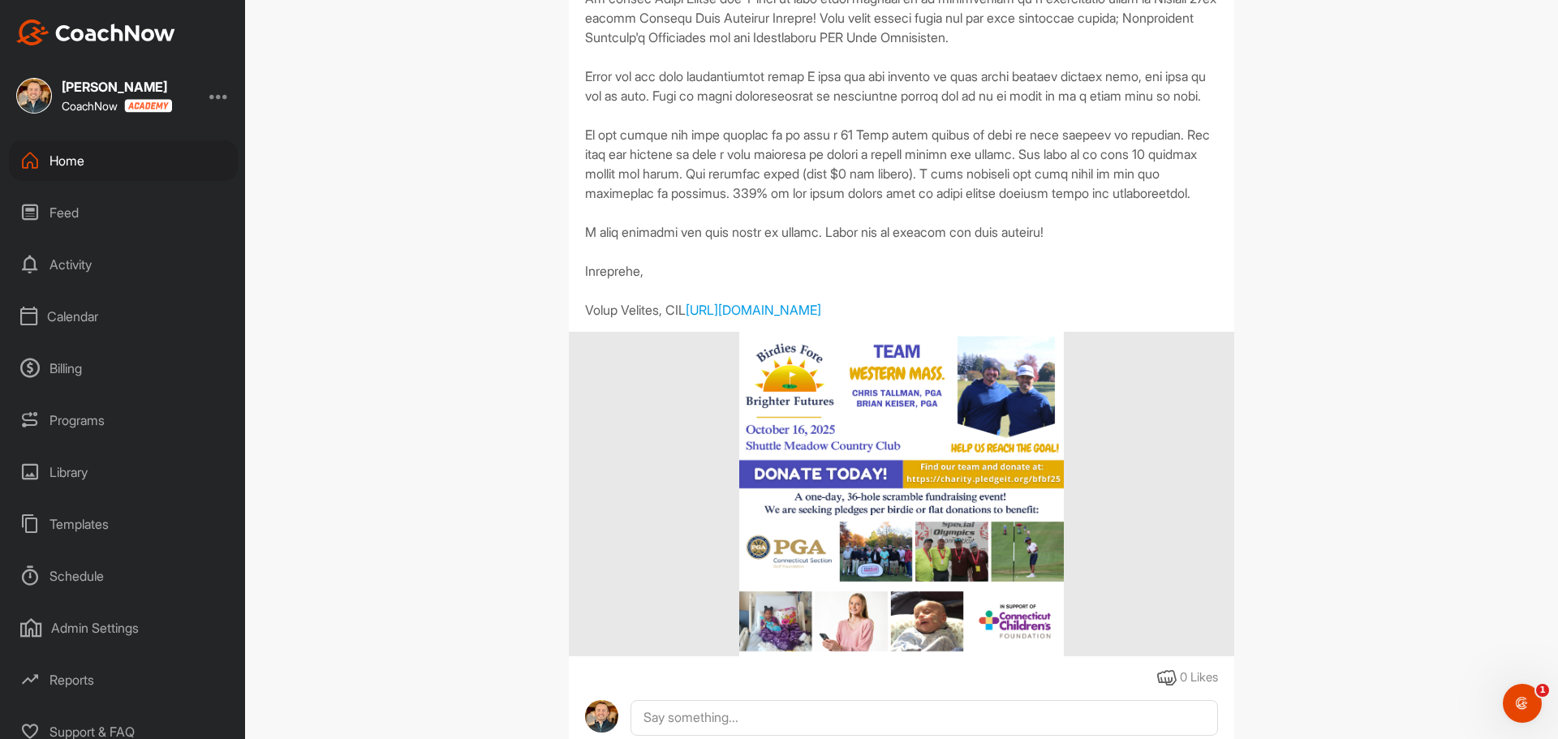
scroll to position [406, 0]
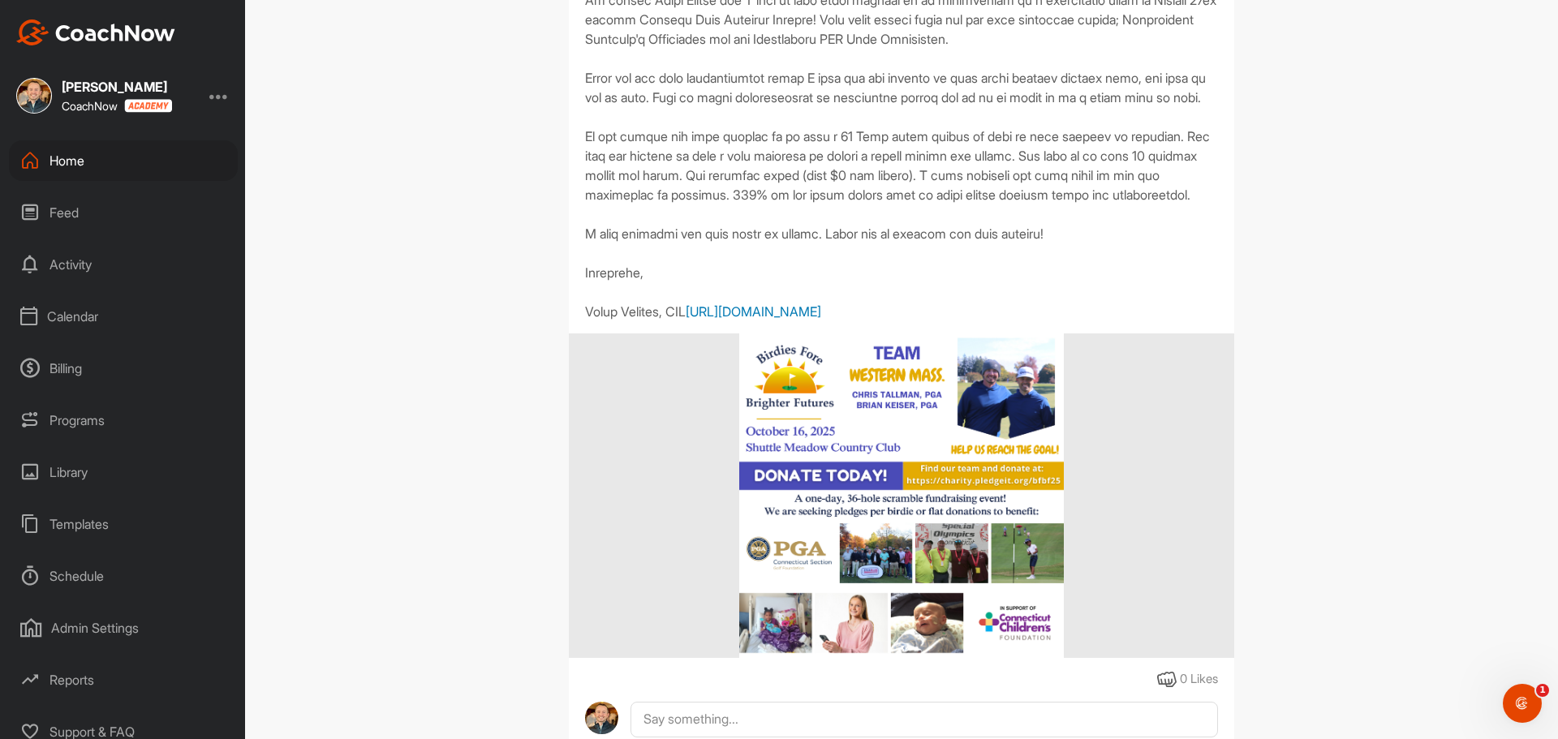
click at [773, 320] on link "[URL][DOMAIN_NAME]" at bounding box center [754, 311] width 136 height 16
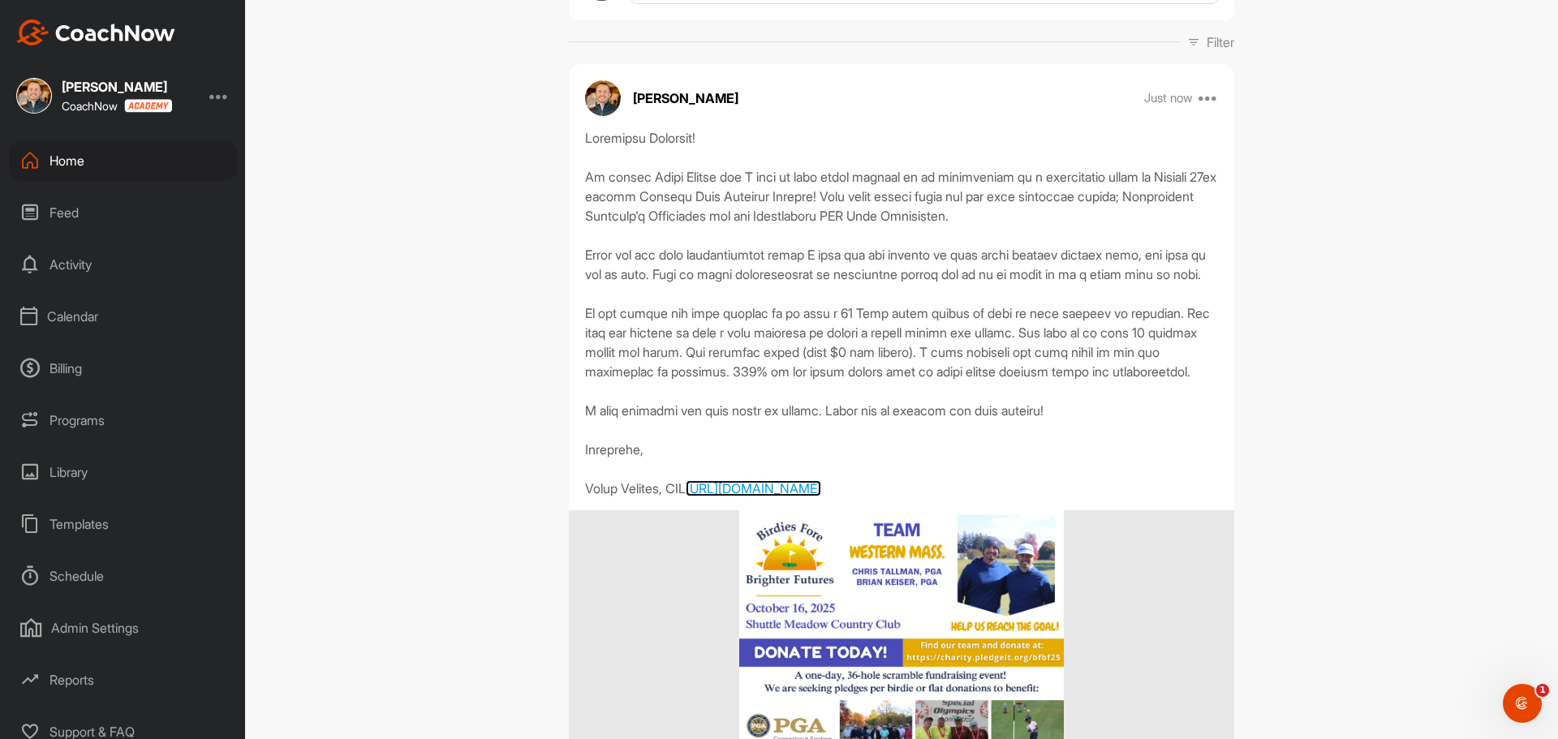
scroll to position [243, 0]
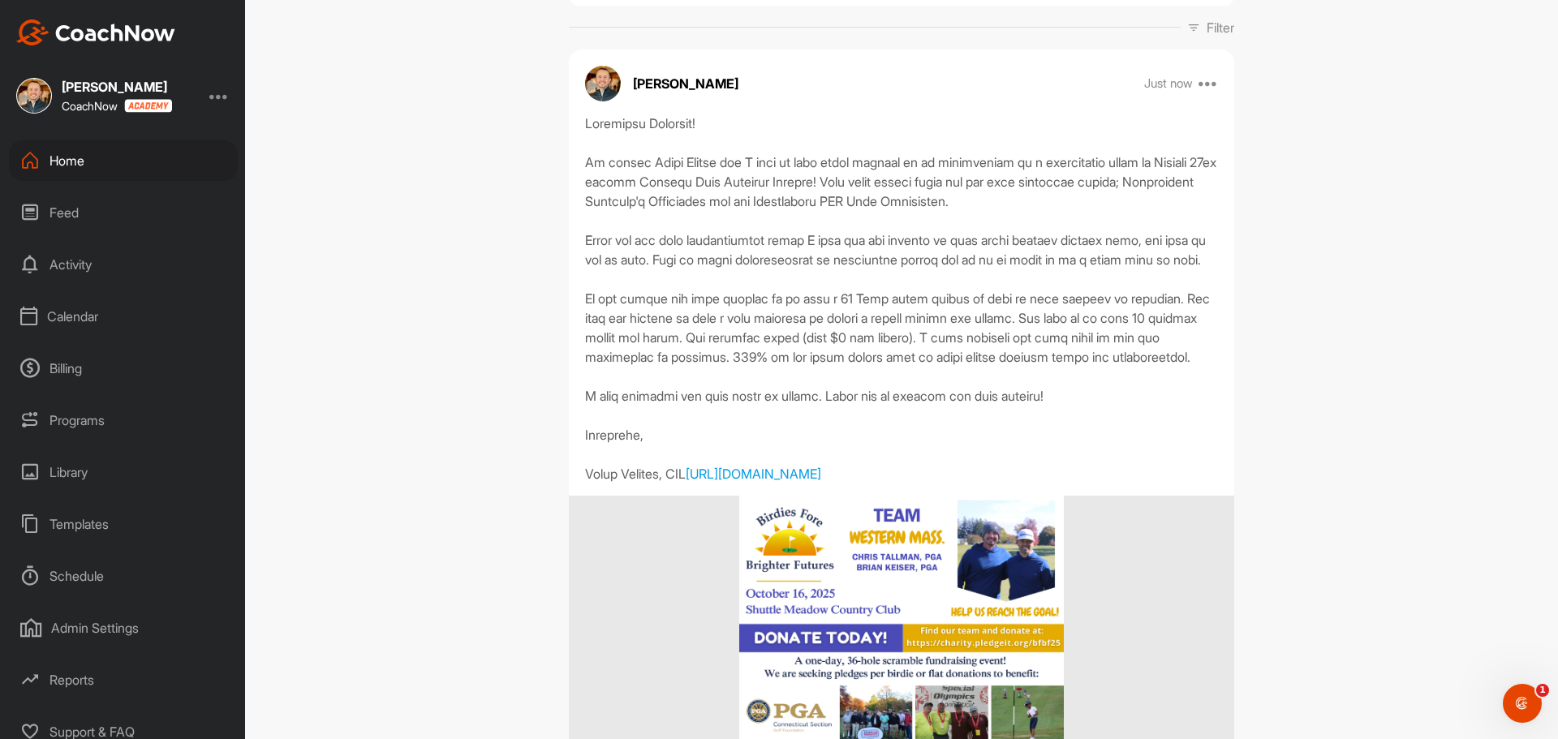
click at [790, 286] on div "[URL][DOMAIN_NAME]" at bounding box center [901, 299] width 633 height 370
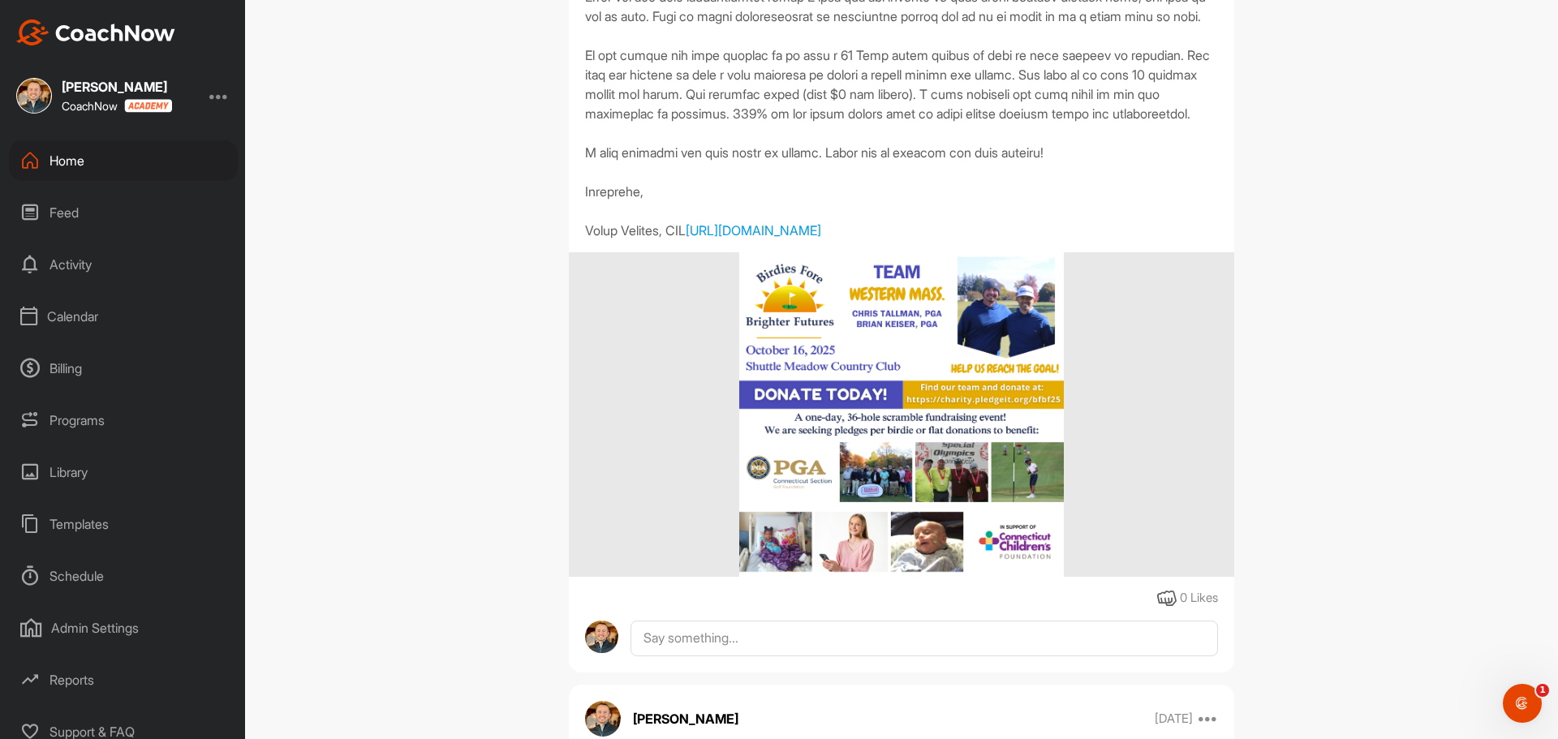
scroll to position [0, 0]
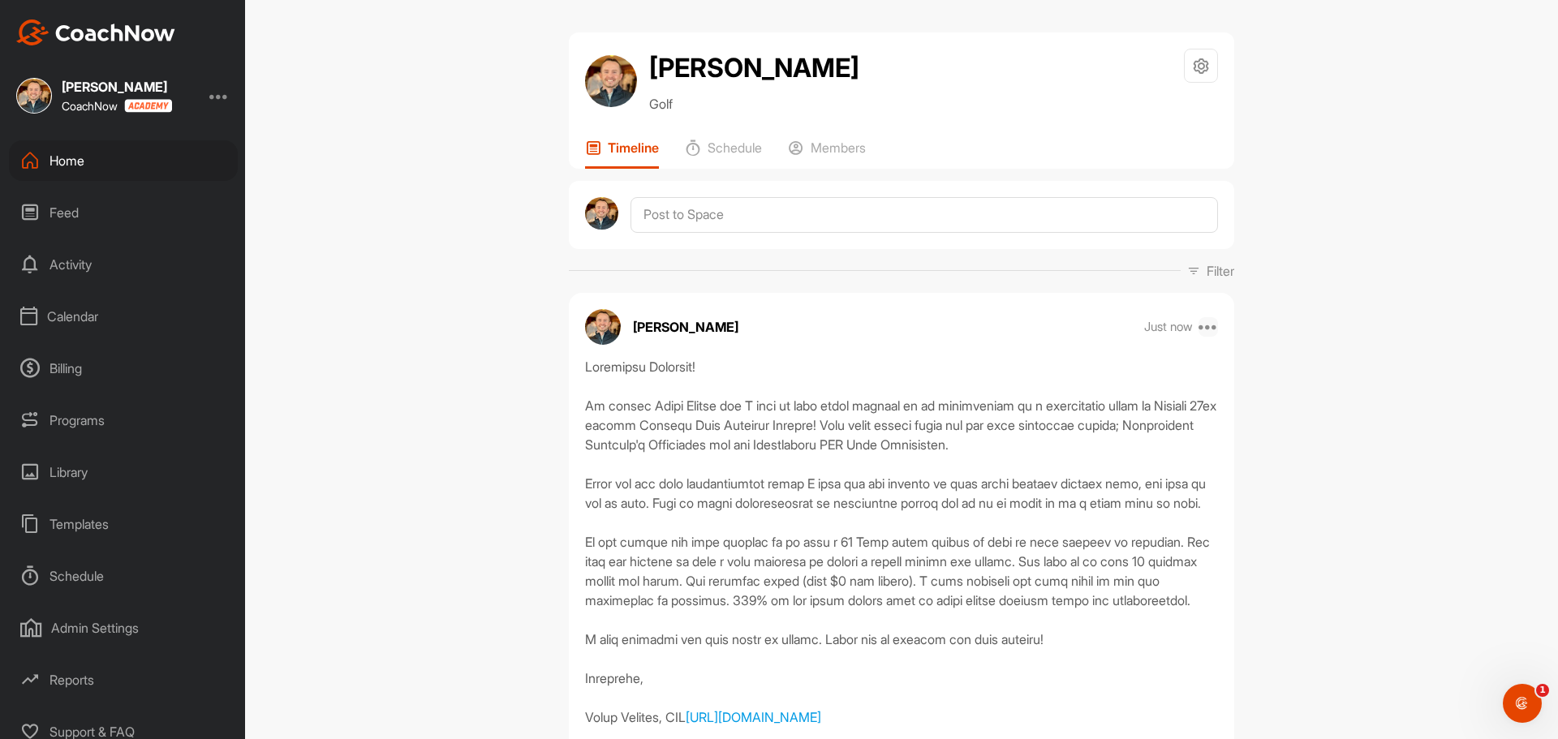
click at [1199, 321] on icon at bounding box center [1208, 326] width 19 height 19
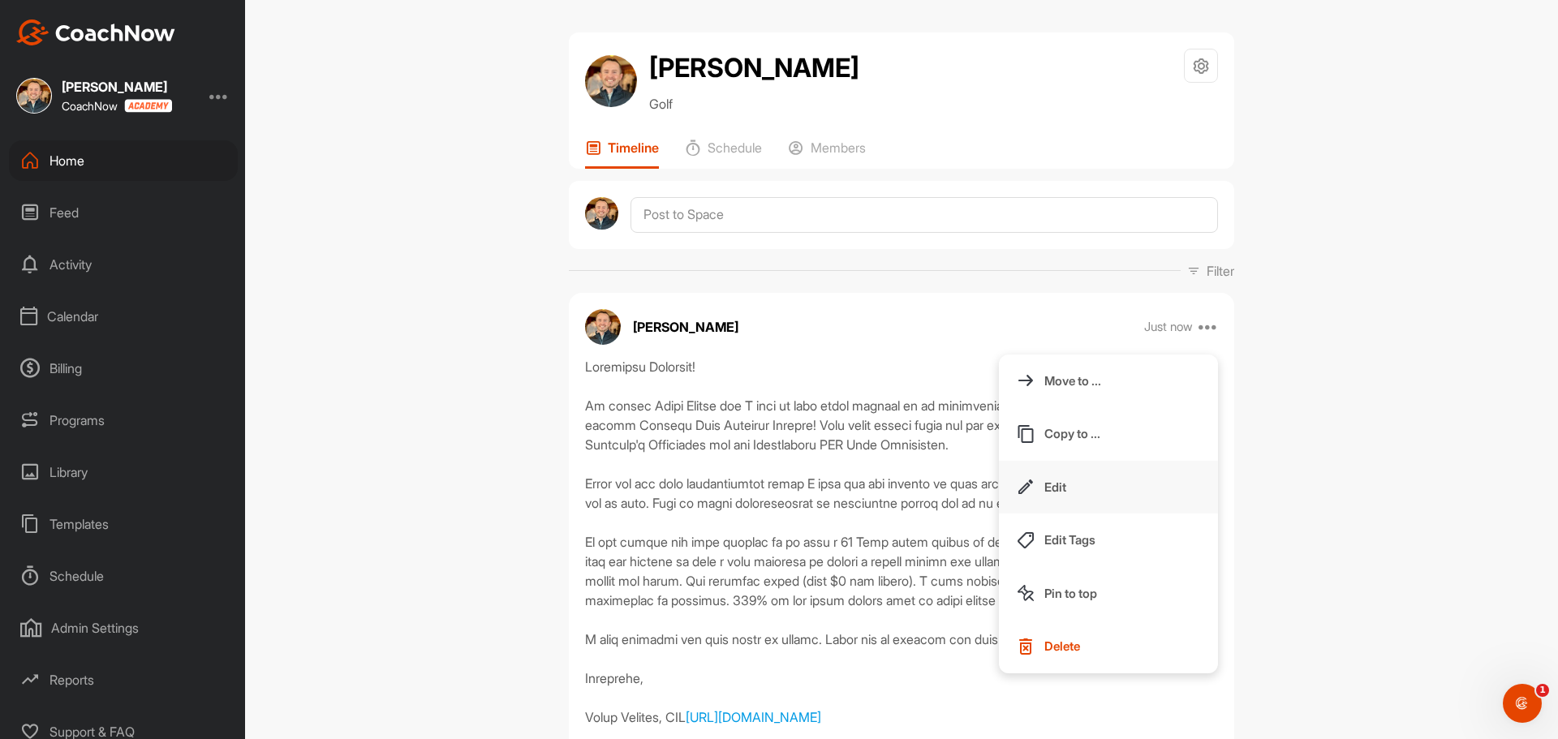
click at [1110, 484] on button "Edit" at bounding box center [1108, 488] width 219 height 54
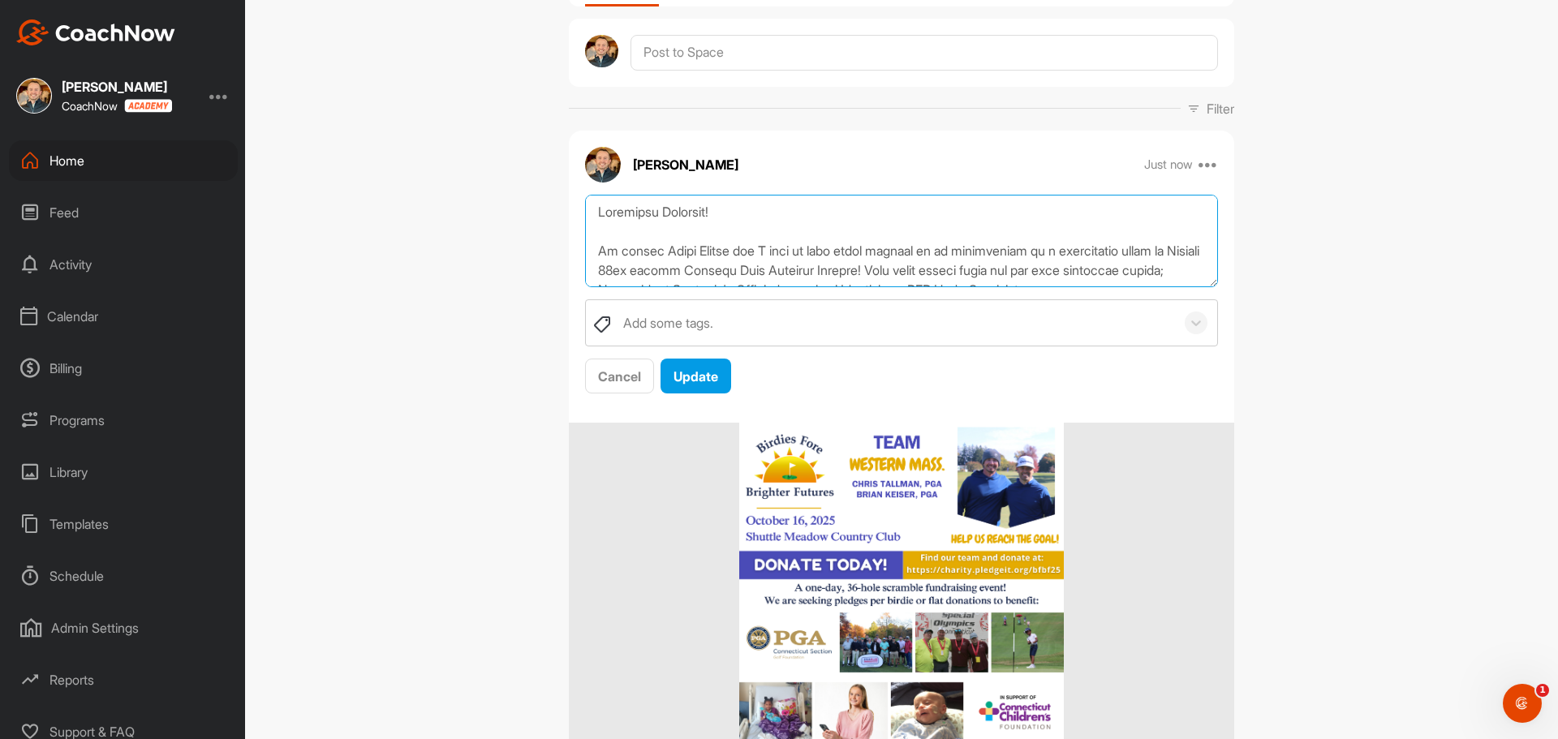
click at [657, 268] on textarea at bounding box center [901, 241] width 633 height 93
click at [962, 259] on textarea at bounding box center [901, 241] width 633 height 93
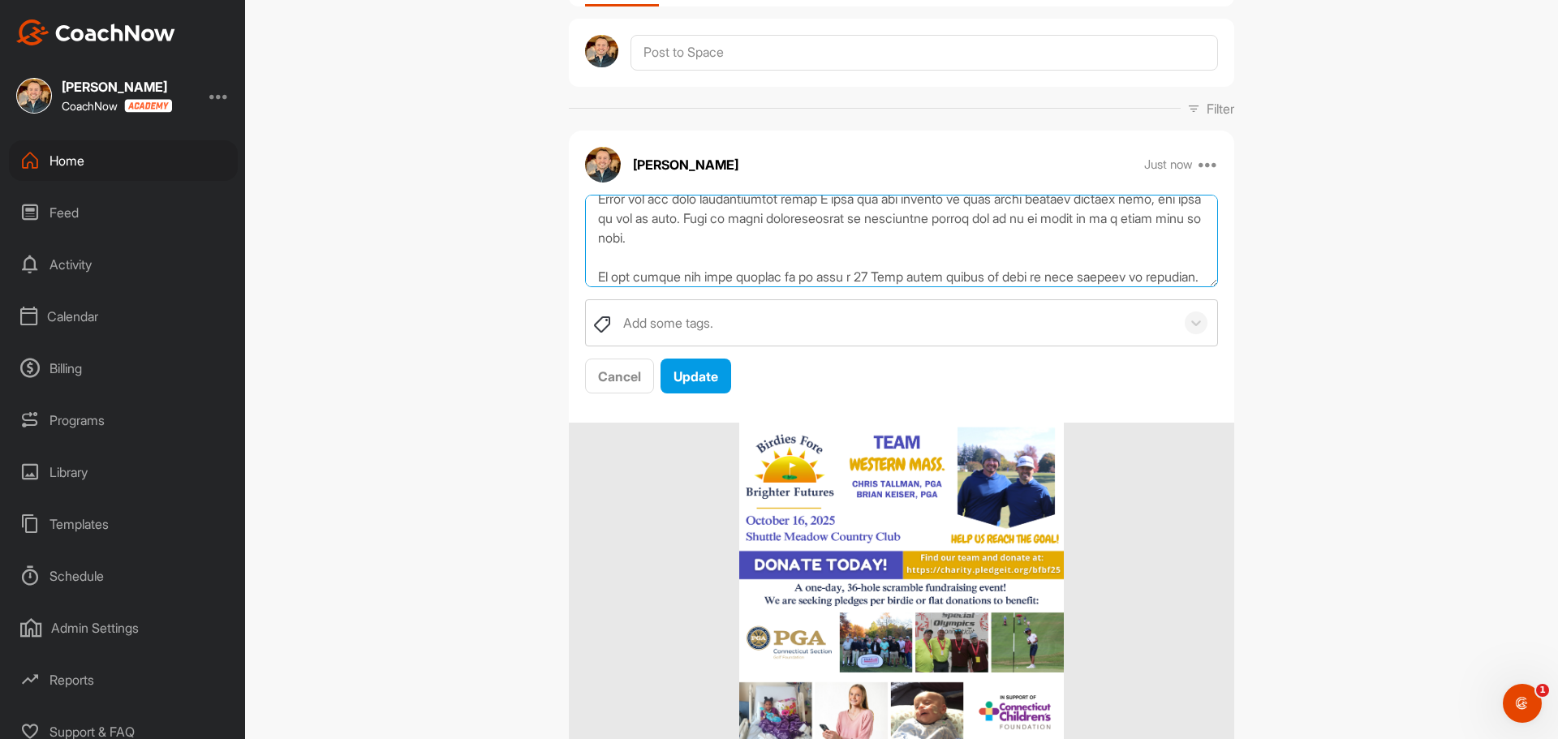
scroll to position [211, 0]
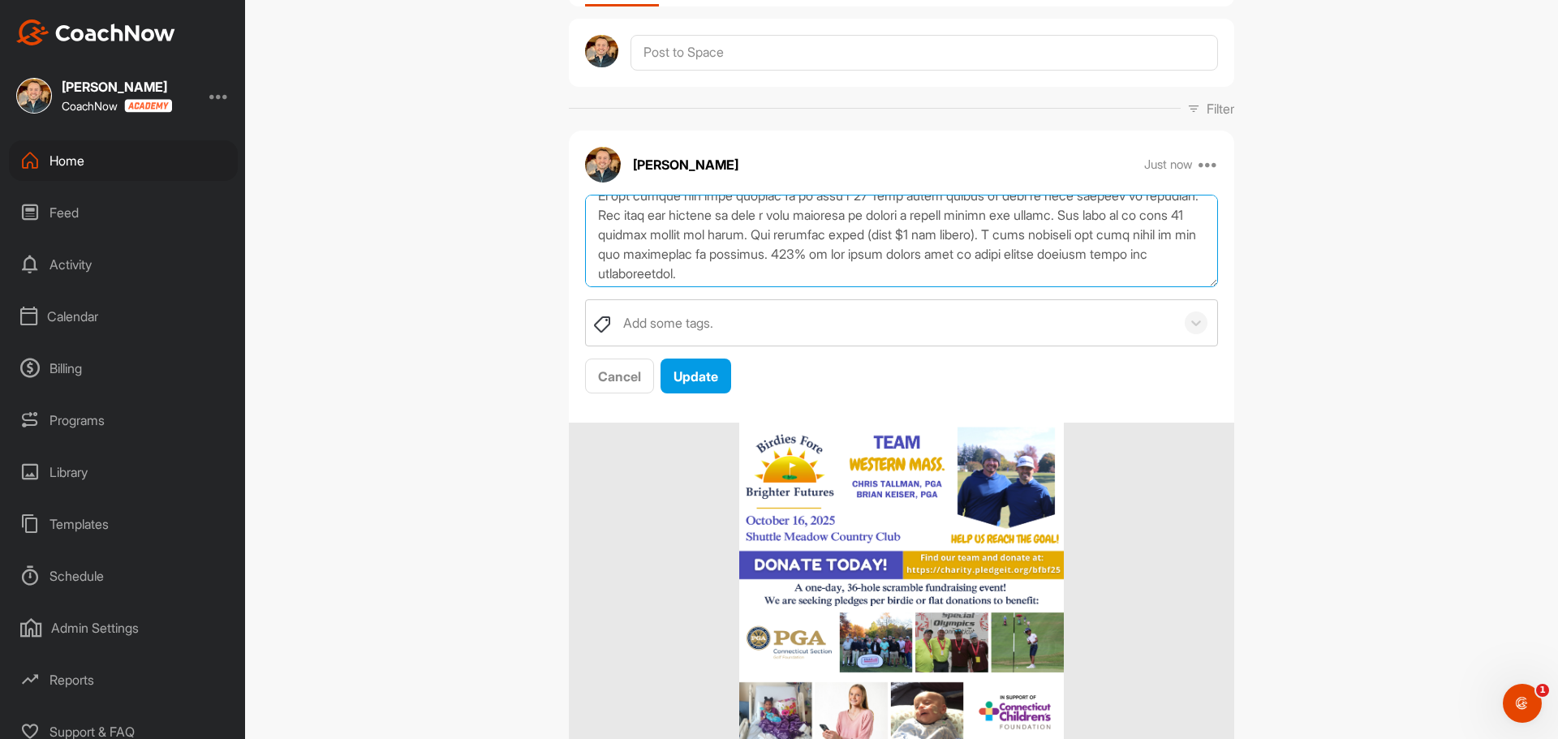
click at [699, 231] on textarea at bounding box center [901, 241] width 633 height 93
click at [854, 273] on textarea at bounding box center [901, 241] width 633 height 93
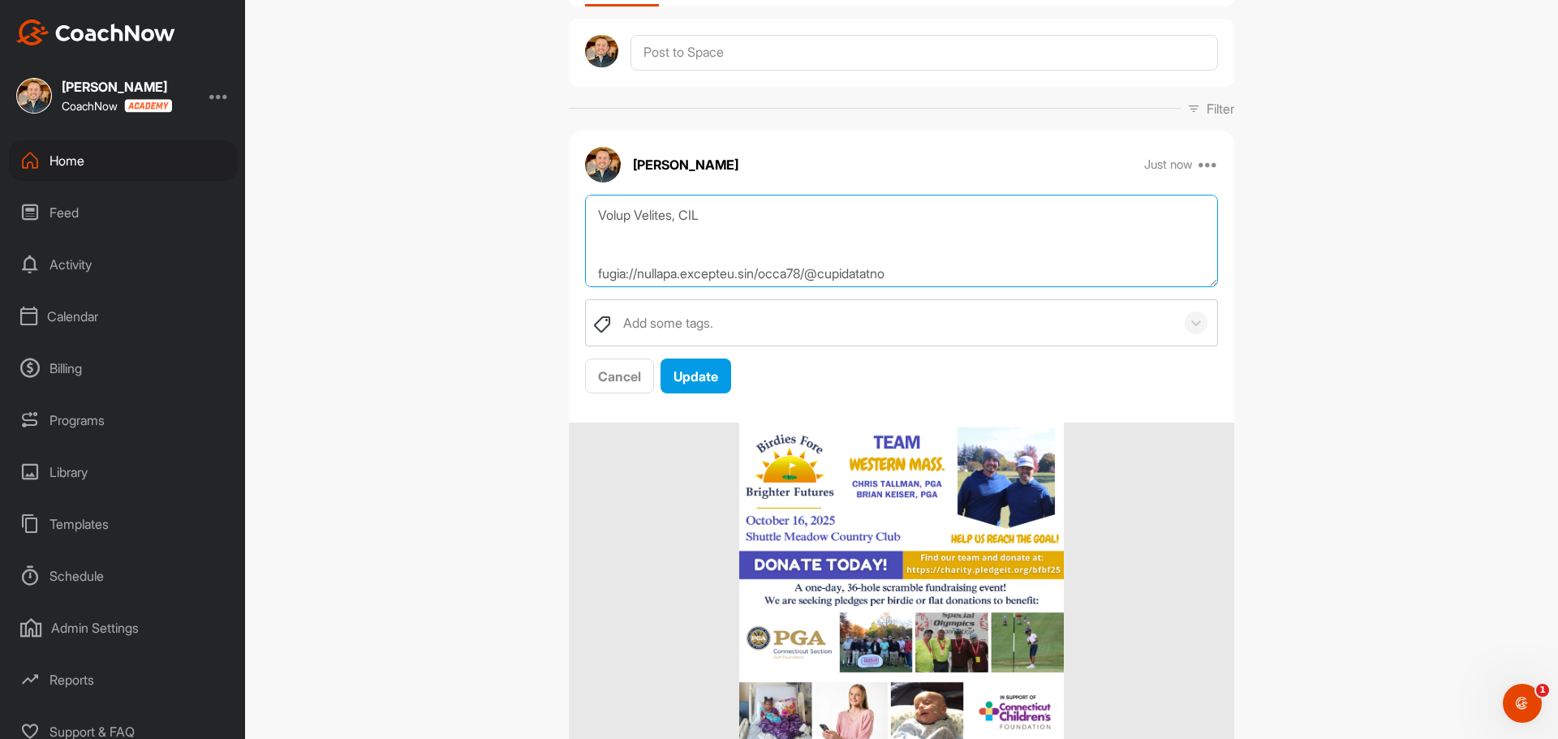
scroll to position [389, 0]
click at [1147, 241] on textarea at bounding box center [901, 241] width 633 height 93
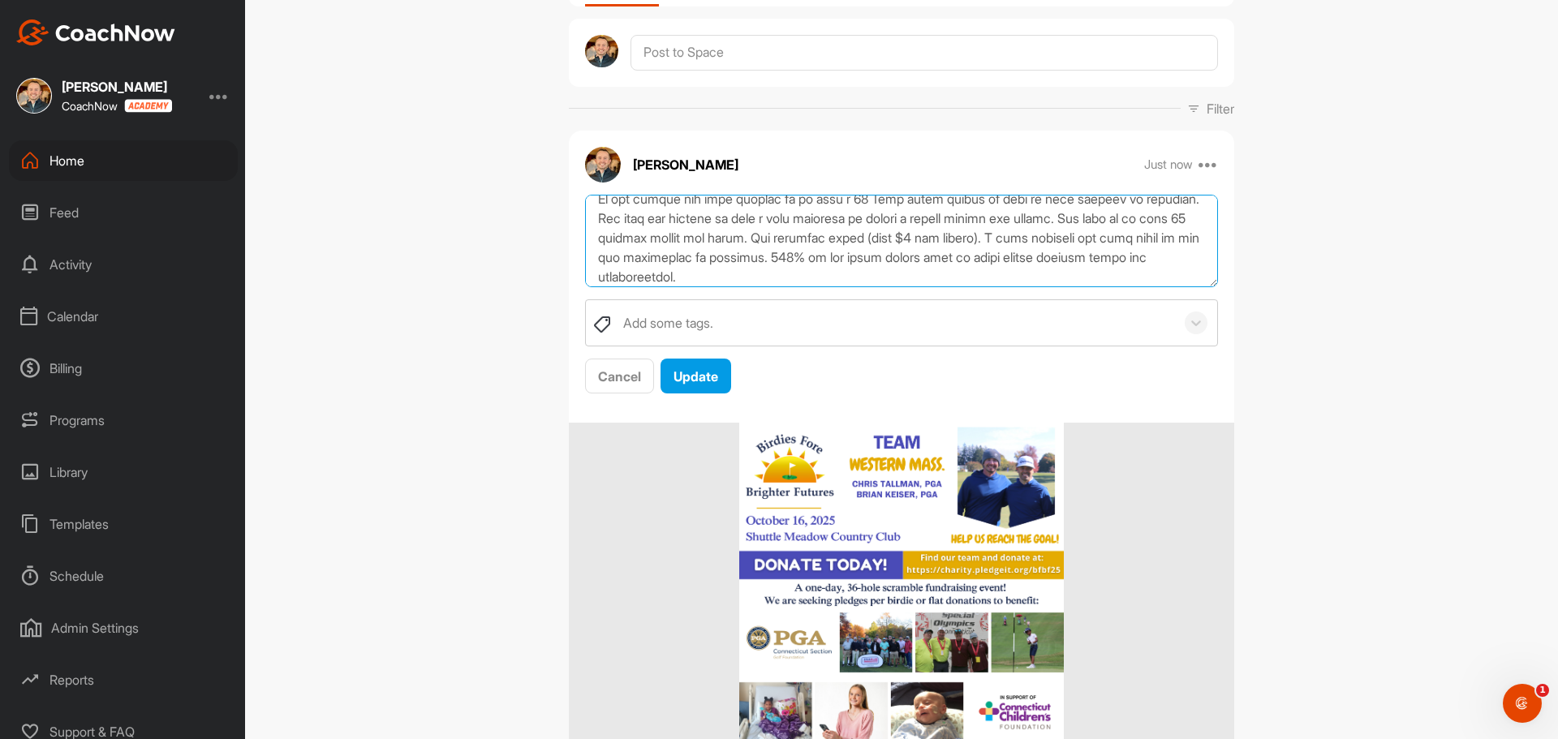
scroll to position [0, 0]
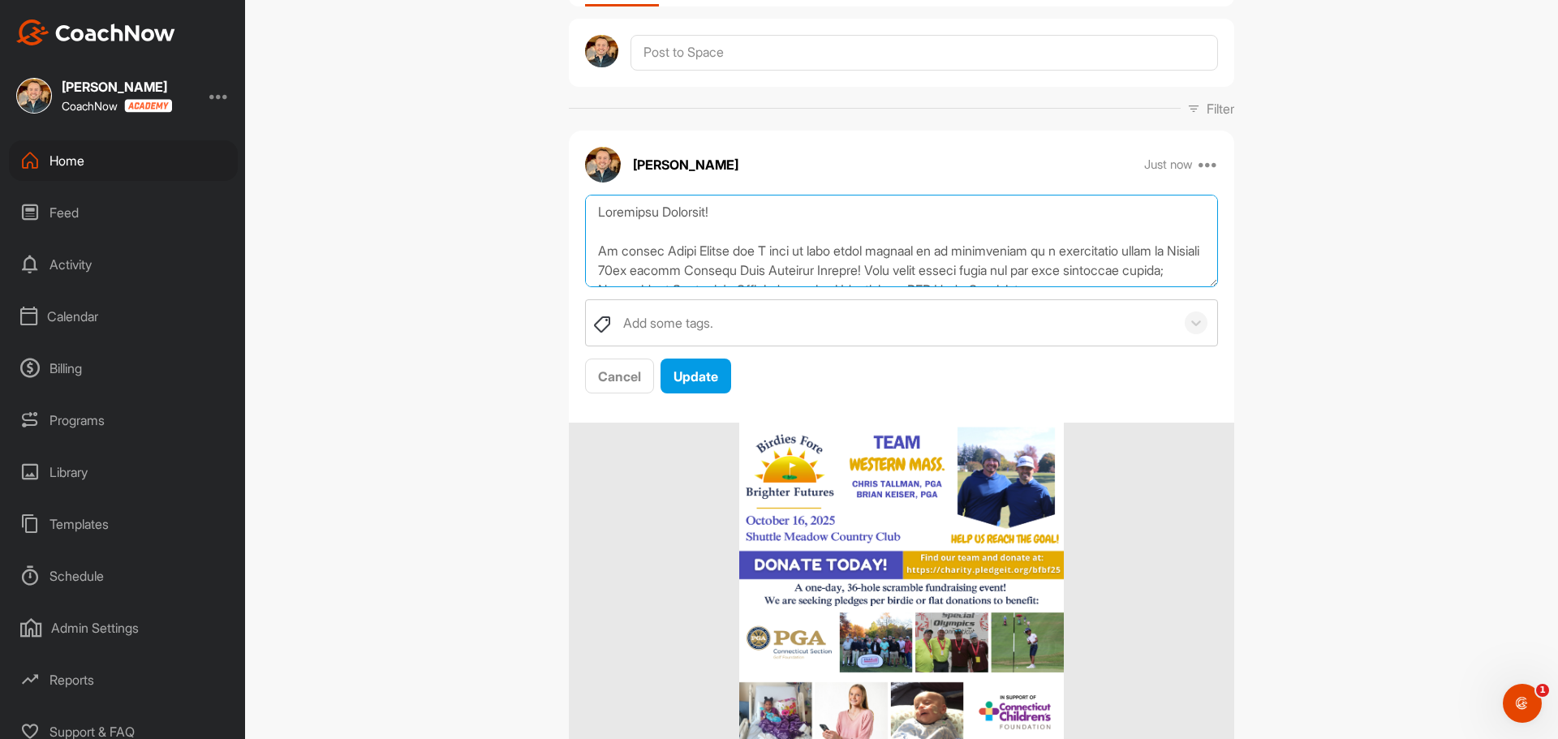
drag, startPoint x: 1045, startPoint y: 270, endPoint x: 553, endPoint y: 93, distance: 522.9
type textarea "Greetings Everyone! My friend [PERSON_NAME] and I will be once again teaming up…"
click at [598, 367] on div "Cancel" at bounding box center [619, 376] width 43 height 19
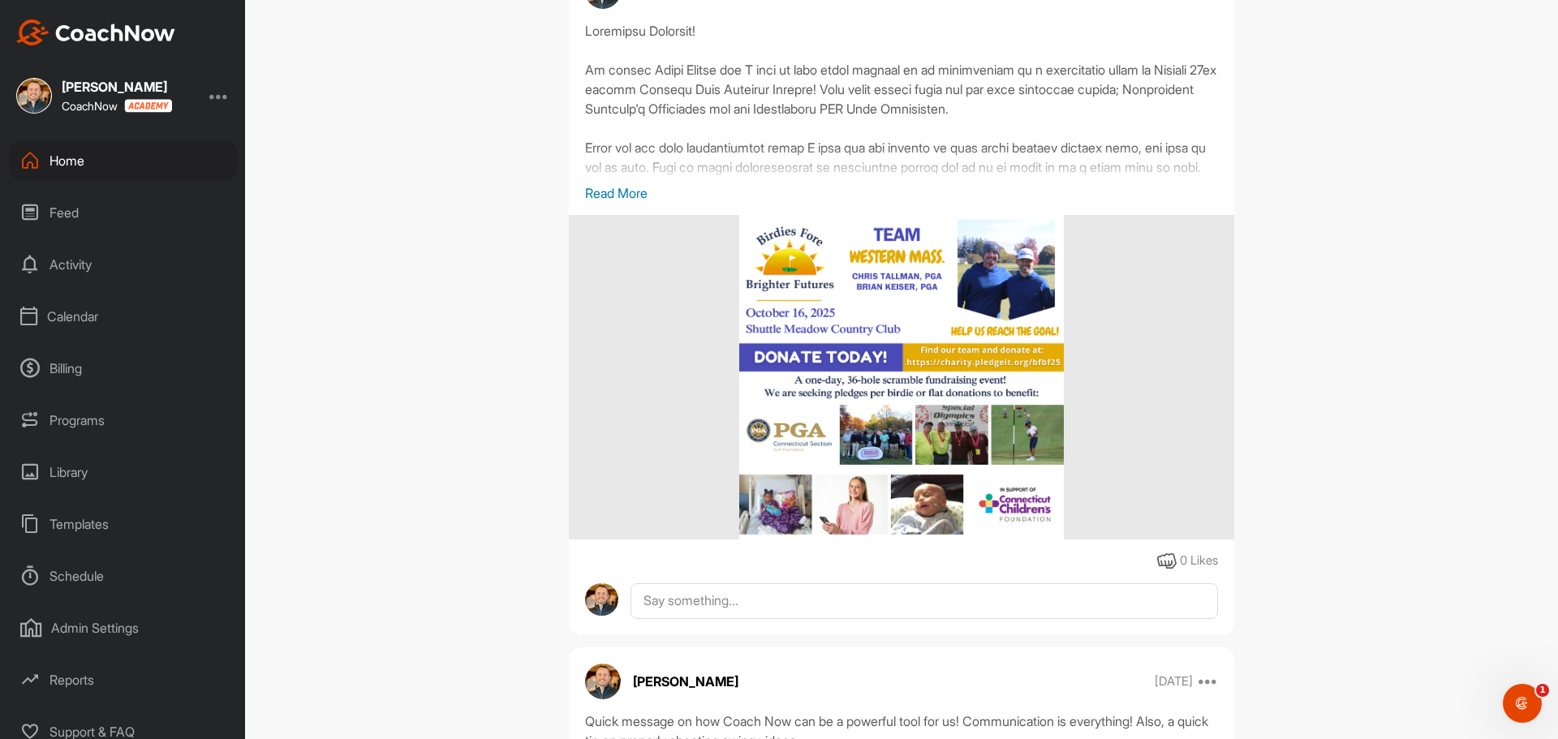
scroll to position [81, 0]
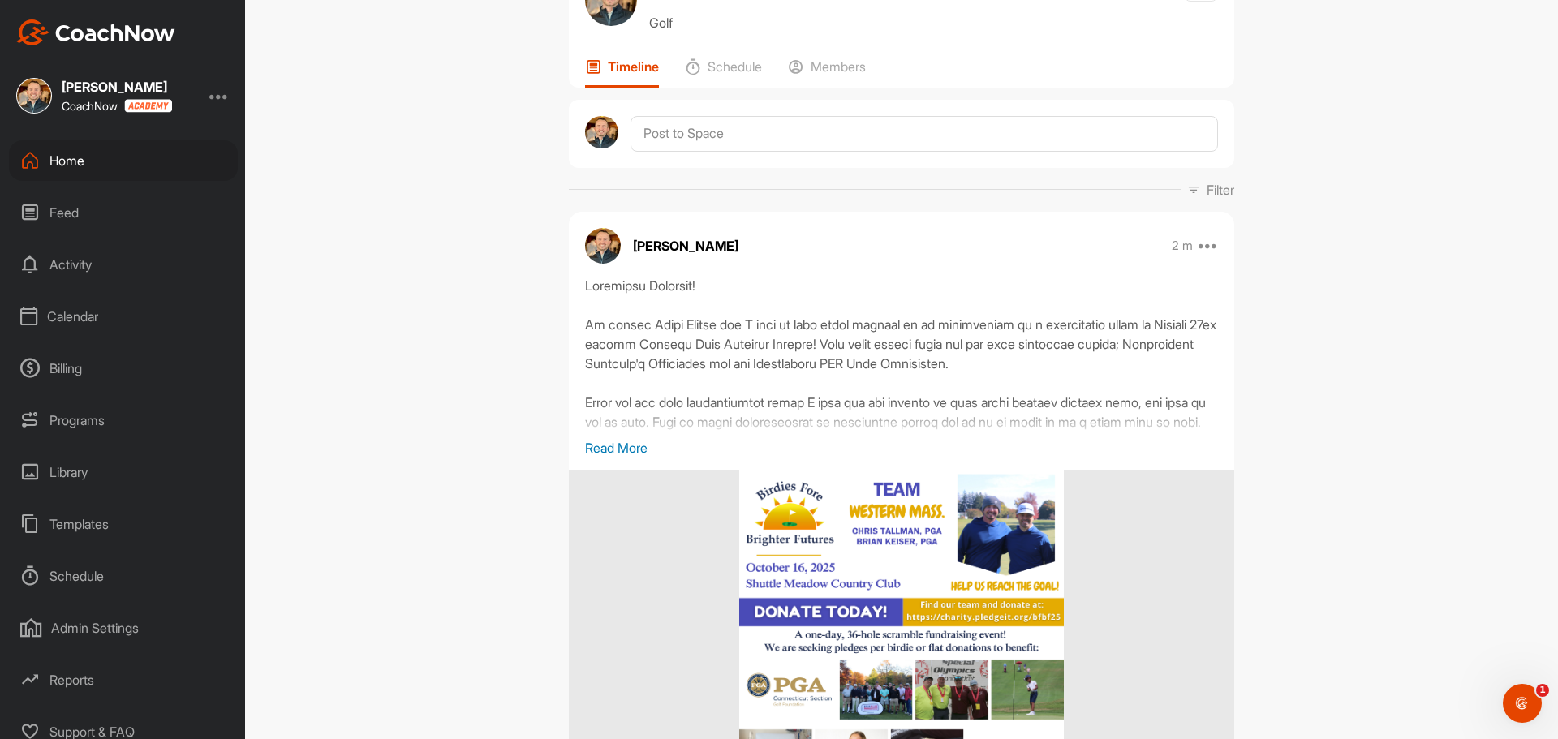
click at [86, 168] on div "Home" at bounding box center [123, 160] width 229 height 41
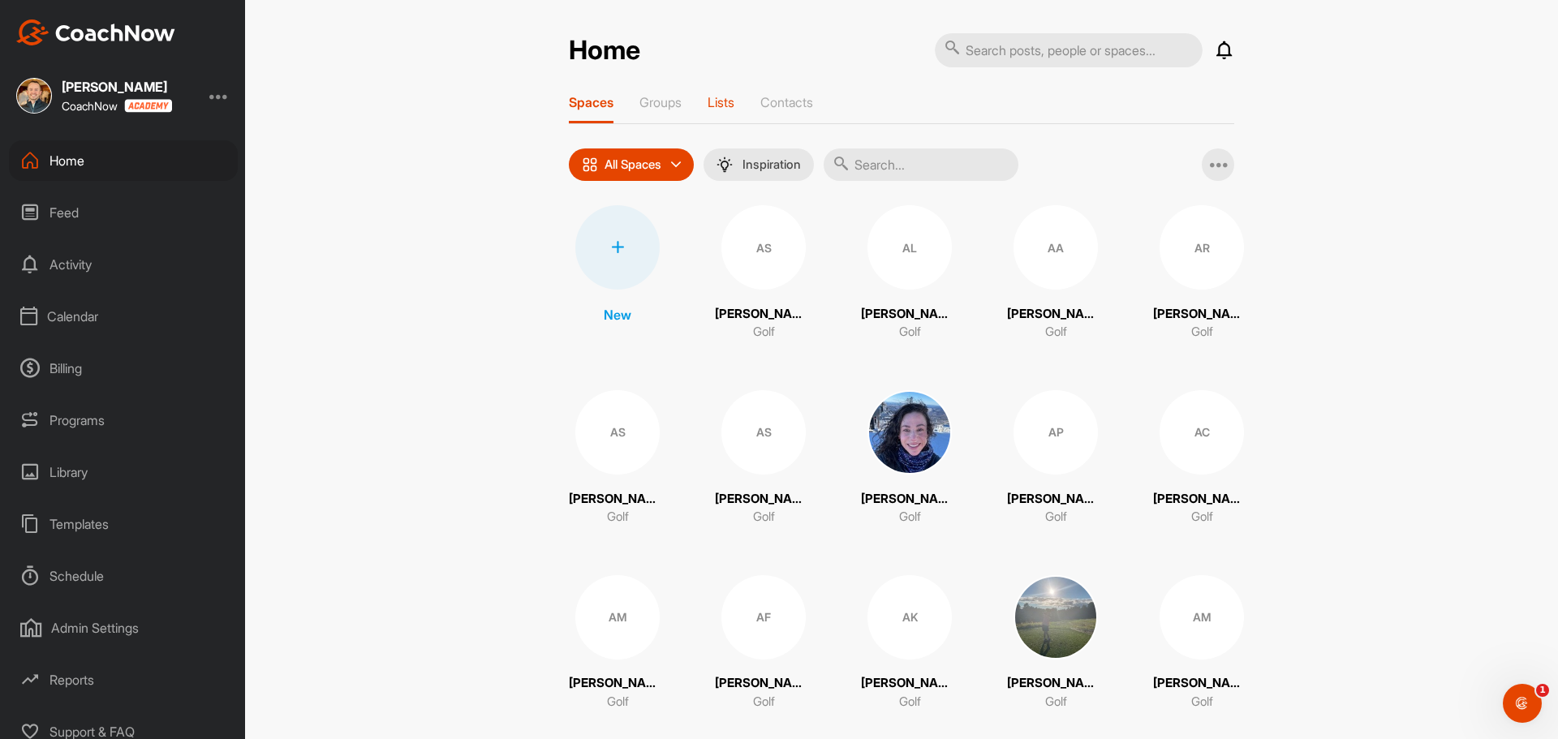
click at [721, 104] on p "Lists" at bounding box center [721, 102] width 27 height 16
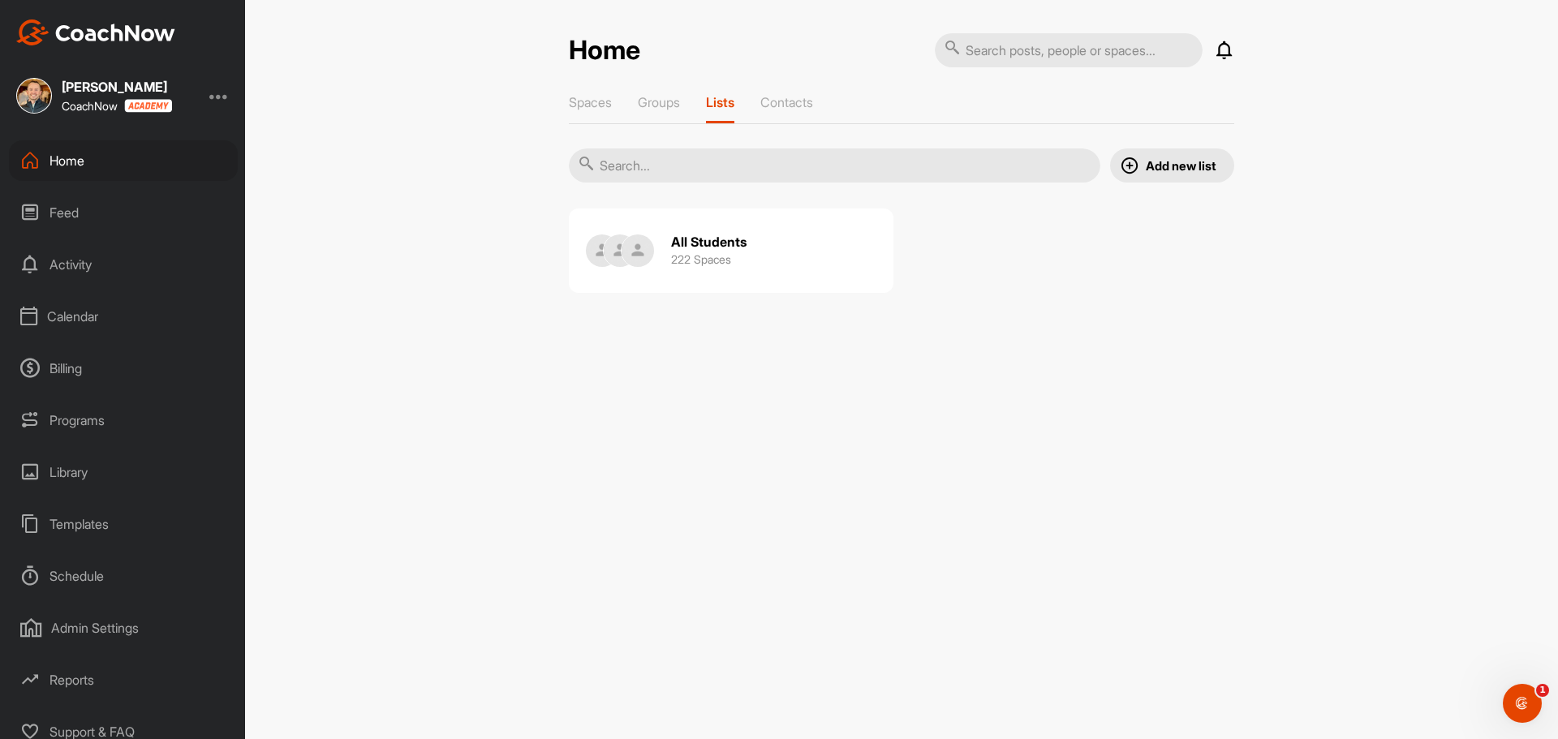
click at [727, 252] on h3 "222 Spaces" at bounding box center [701, 259] width 60 height 17
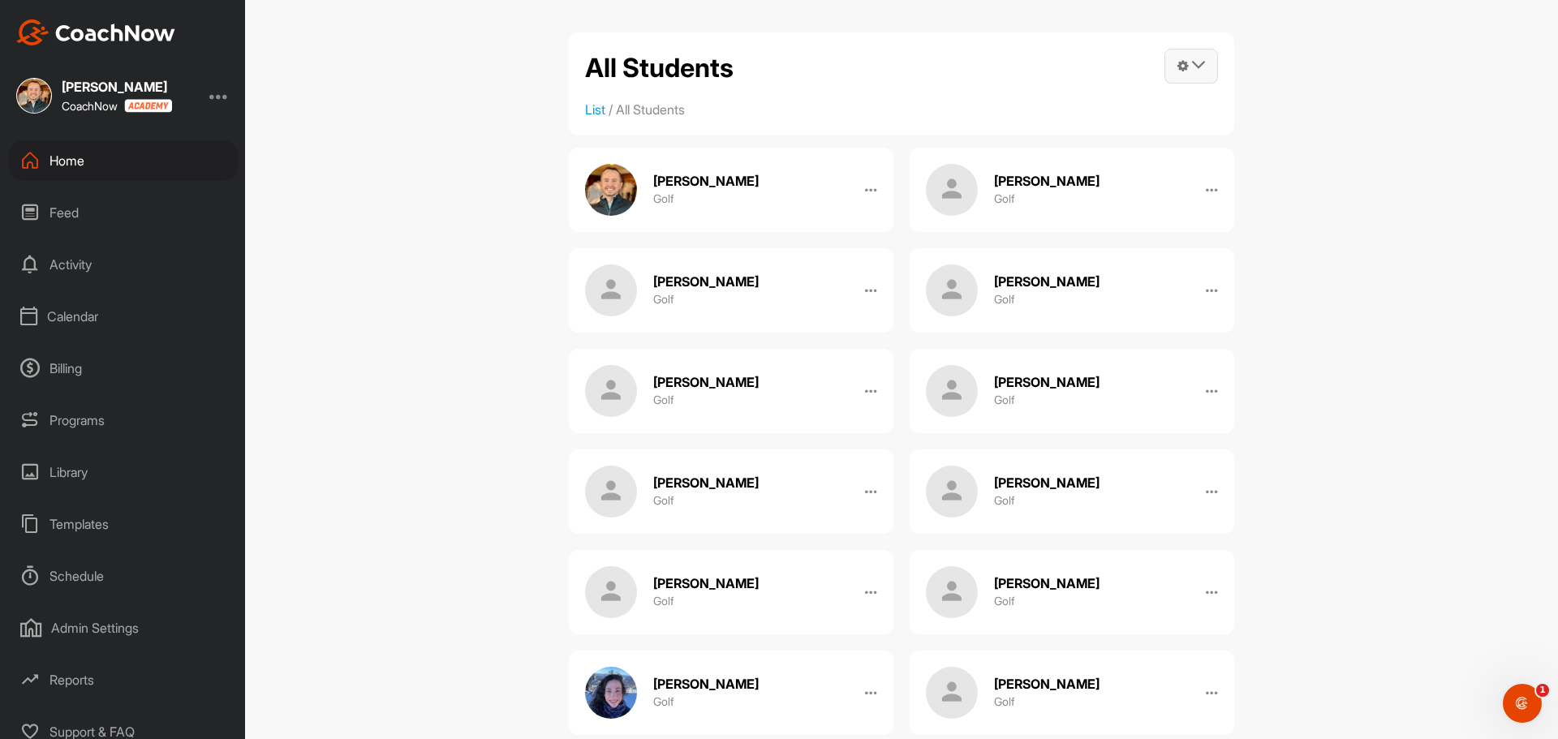
click at [1201, 62] on span at bounding box center [1191, 65] width 52 height 33
click at [1088, 156] on link "Post into List" at bounding box center [1110, 164] width 218 height 52
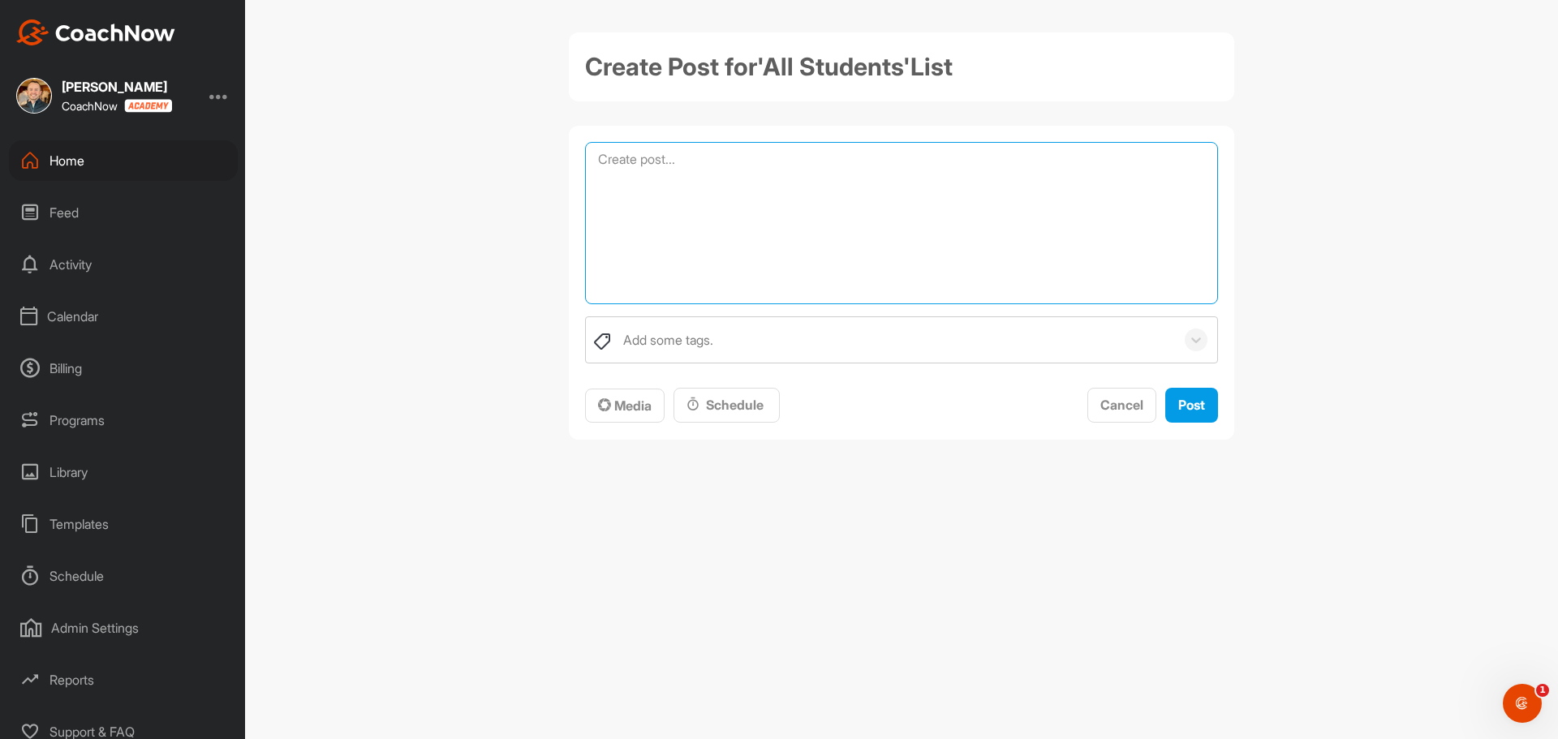
click at [1017, 184] on textarea at bounding box center [901, 223] width 633 height 162
paste textarea "Greetings Everyone! My friend [PERSON_NAME] and I will be once again teaming up…"
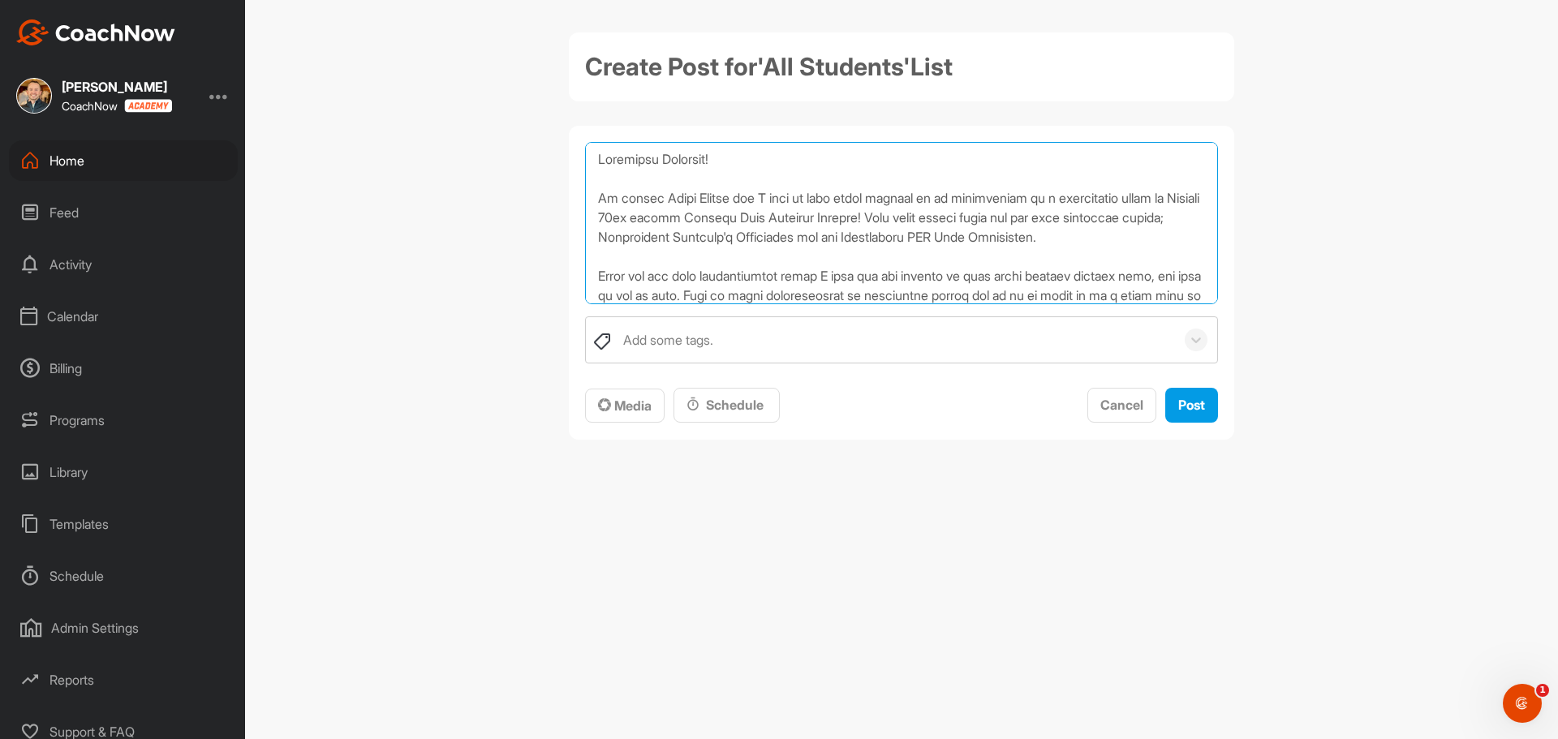
click at [973, 175] on textarea at bounding box center [901, 223] width 633 height 162
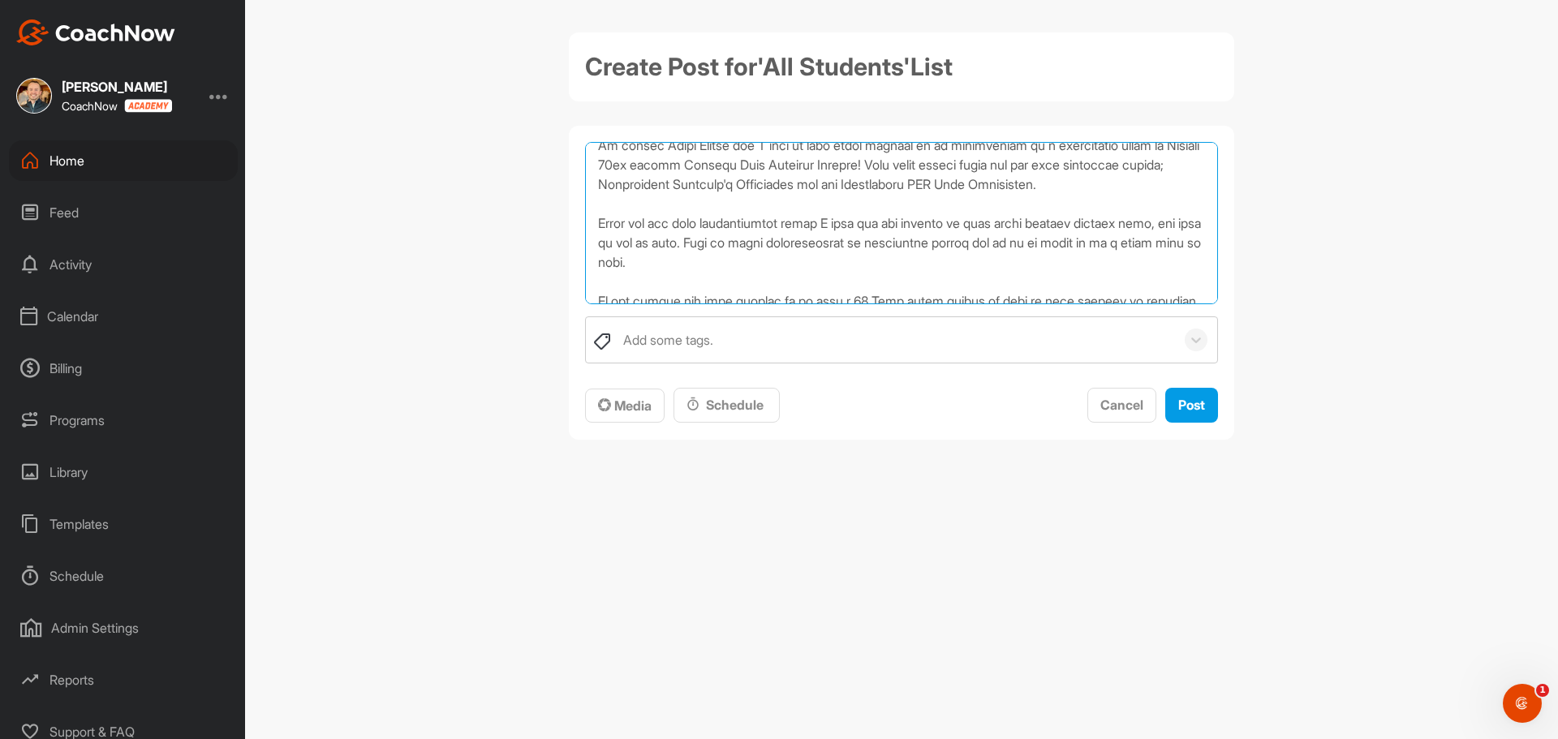
scroll to position [81, 0]
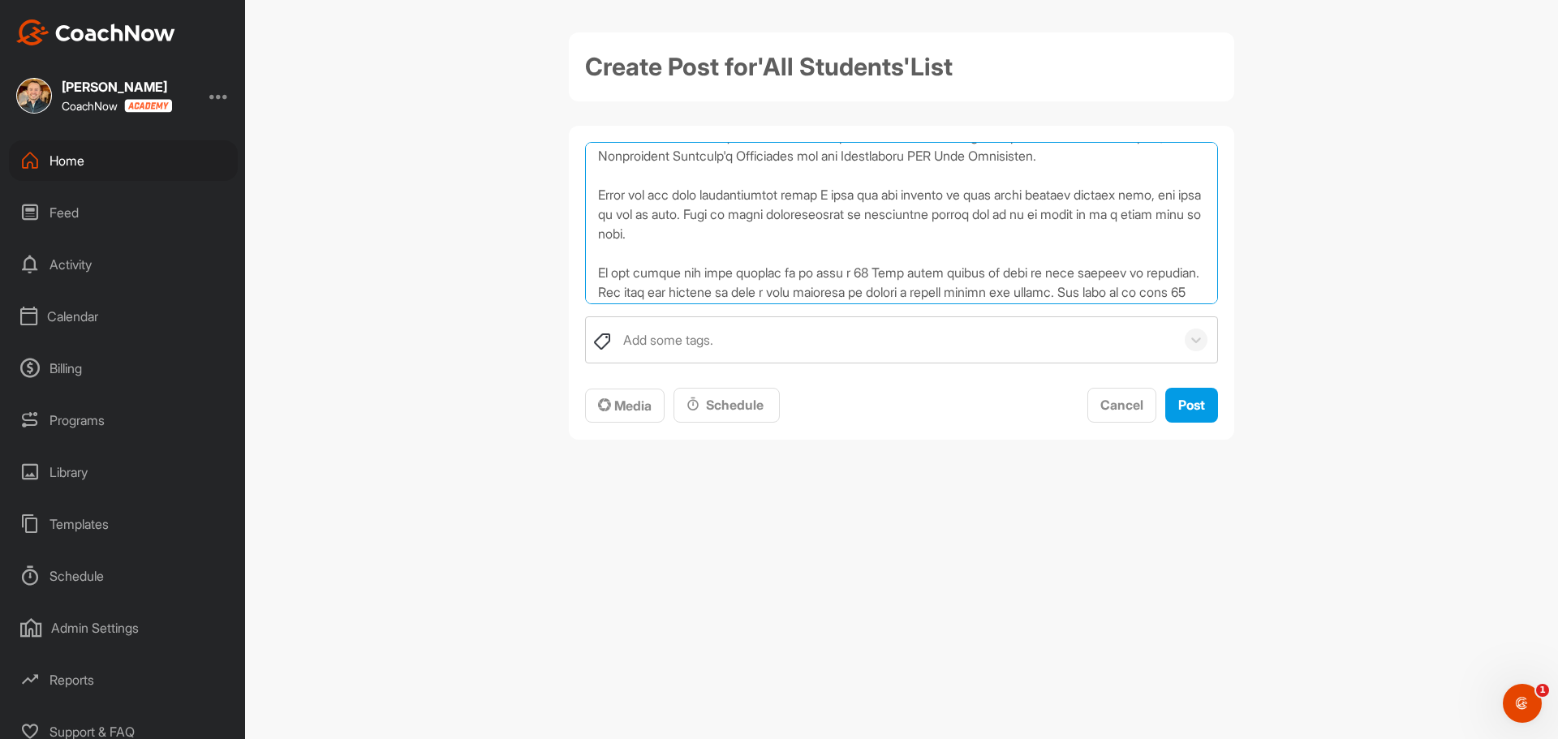
drag, startPoint x: 740, startPoint y: 213, endPoint x: 593, endPoint y: 188, distance: 149.0
click at [593, 188] on textarea at bounding box center [901, 223] width 633 height 162
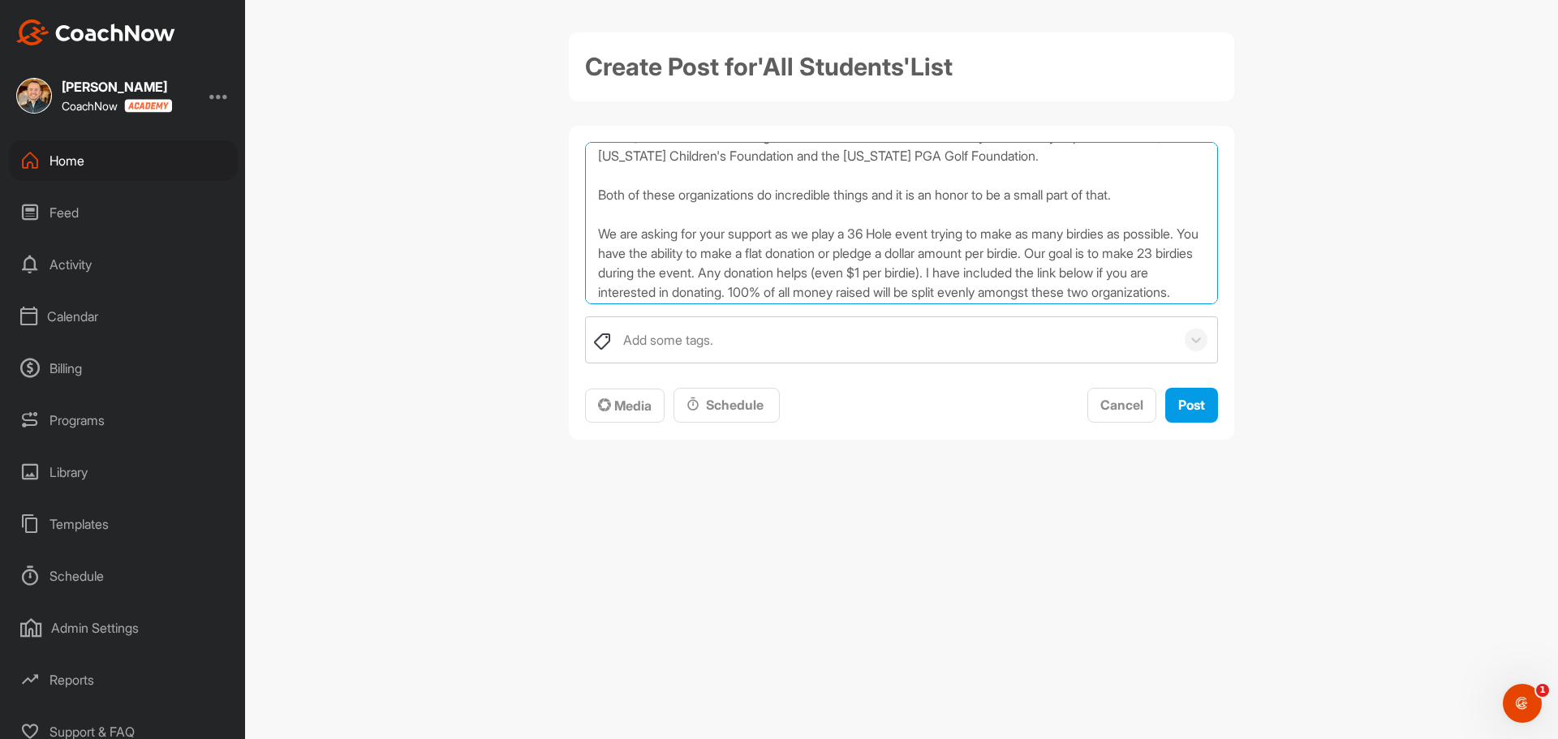
click at [836, 211] on textarea "Greetings Everyone! My friend [PERSON_NAME] and I will be once again teaming up…" at bounding box center [901, 223] width 633 height 162
click at [1157, 196] on textarea "Greetings Everyone! My friend [PERSON_NAME] and I will be once again teaming up…" at bounding box center [901, 223] width 633 height 162
click at [593, 198] on textarea "Greetings Everyone! My friend [PERSON_NAME] and I will be once again teaming up…" at bounding box center [901, 223] width 633 height 162
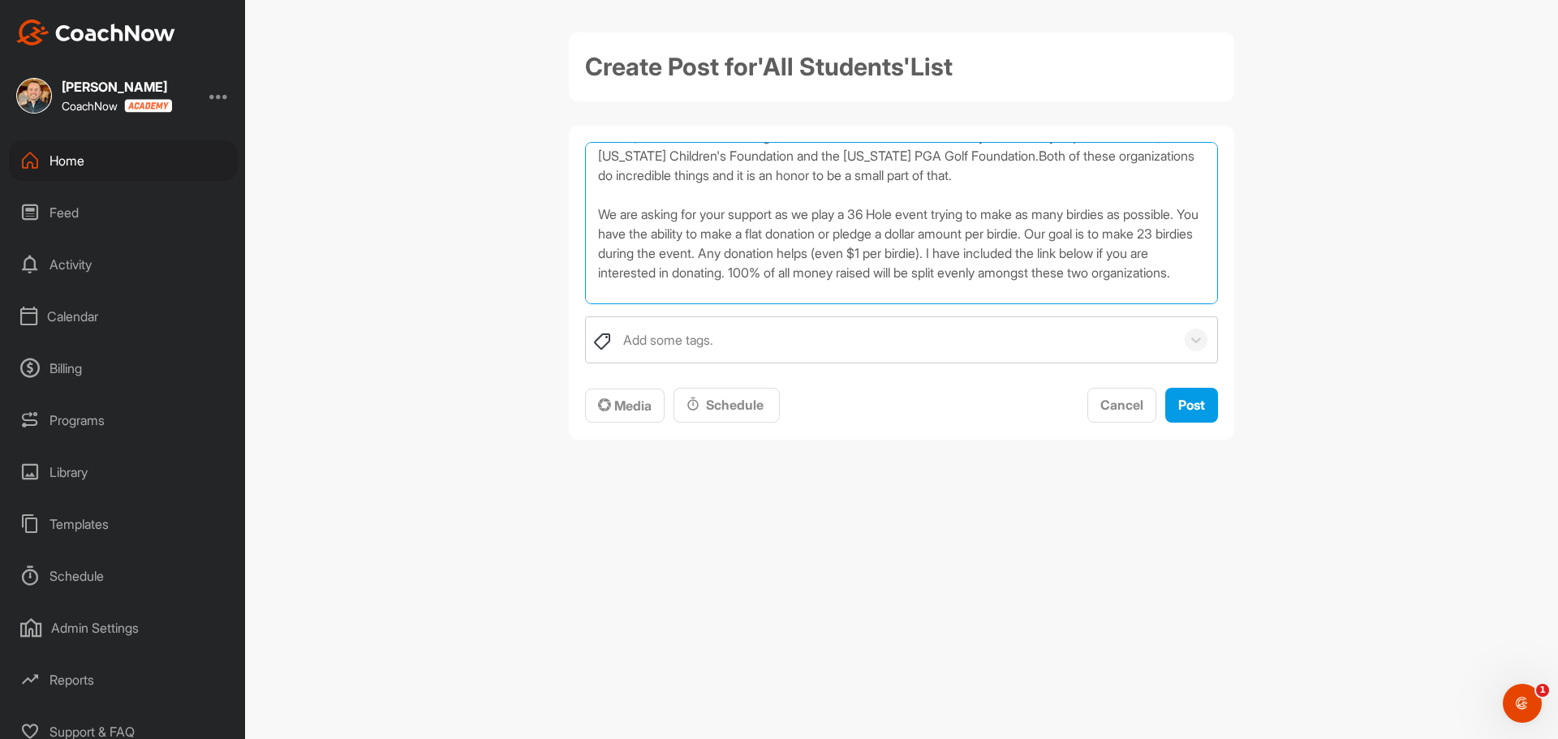
scroll to position [62, 0]
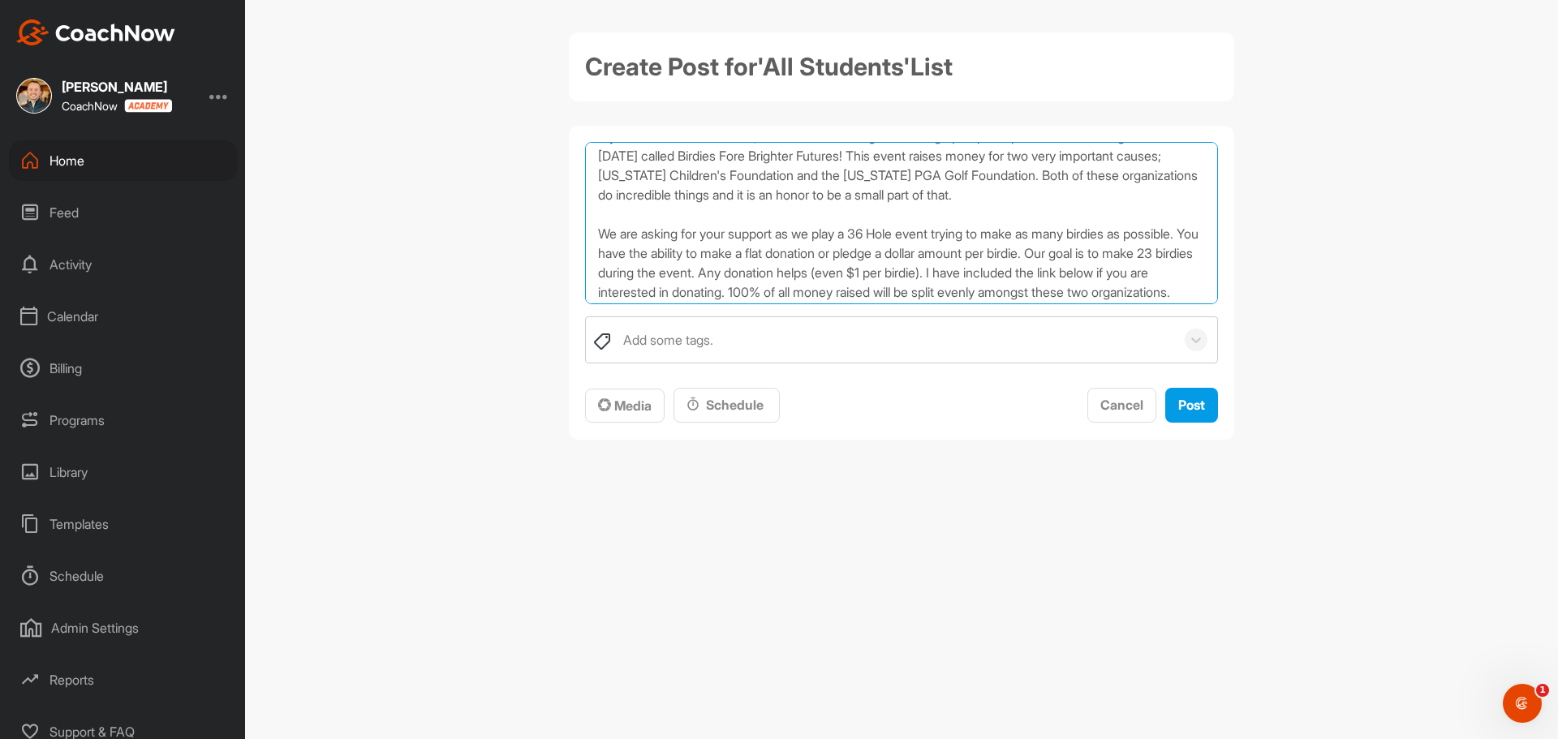
click at [877, 209] on textarea "Greetings Everyone! My friend [PERSON_NAME] and I will be once again teaming up…" at bounding box center [901, 223] width 633 height 162
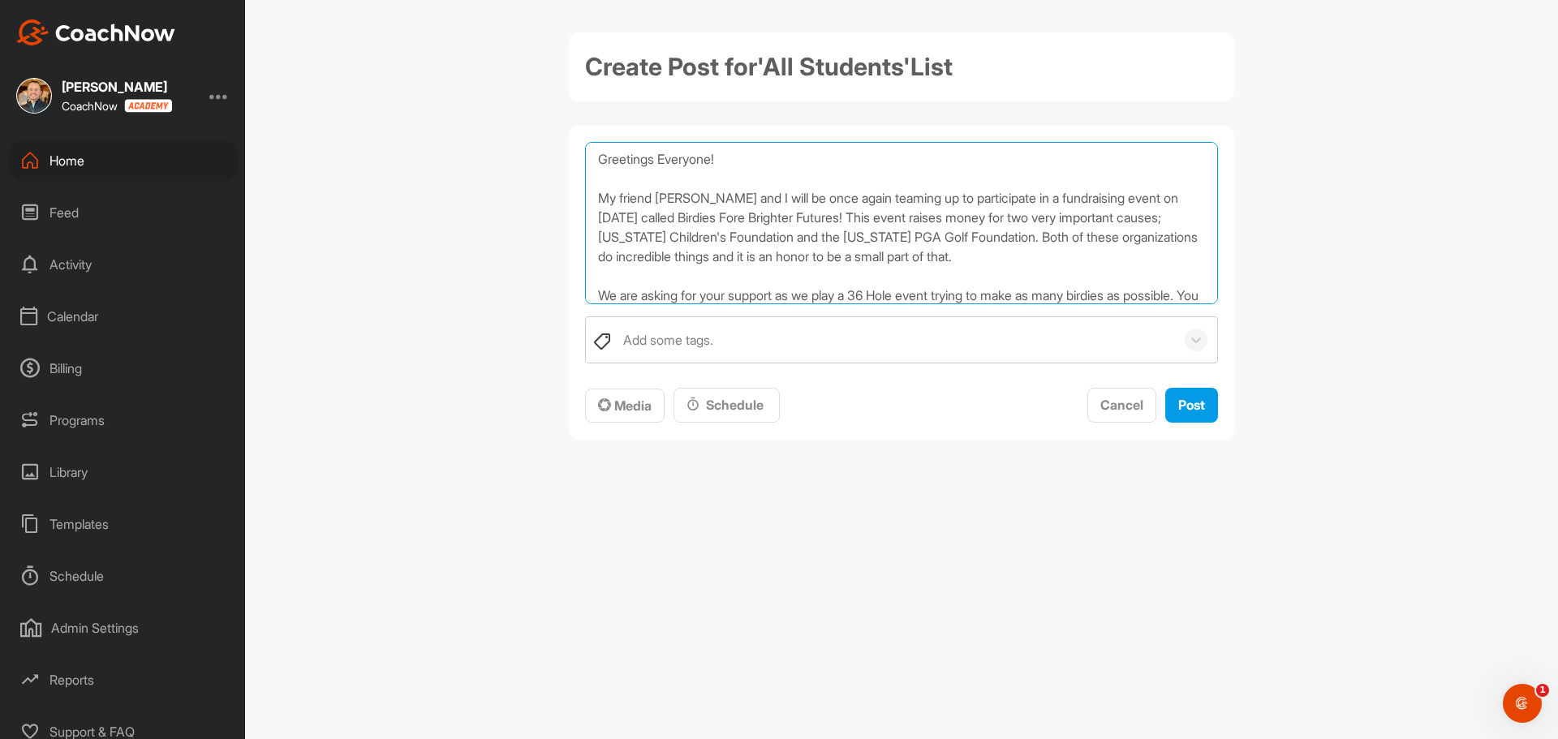
scroll to position [81, 0]
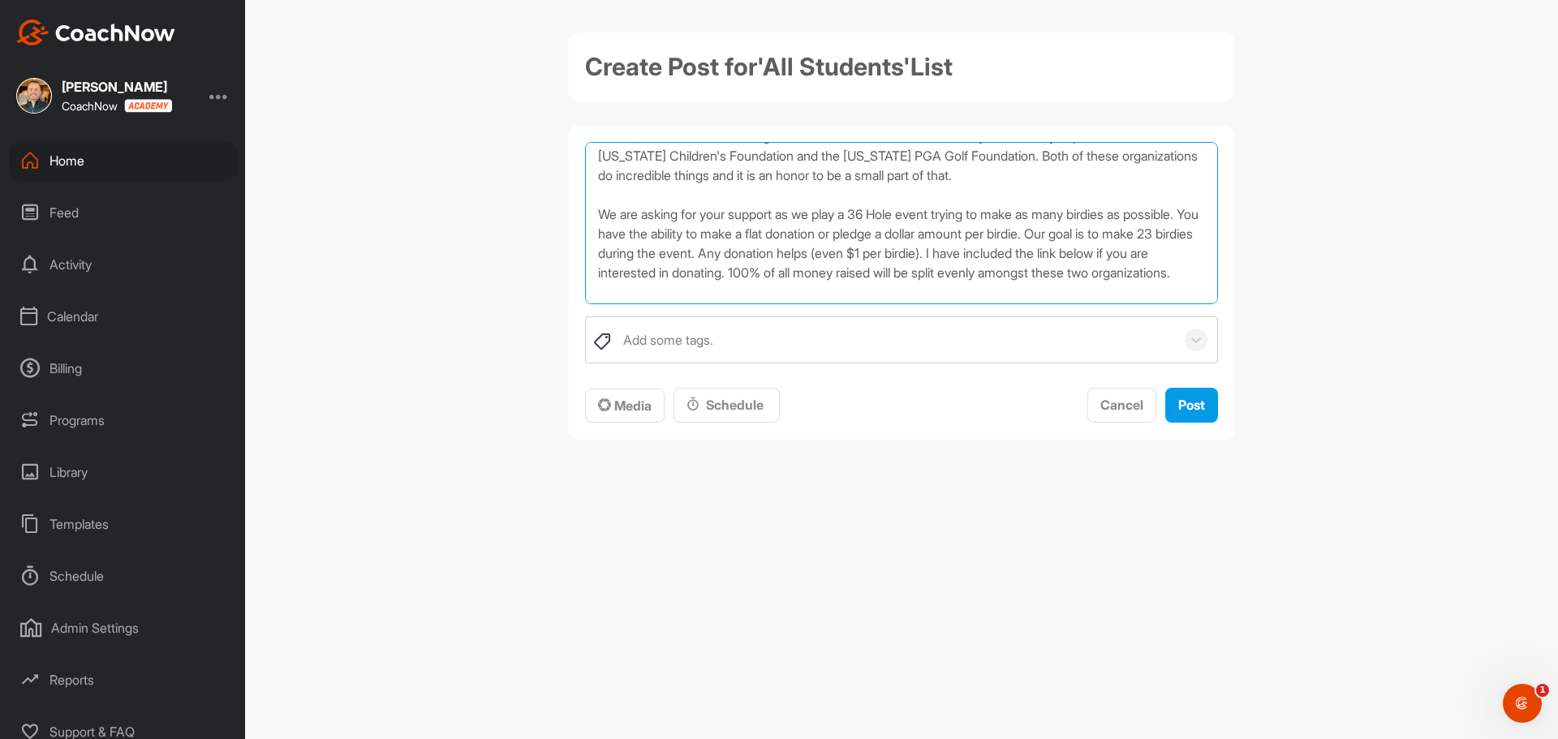
click at [915, 215] on textarea "Greetings Everyone! My friend [PERSON_NAME] and I will be once again teaming up…" at bounding box center [901, 223] width 633 height 162
click at [1127, 148] on textarea "Greetings Everyone! My friend [PERSON_NAME] and I will be once again teaming up…" at bounding box center [901, 223] width 633 height 162
click at [1130, 188] on textarea "Greetings Everyone! My friend [PERSON_NAME] and I will be once again teaming up…" at bounding box center [901, 223] width 633 height 162
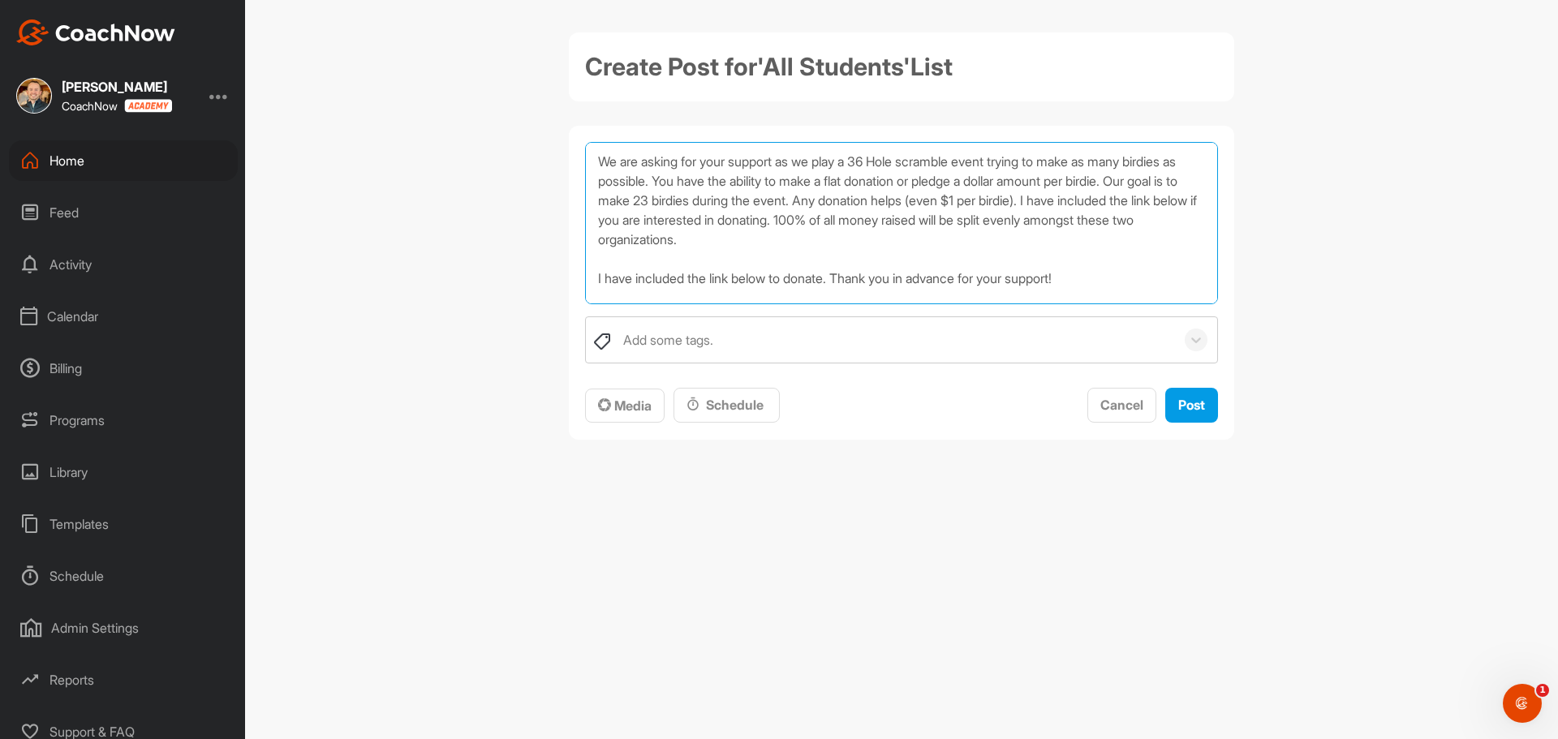
scroll to position [162, 0]
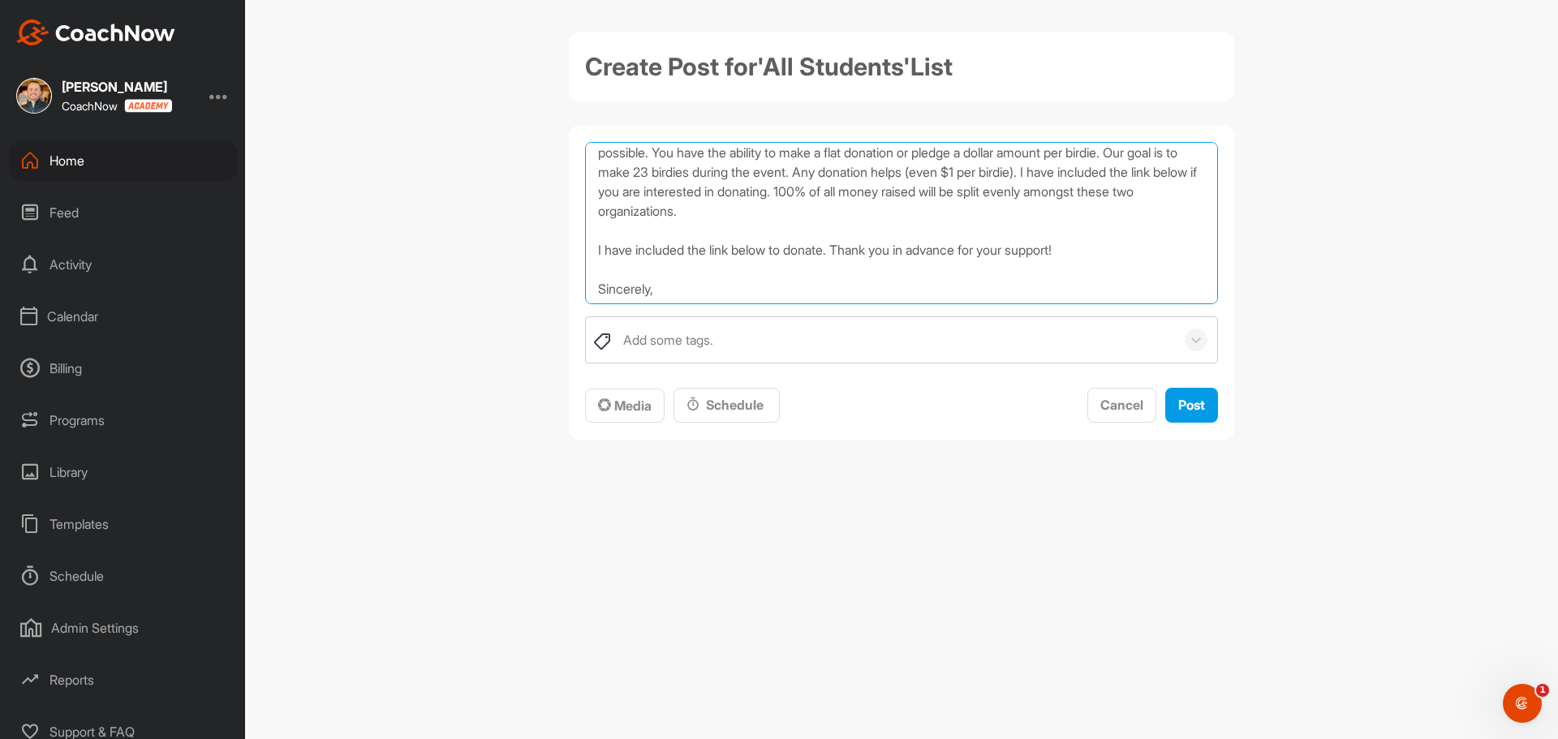
drag, startPoint x: 972, startPoint y: 192, endPoint x: 1175, endPoint y: 176, distance: 203.5
click at [1175, 176] on textarea "Greetings Everyone! My friend [PERSON_NAME] and I will be once again teaming up…" at bounding box center [901, 223] width 633 height 162
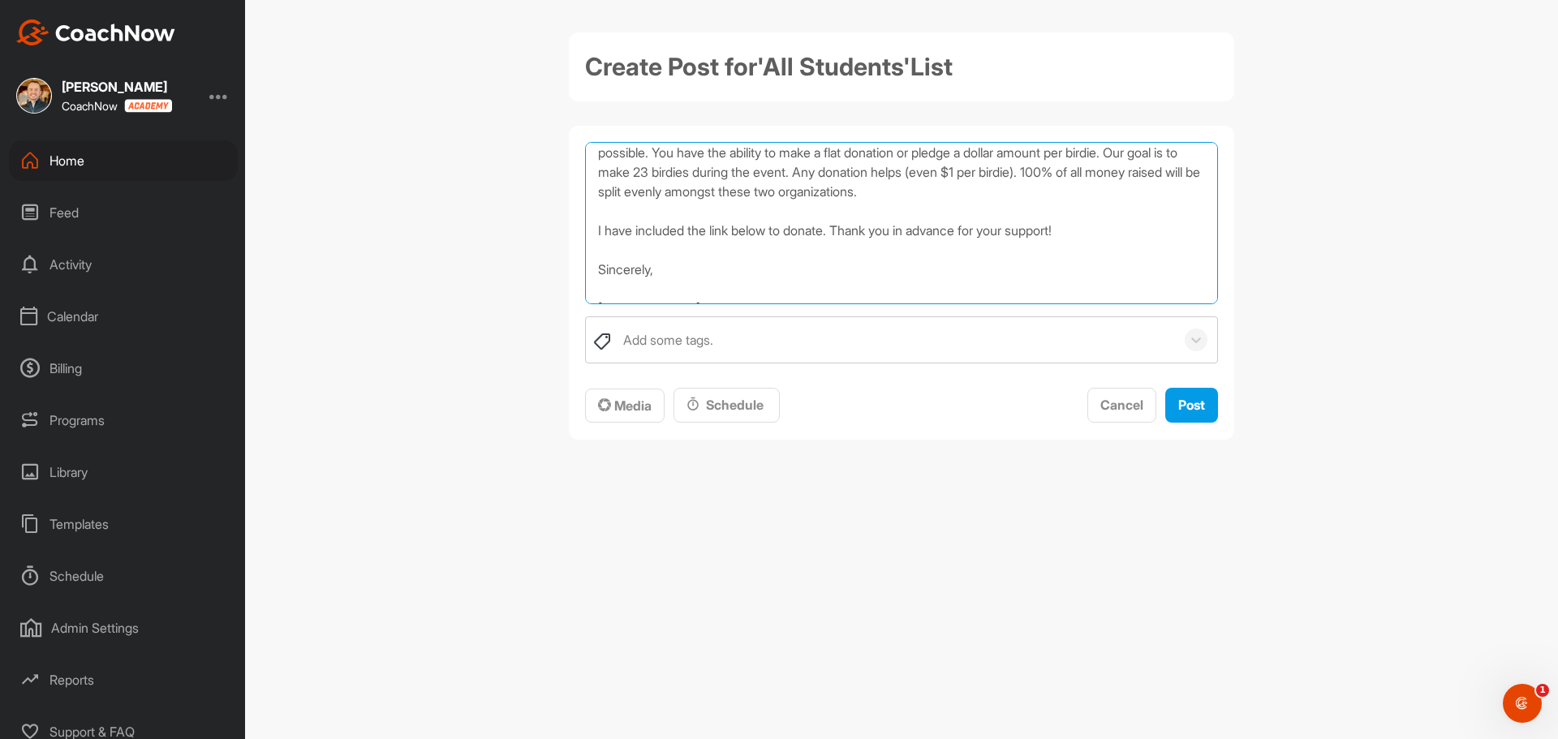
click at [986, 204] on textarea "Greetings Everyone! My friend [PERSON_NAME] and I will be once again teaming up…" at bounding box center [901, 223] width 633 height 162
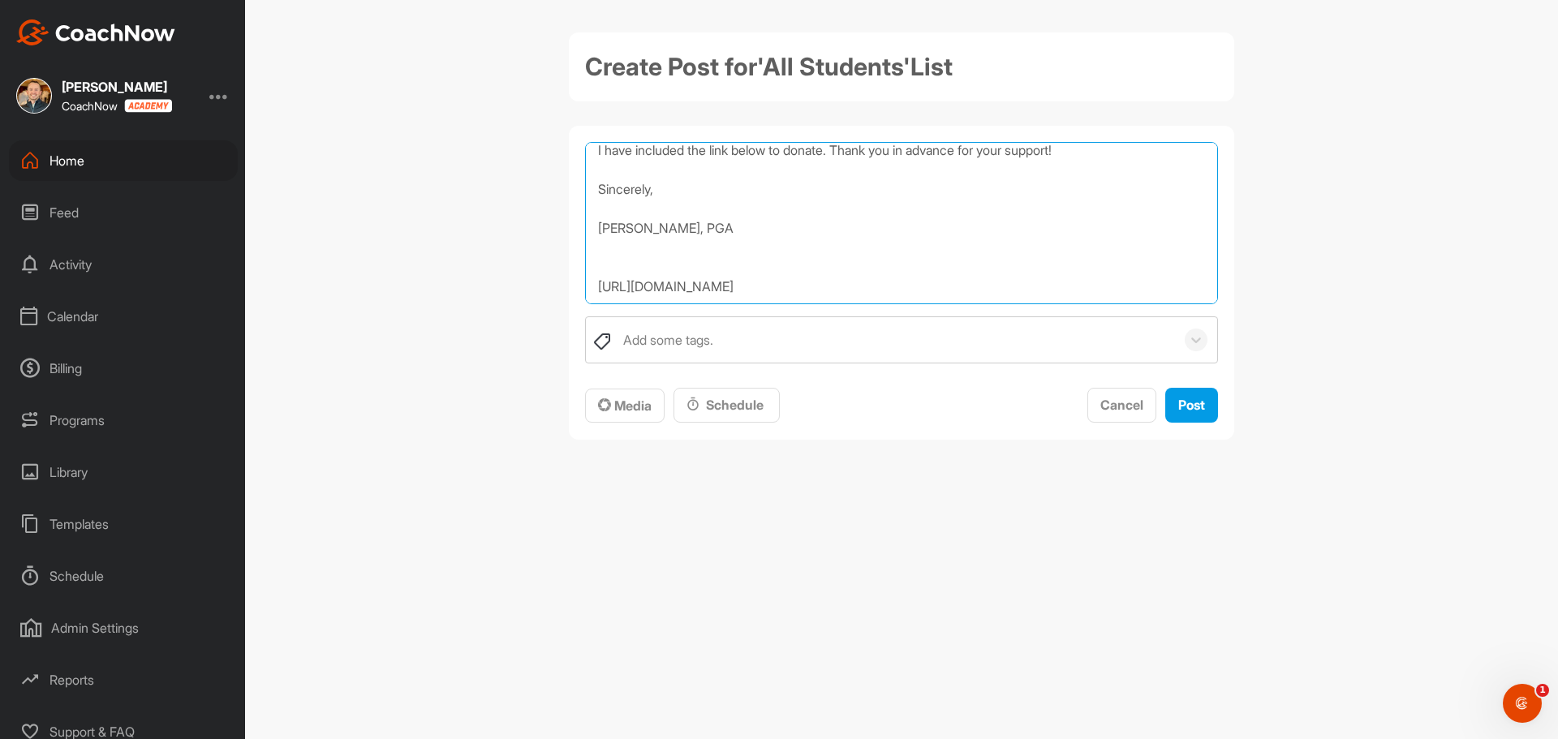
scroll to position [161, 0]
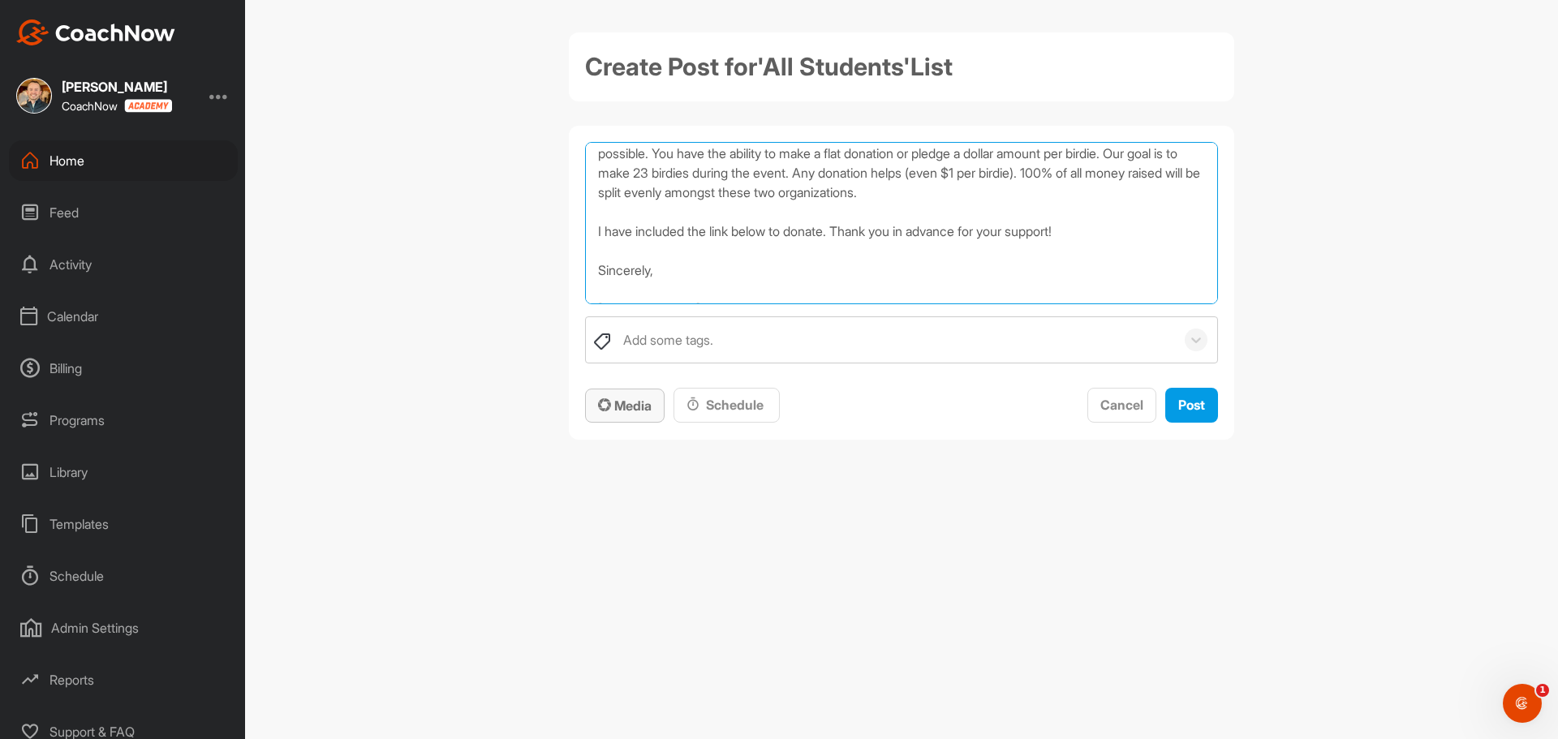
type textarea "Greetings Everyone! My friend [PERSON_NAME] and I will be once again teaming up…"
click at [640, 407] on span "Media" at bounding box center [625, 406] width 54 height 16
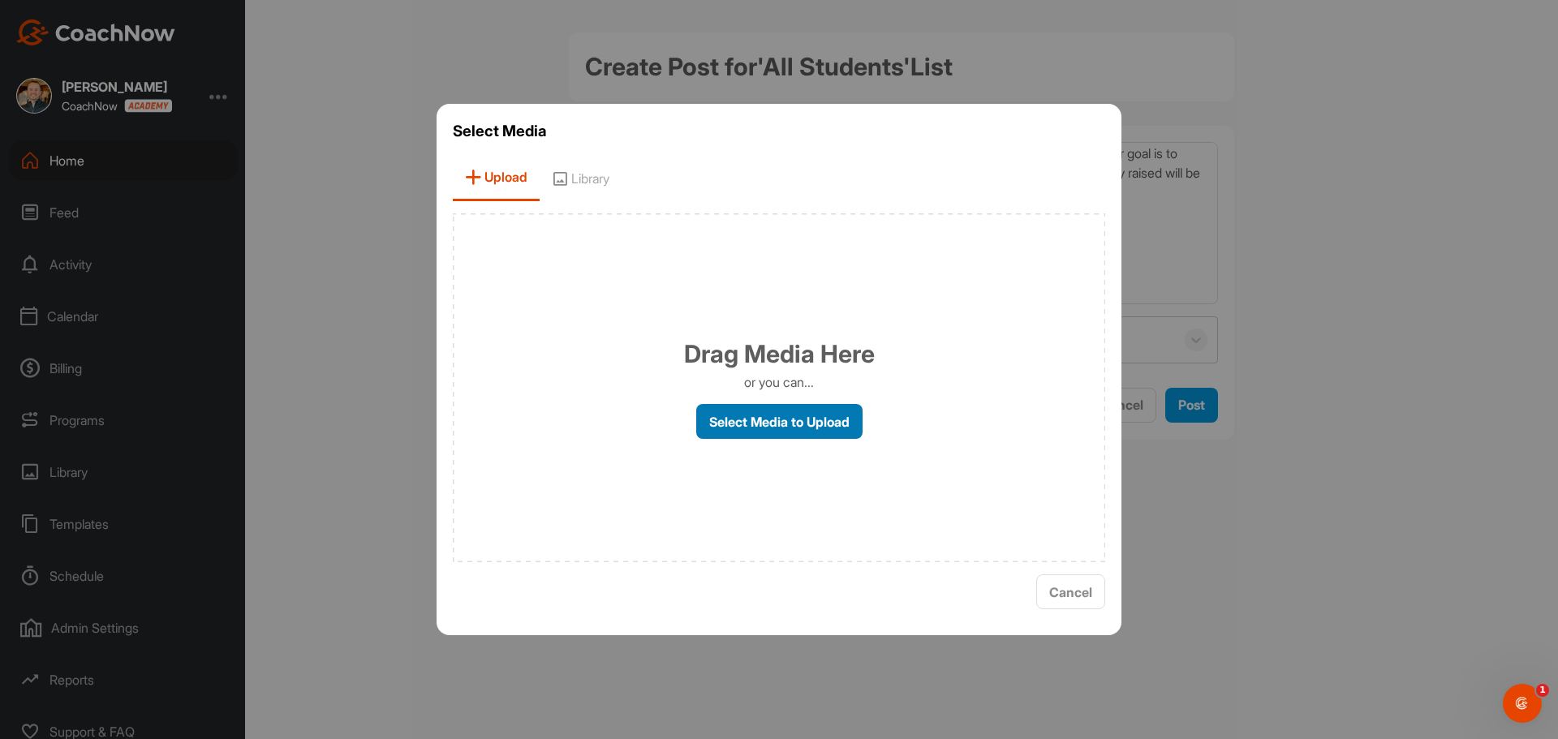
click at [761, 433] on label "Select Media to Upload" at bounding box center [779, 421] width 166 height 35
click at [0, 0] on input "Select Media to Upload" at bounding box center [0, 0] width 0 height 0
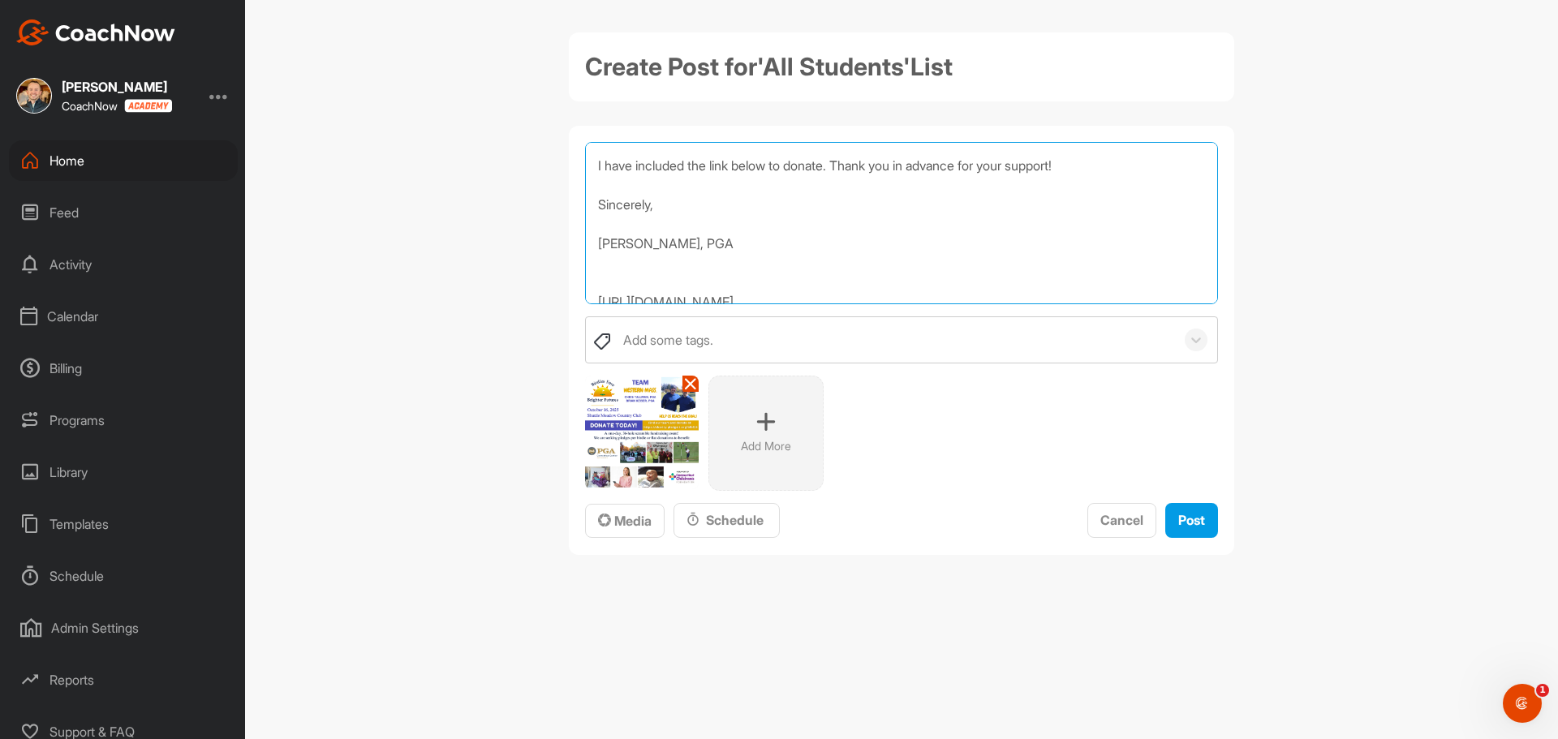
scroll to position [243, 0]
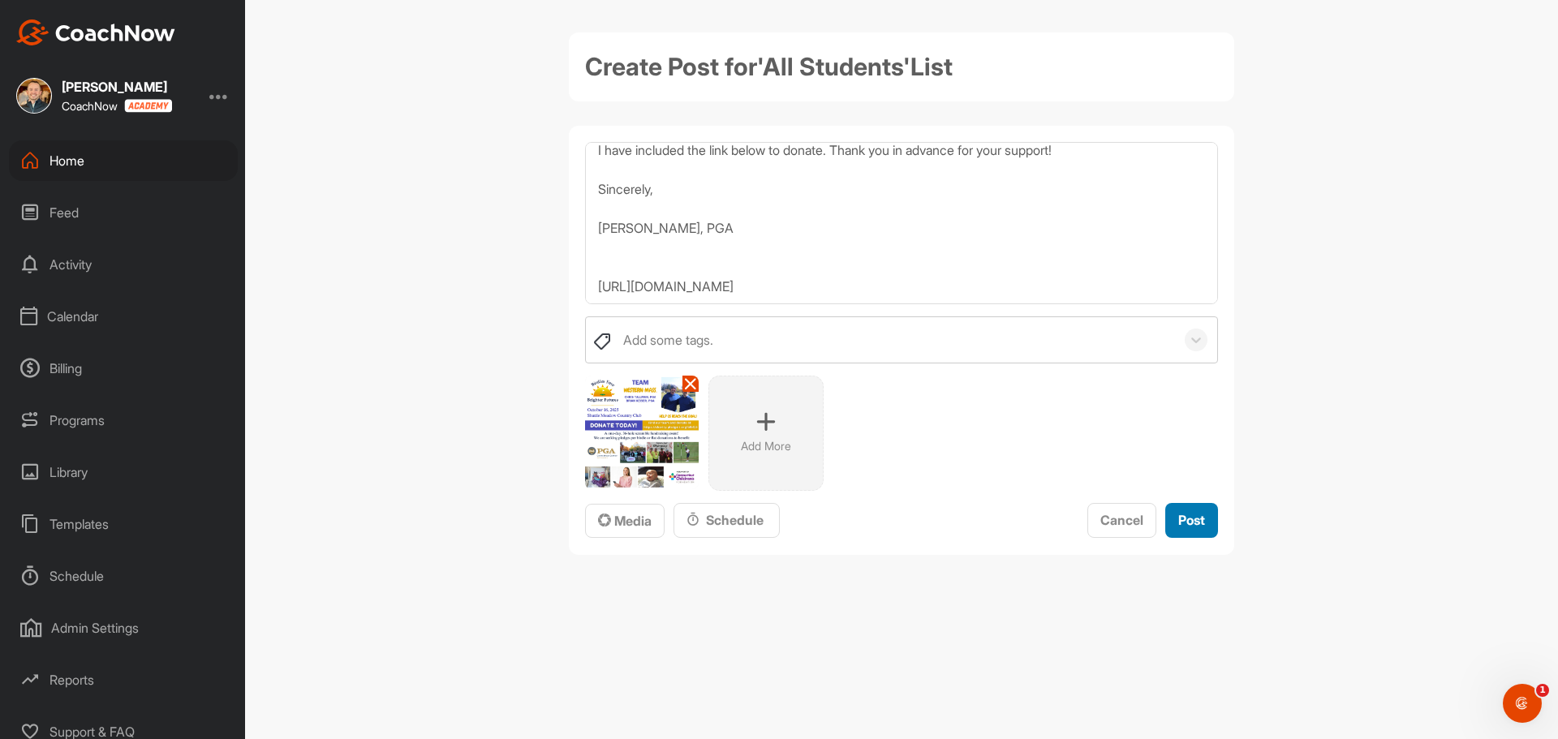
click at [1201, 516] on span "Post" at bounding box center [1191, 520] width 27 height 16
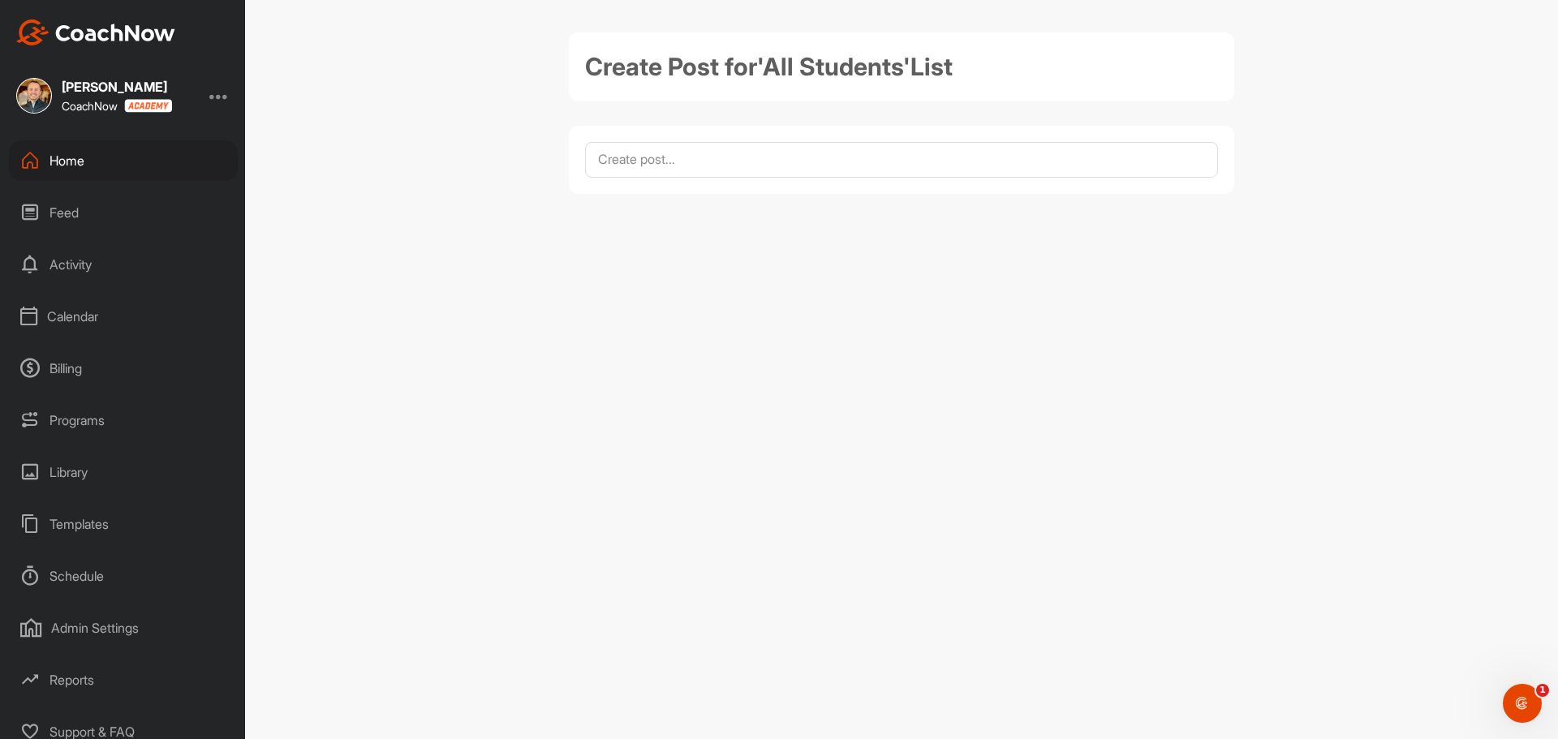
scroll to position [0, 0]
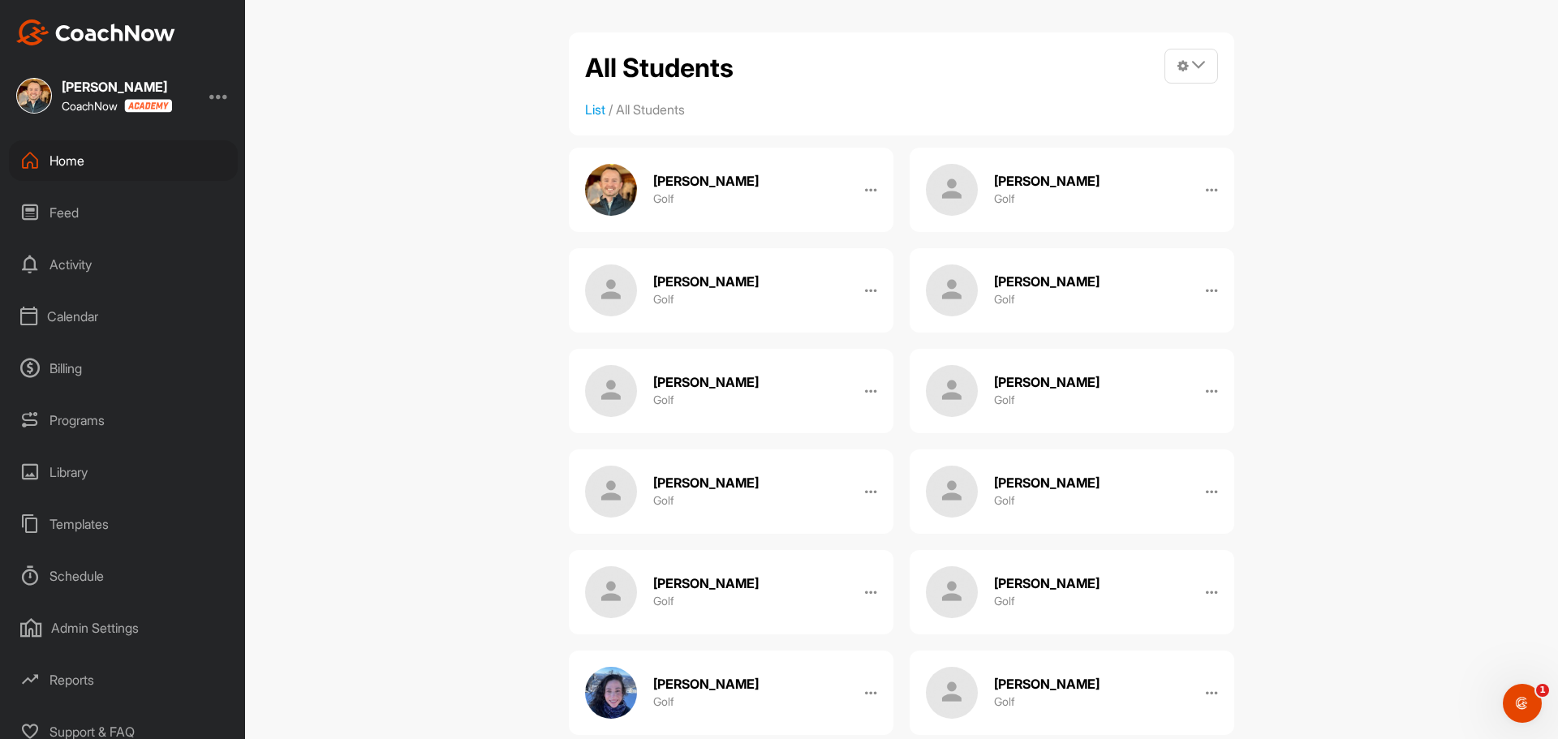
click at [65, 158] on div "Home" at bounding box center [123, 160] width 229 height 41
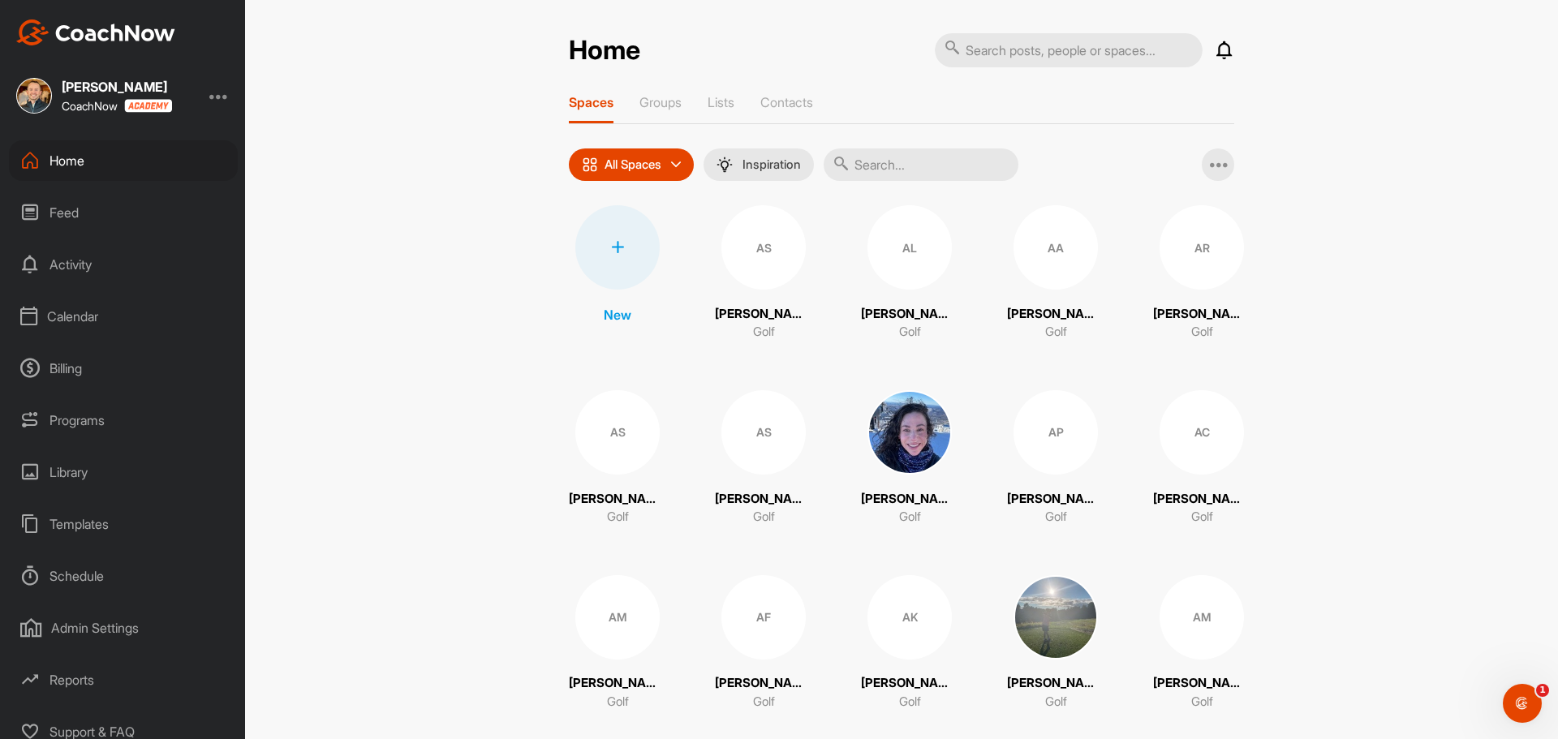
click at [751, 243] on div "AS" at bounding box center [763, 247] width 84 height 84
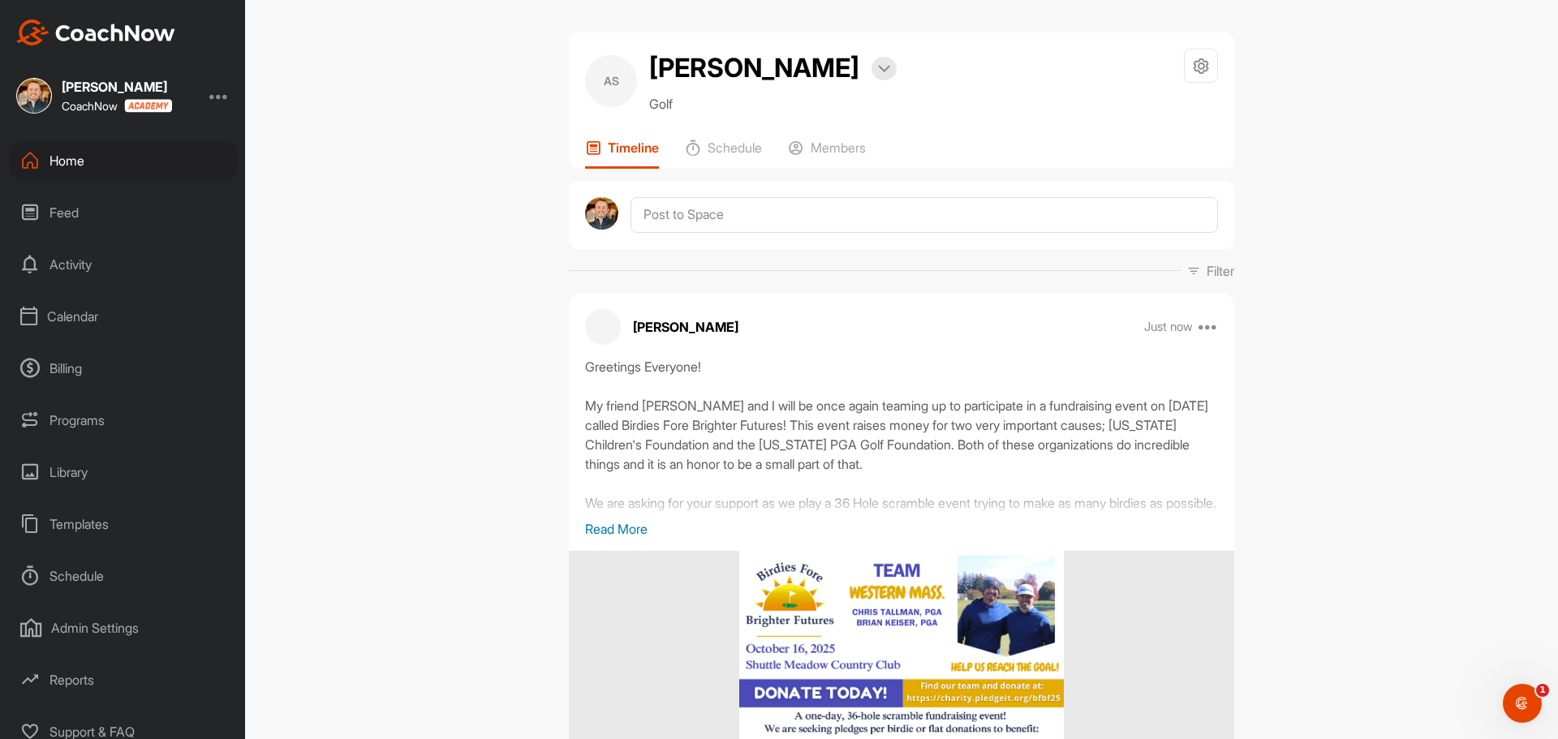
click at [636, 525] on p "Read More" at bounding box center [901, 528] width 633 height 19
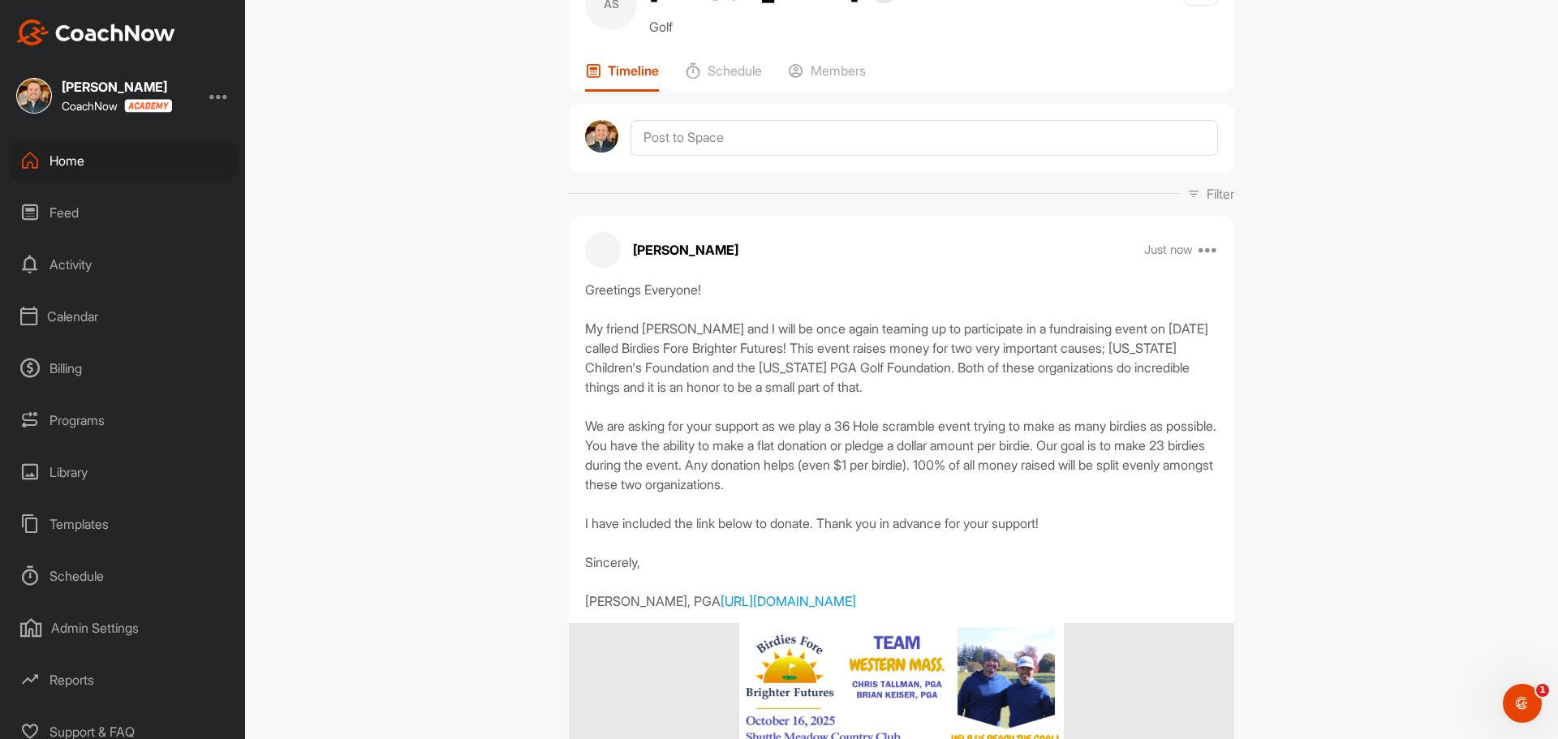
scroll to position [243, 0]
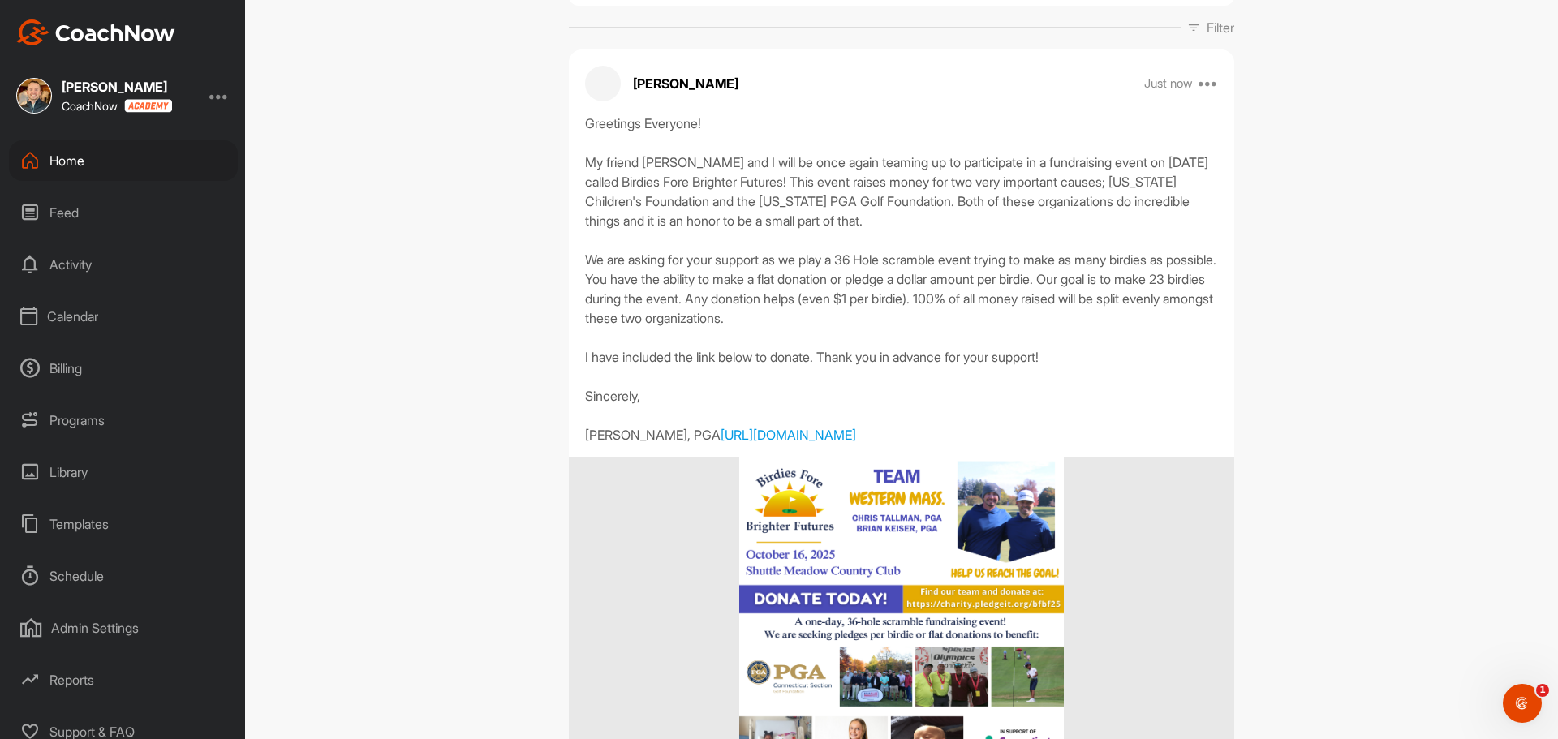
click at [80, 151] on div "Home" at bounding box center [123, 160] width 229 height 41
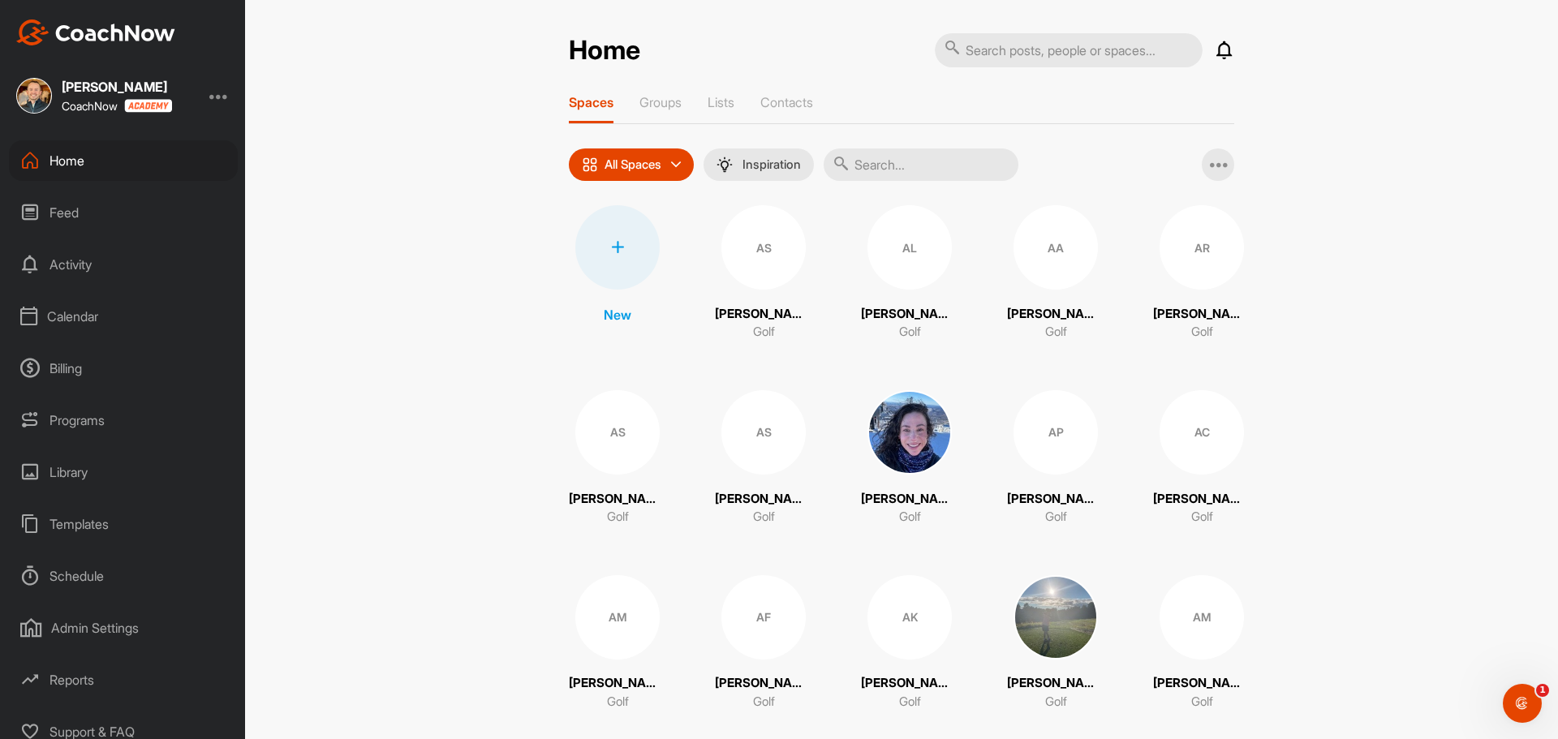
click at [69, 164] on div "Home" at bounding box center [123, 160] width 229 height 41
